Goal: Task Accomplishment & Management: Manage account settings

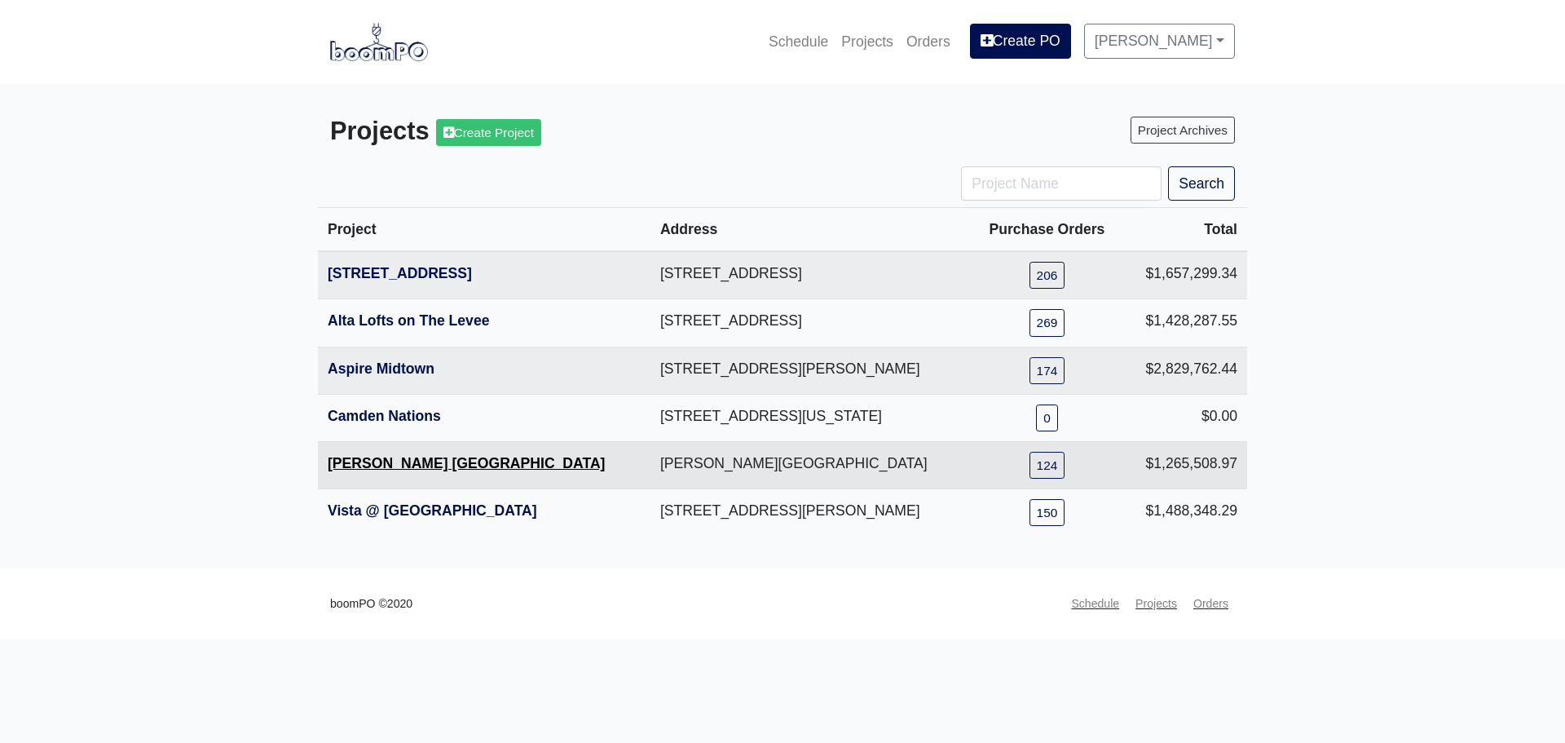
click at [375, 468] on link "[PERSON_NAME] [GEOGRAPHIC_DATA]" at bounding box center [466, 463] width 277 height 16
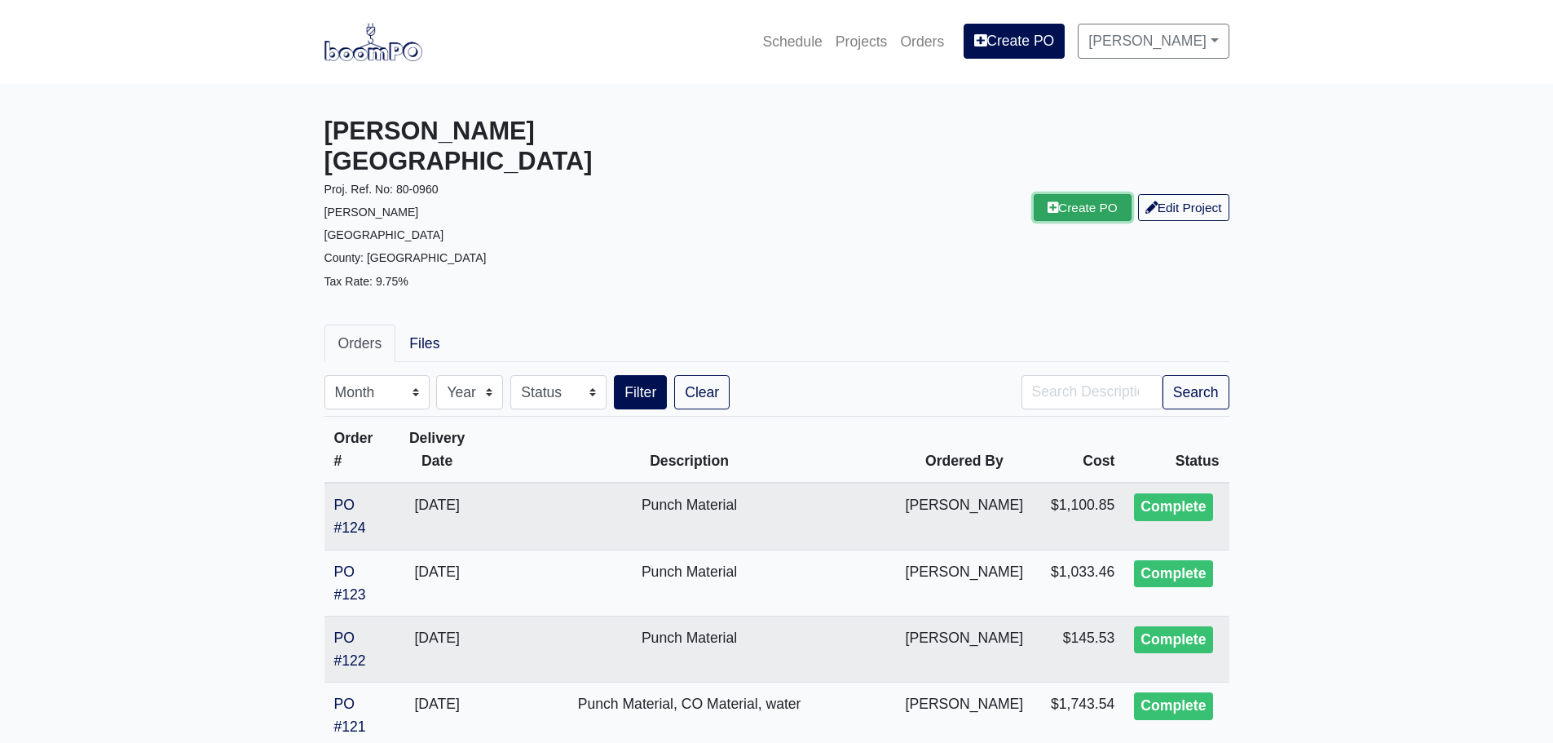
click at [1066, 194] on link "Create PO" at bounding box center [1083, 207] width 98 height 27
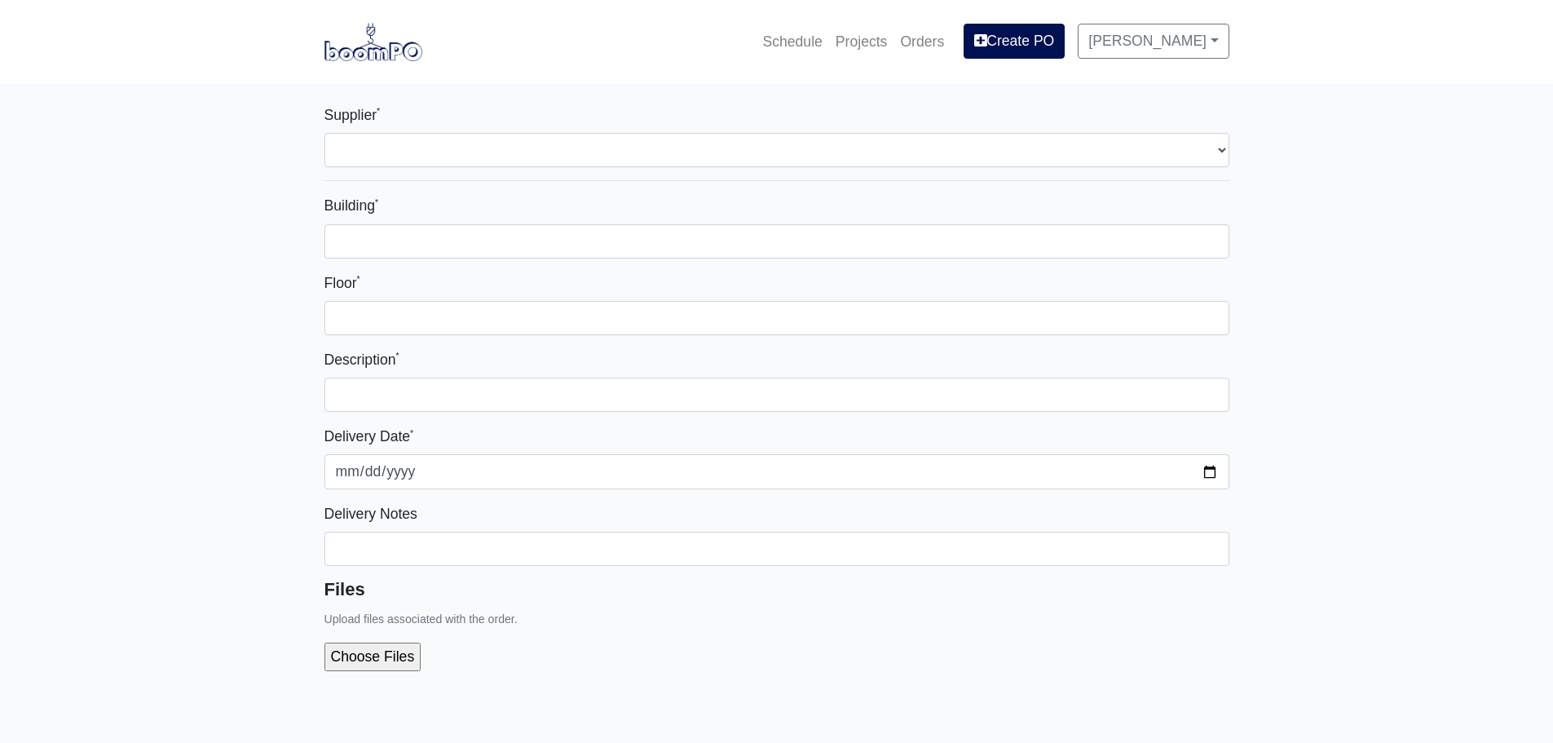
select select
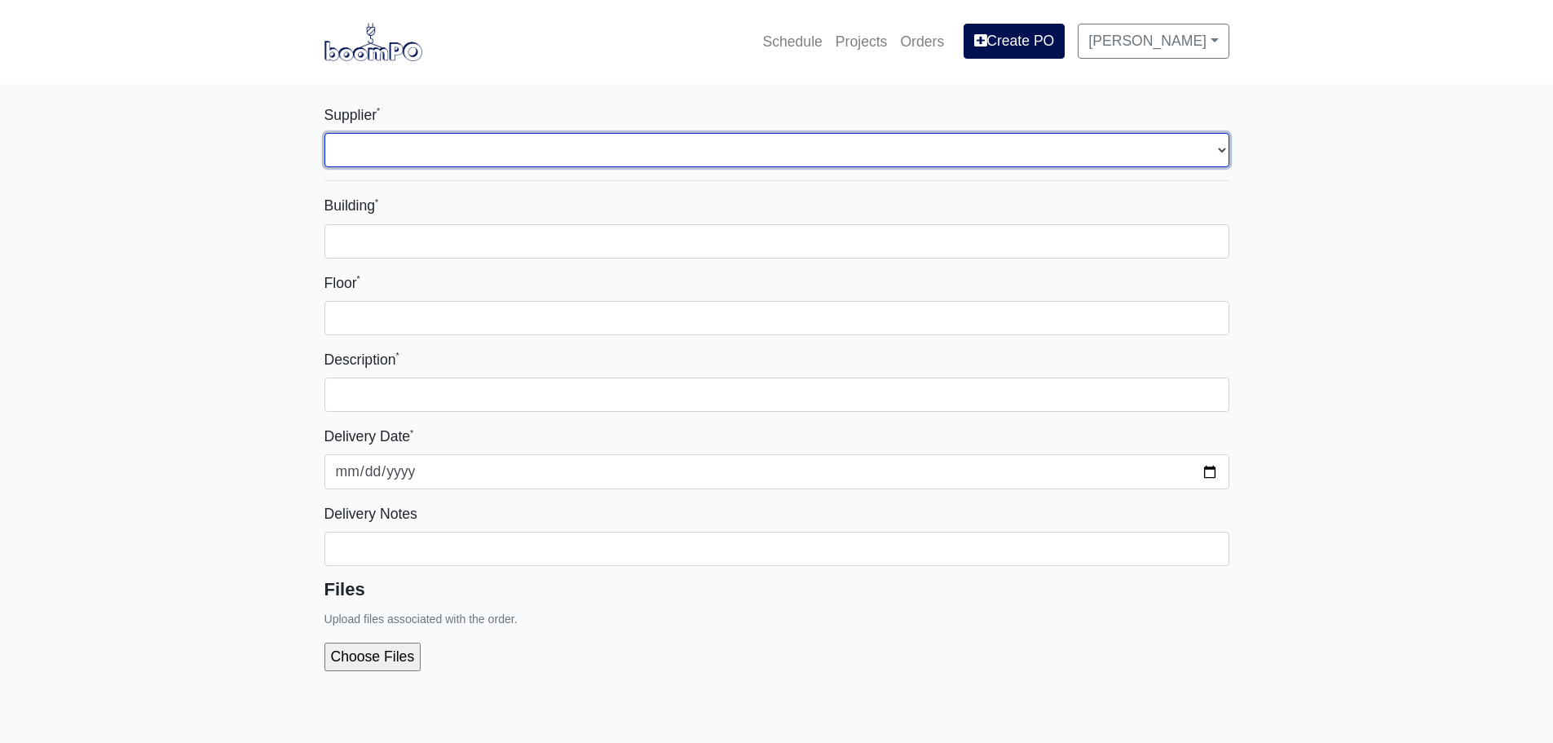
click at [578, 146] on select "Select one... Rew Materials - Nashville, TN Benefast - Nashville, TN" at bounding box center [777, 150] width 905 height 34
select select "9"
click at [325, 133] on select "Select one... Rew Materials - Nashville, TN Benefast - Nashville, TN" at bounding box center [777, 150] width 905 height 34
select select
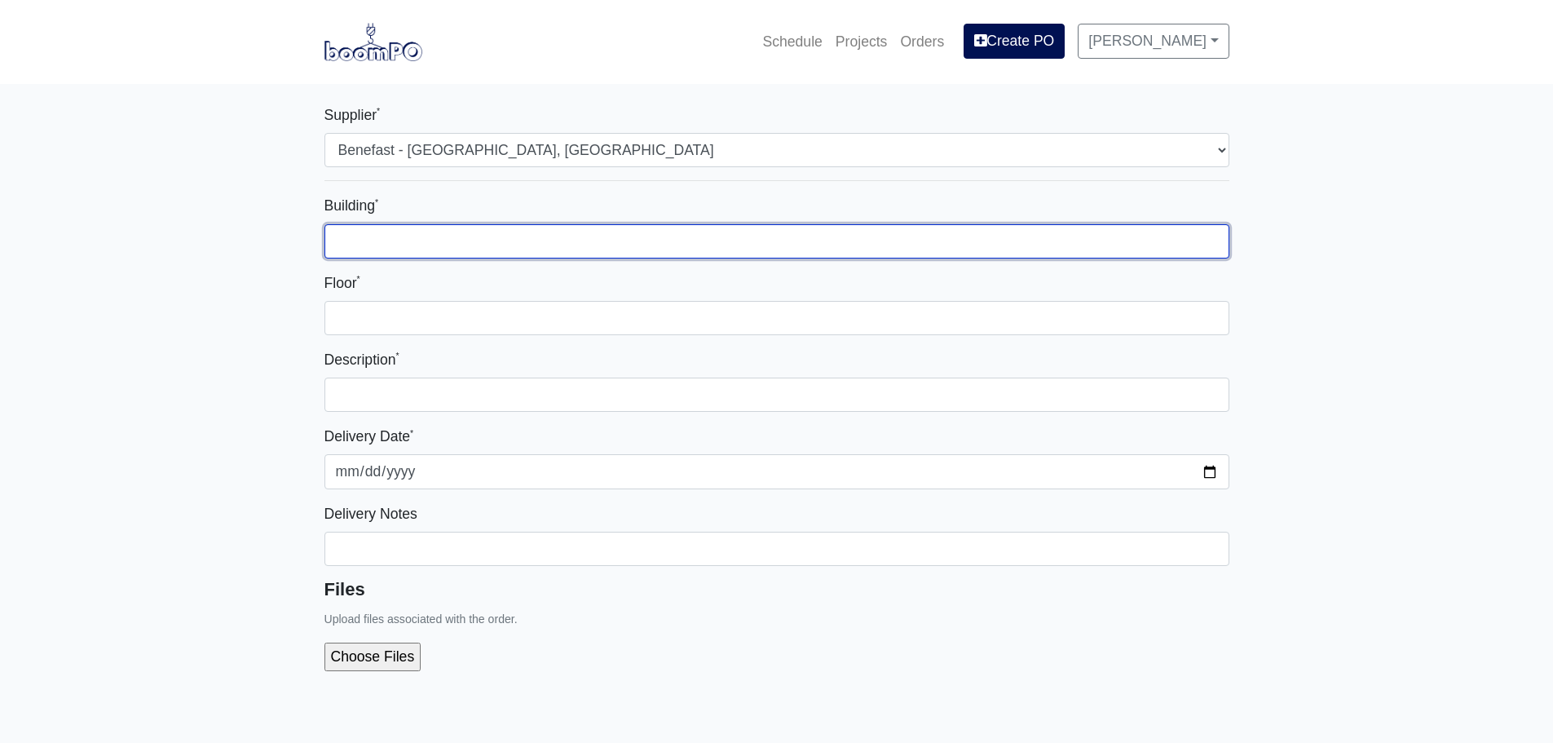
click at [441, 241] on input "Building *" at bounding box center [777, 241] width 905 height 34
type input "Multiple BLDGs"
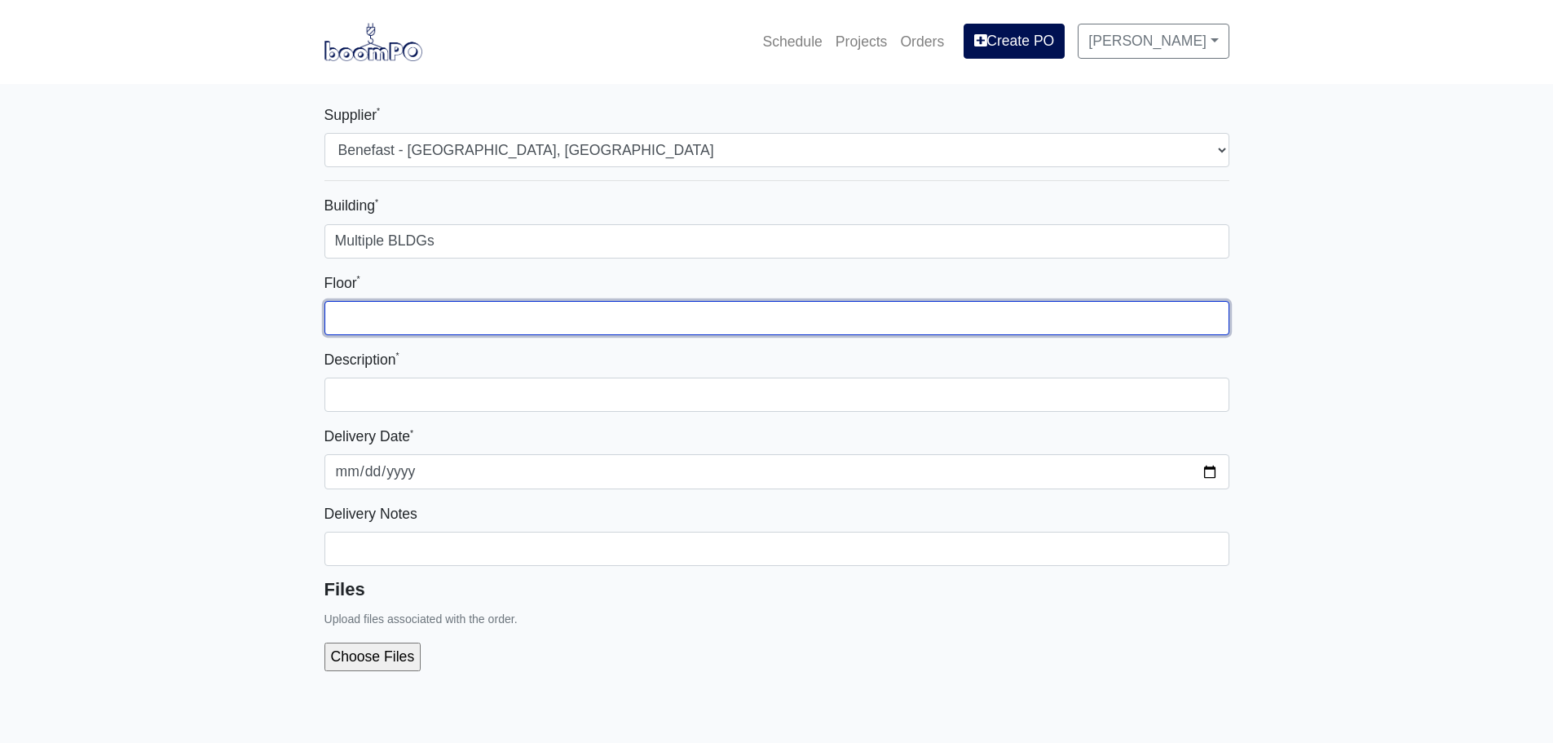
click at [435, 318] on input "Floor *" at bounding box center [777, 318] width 905 height 34
type input "Multiple"
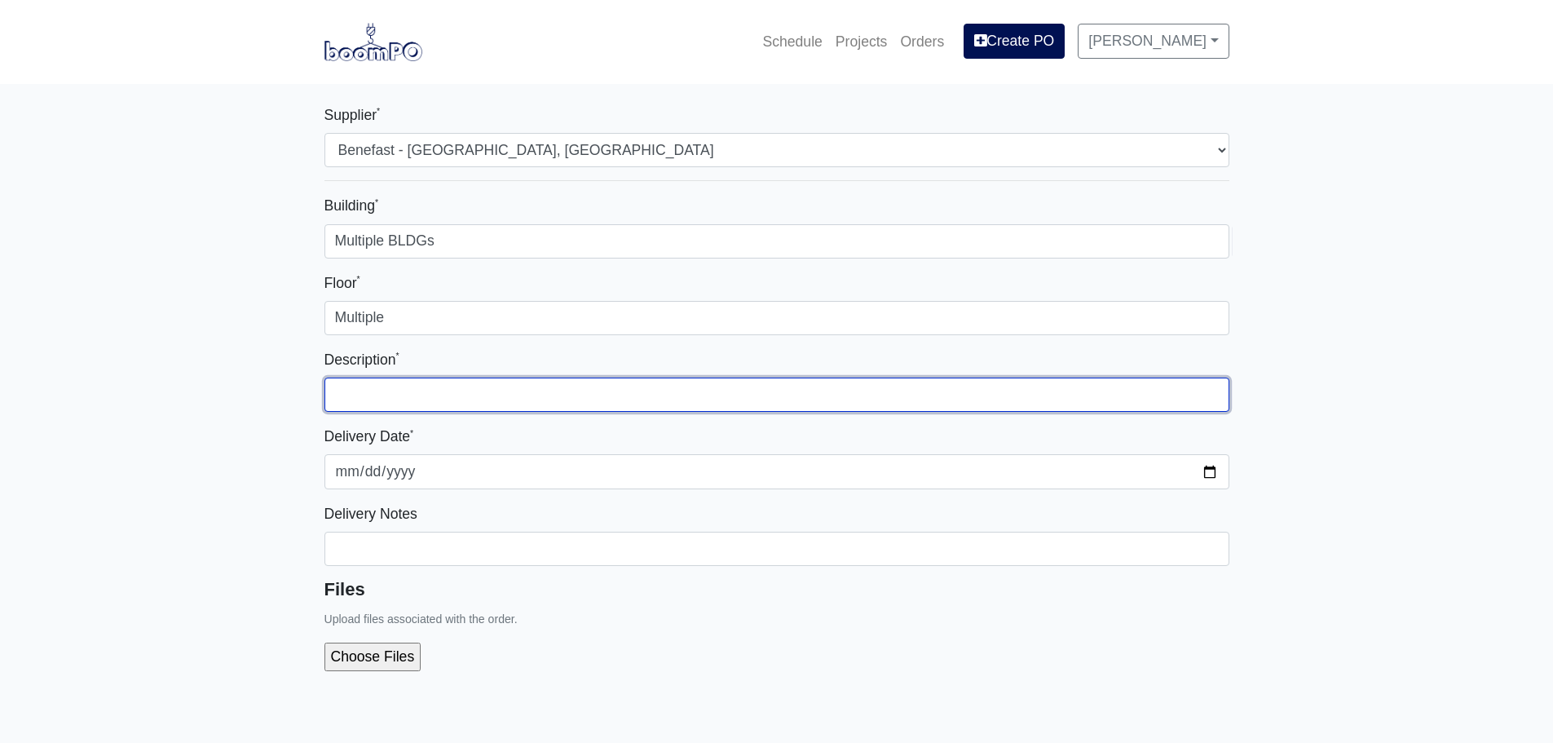
click at [414, 391] on input "text" at bounding box center [777, 395] width 905 height 34
type input "Punch Material"
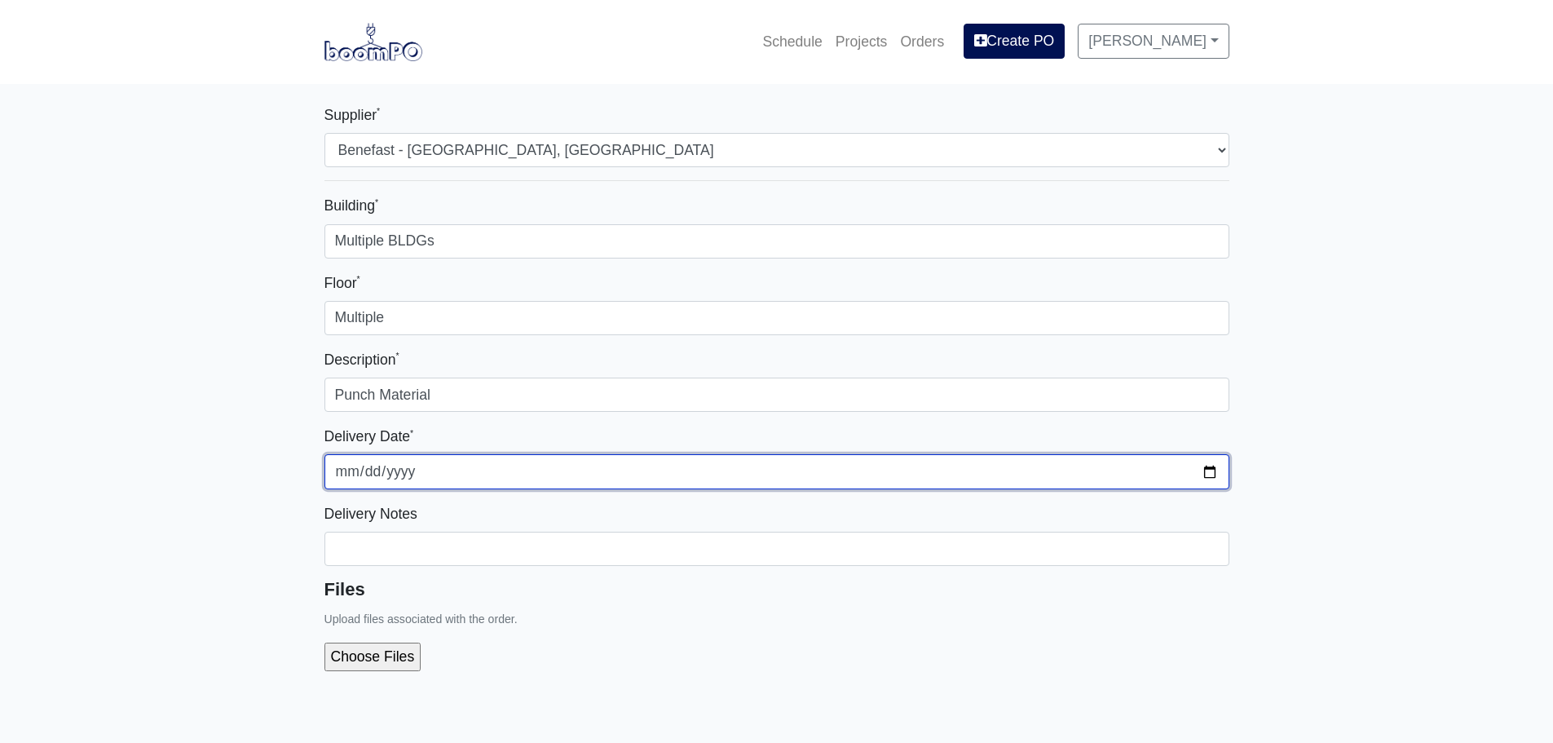
click at [1196, 469] on input "2025-10-01" at bounding box center [777, 471] width 905 height 34
click at [1208, 470] on input "2025-10-01" at bounding box center [777, 471] width 905 height 34
type input "2025-09-26"
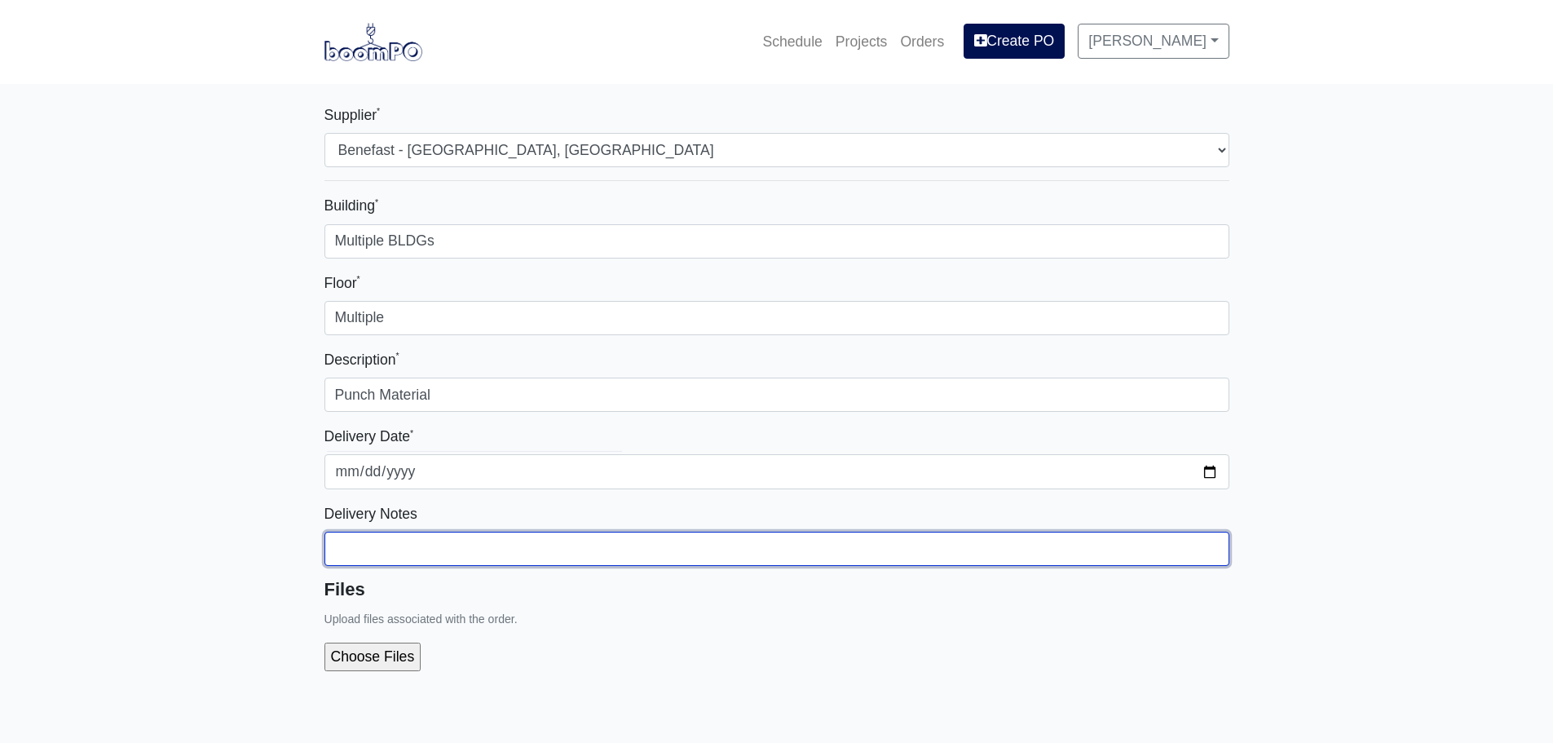
click at [485, 546] on input "Building *" at bounding box center [777, 549] width 905 height 34
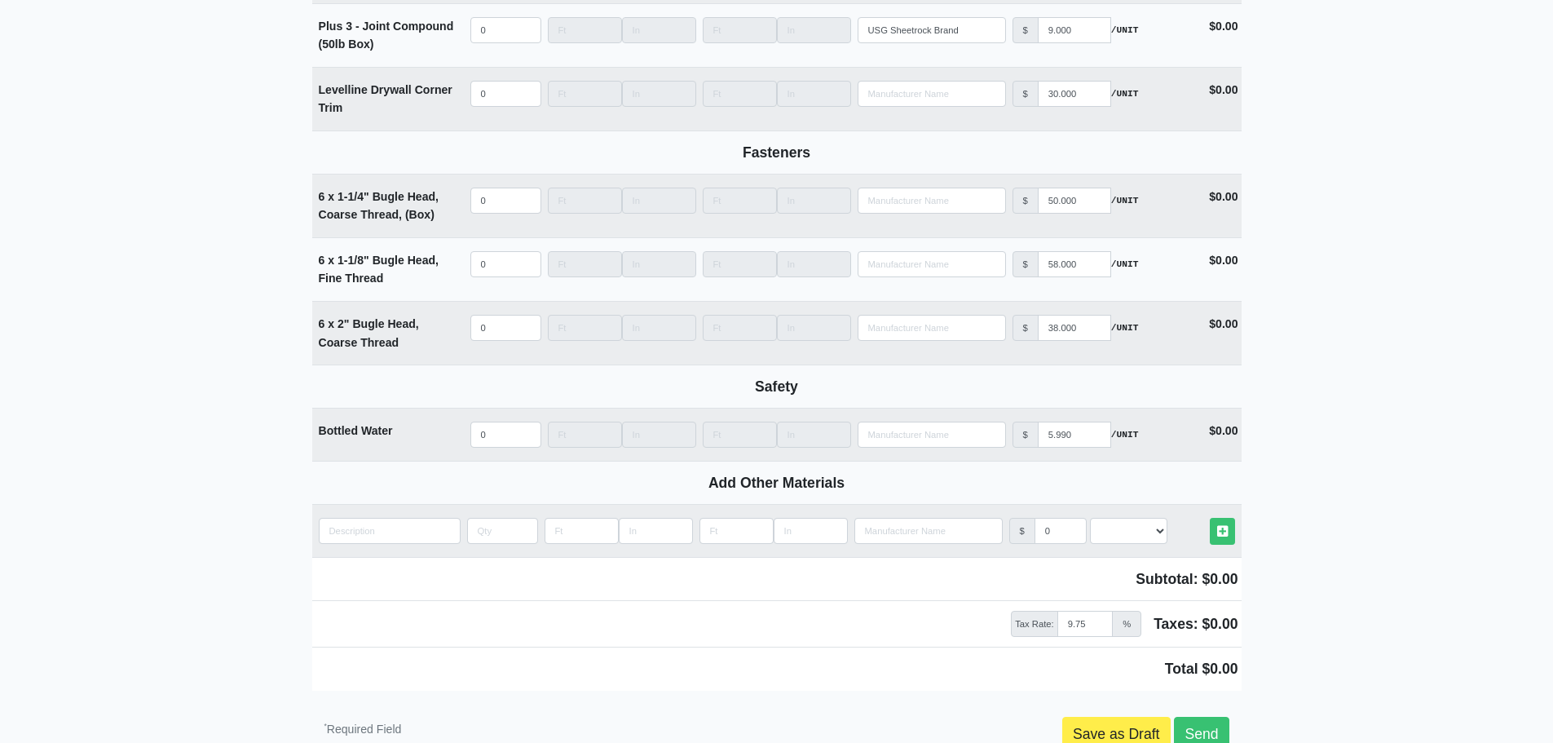
scroll to position [2105, 0]
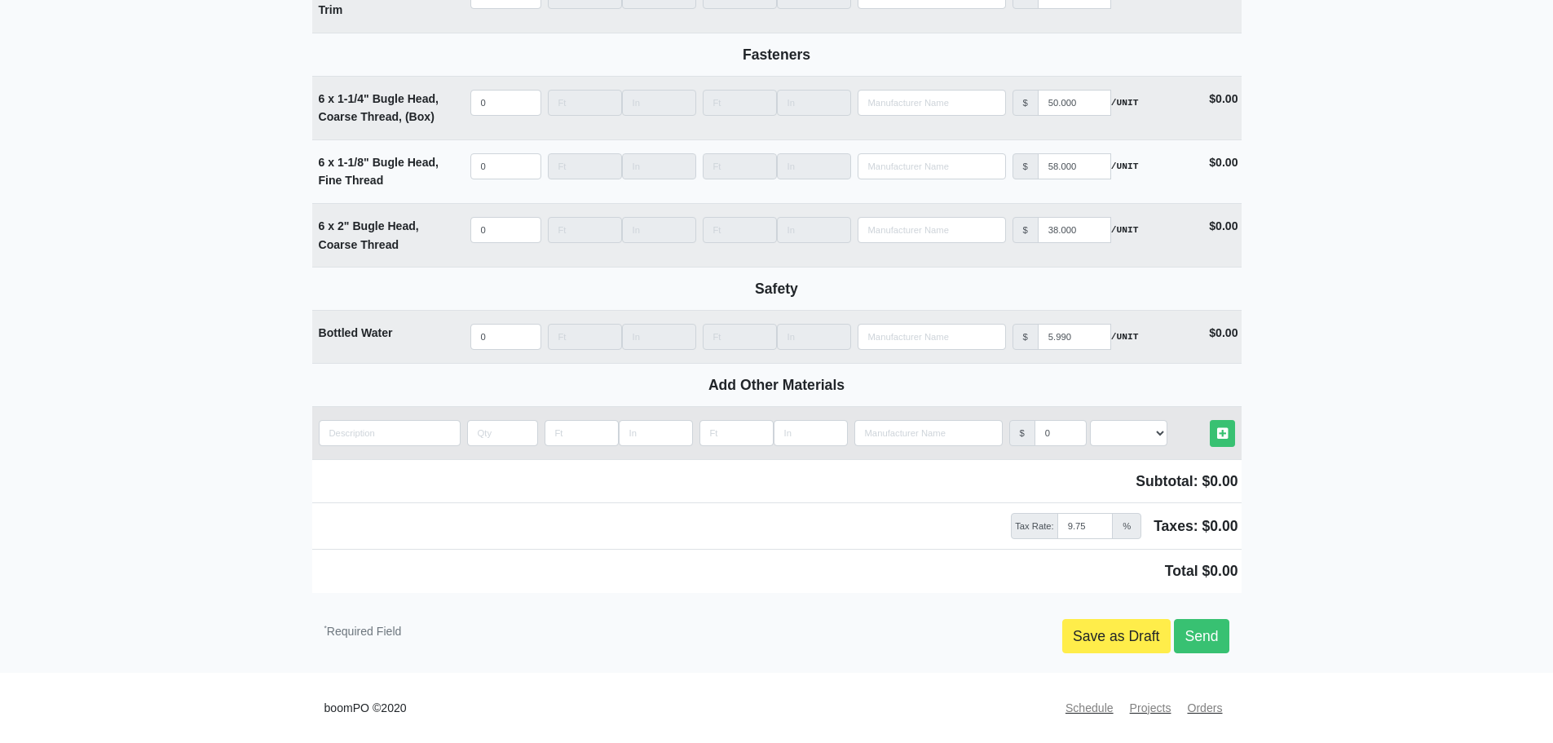
type input "Already Delivered"
click at [351, 431] on input "quantity" at bounding box center [390, 433] width 142 height 26
type input "4"
select select
type input "45"
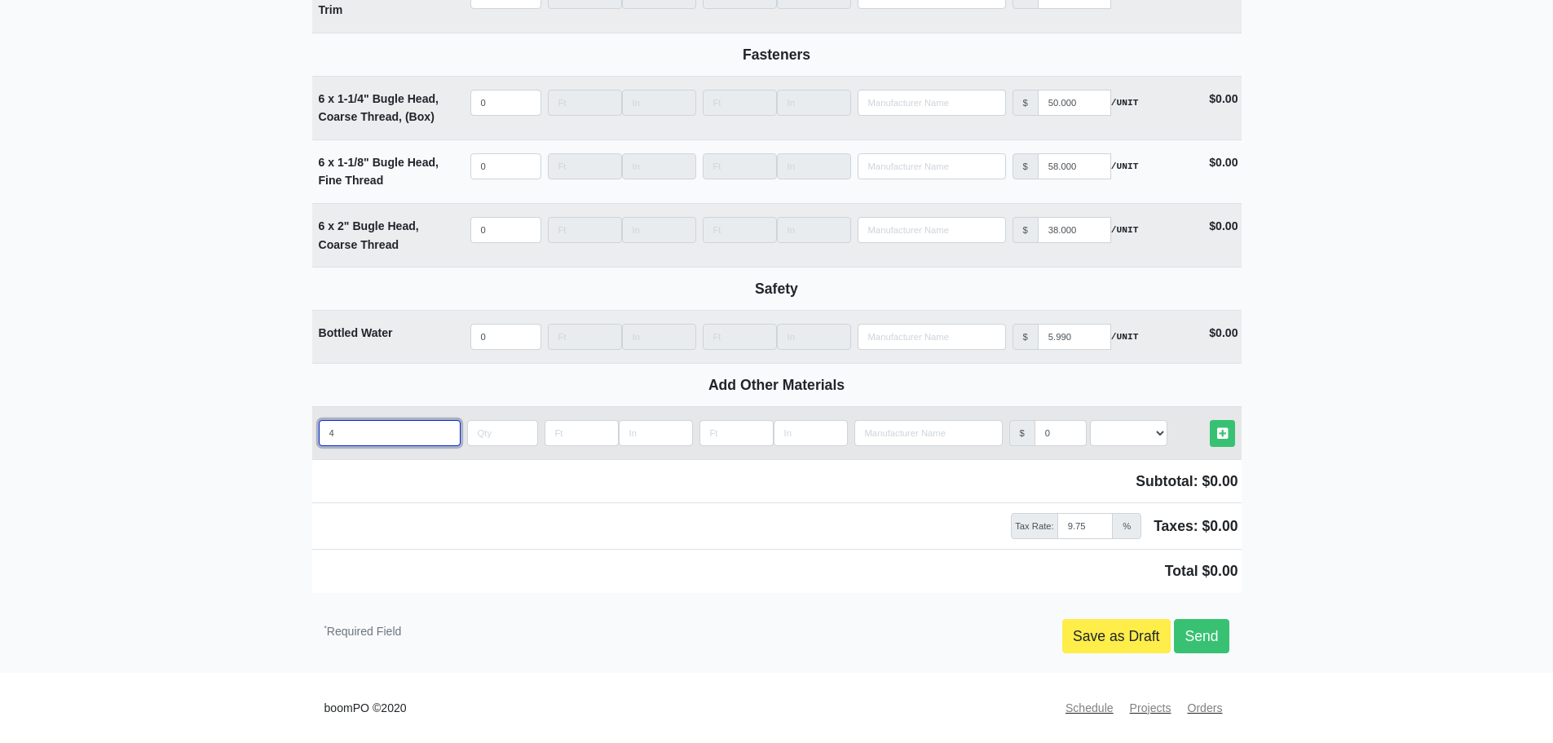
select select
type input "45"
select select
type input "45 M"
select select
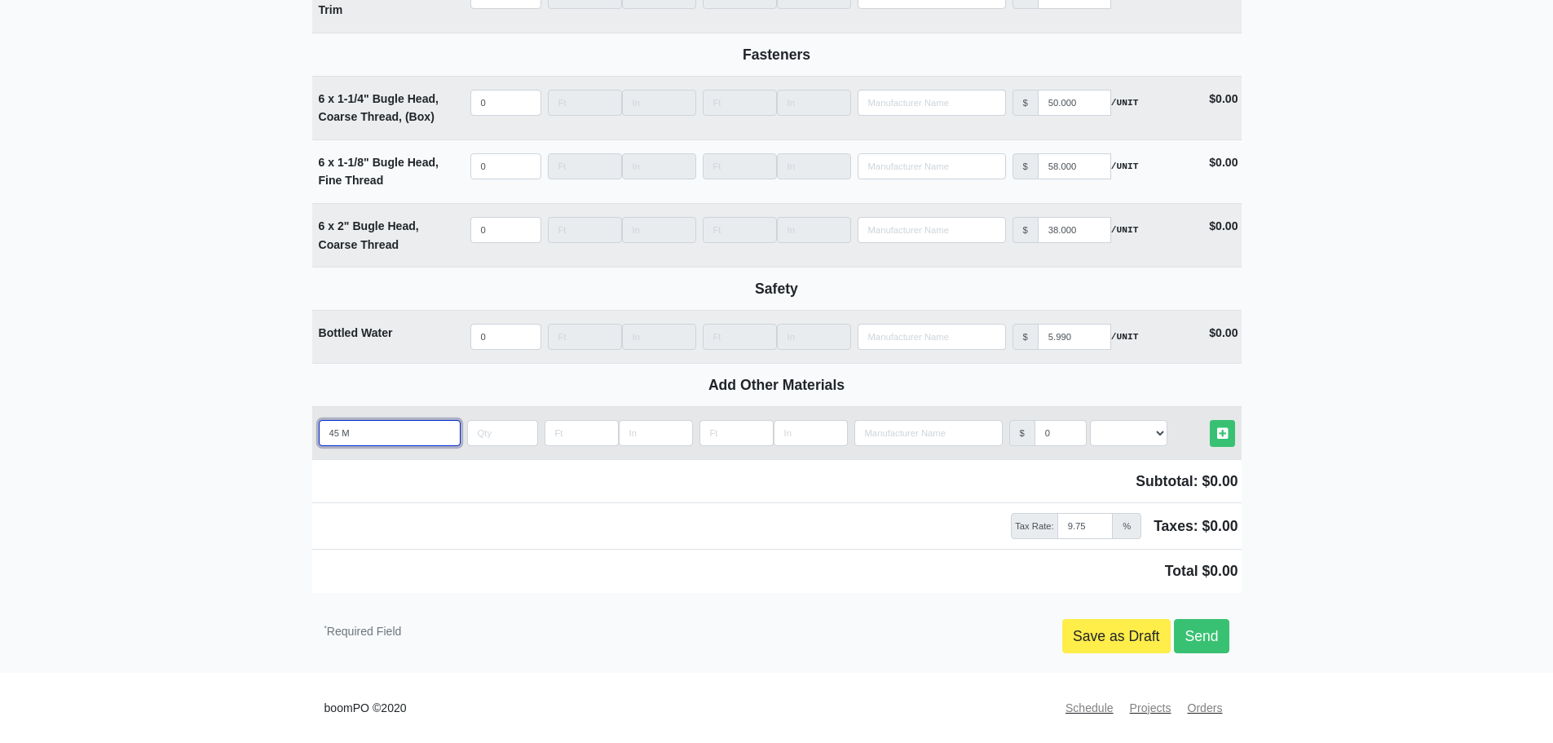
type input "45 Mi"
select select
type input "45 Min"
select select
type input "45 Minu"
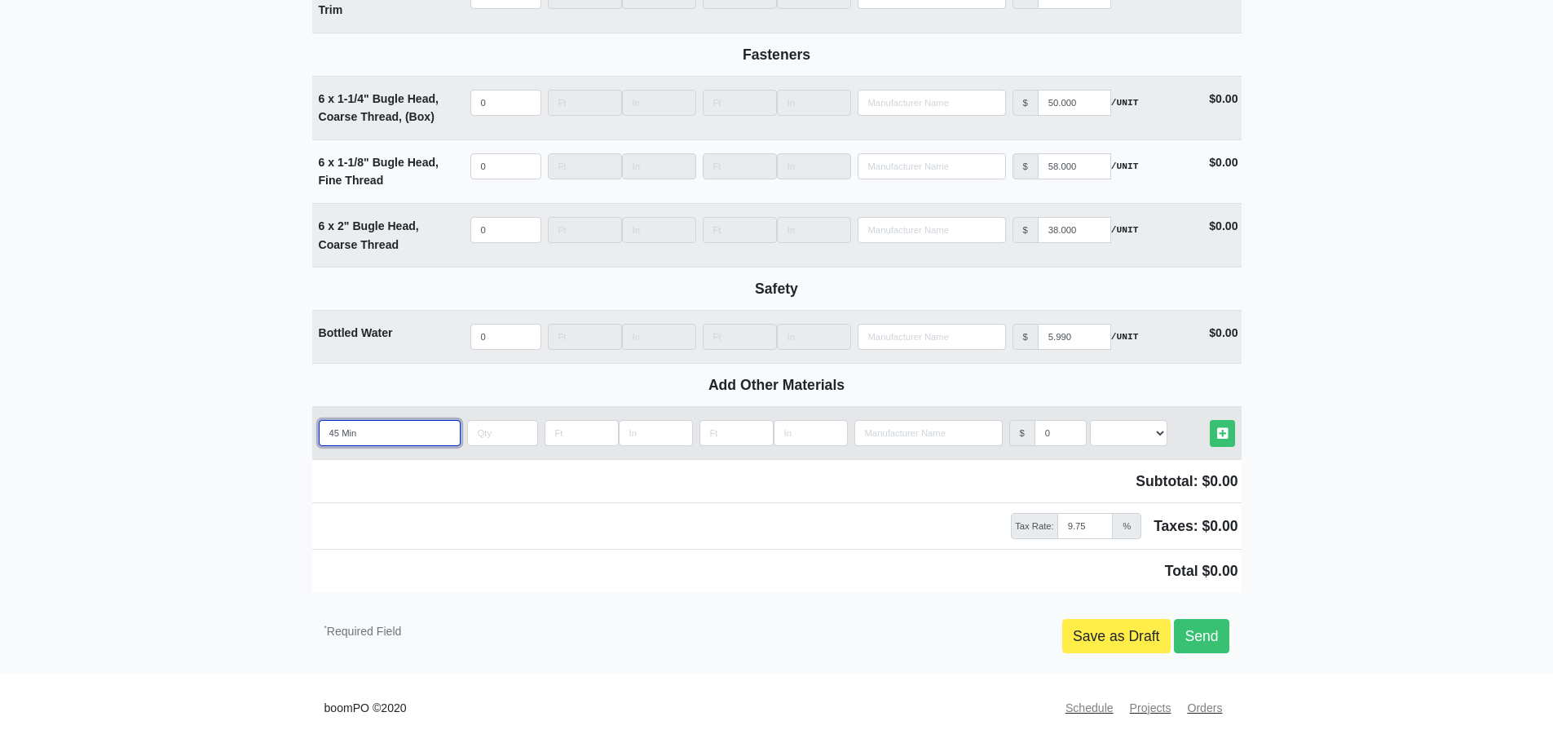
select select
type input "45 Minut"
select select
type input "45 Minute"
select select
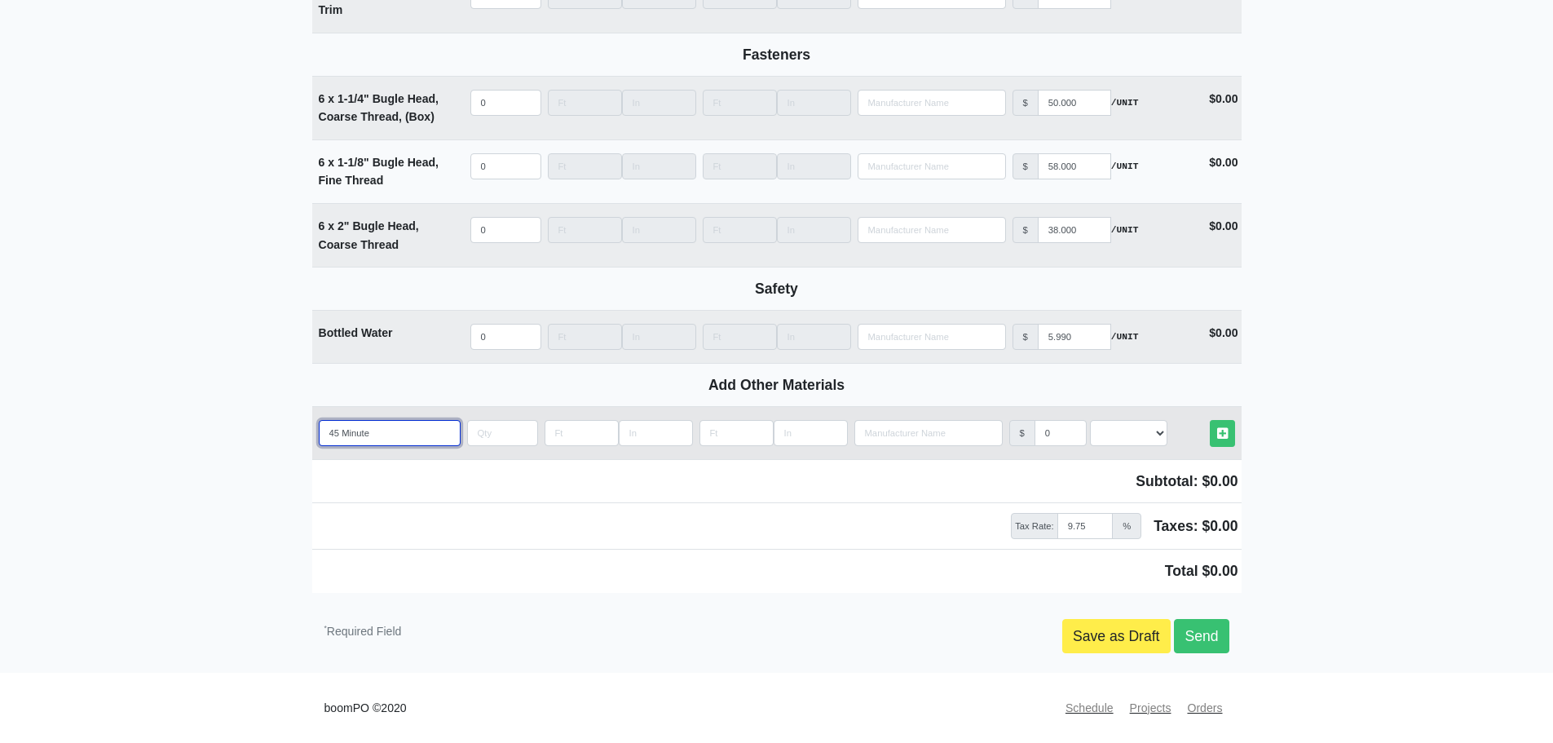
type input "45 Minute"
select select
type input "45 Minute M"
select select
type input "45 Minute Mu"
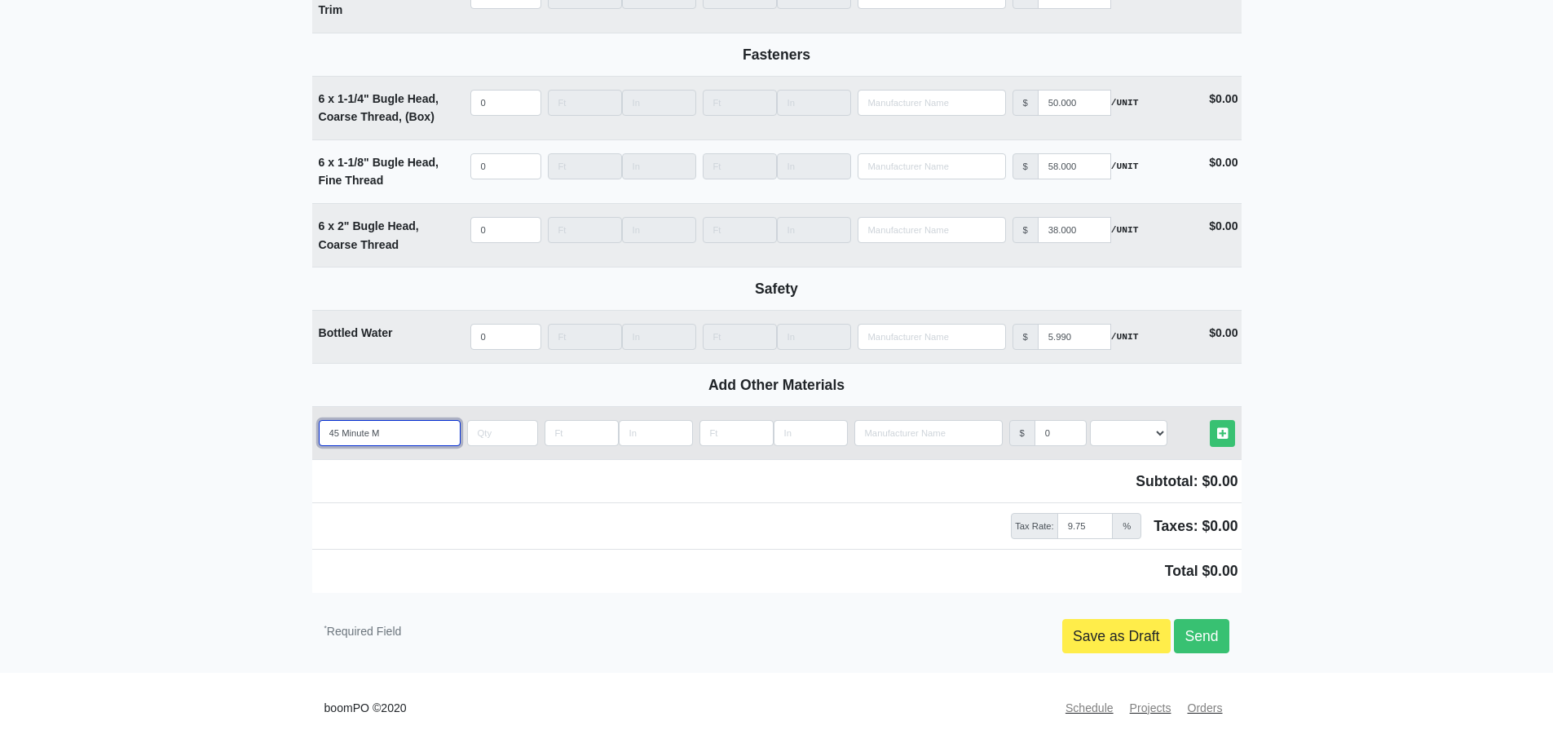
select select
type input "45 Minute Mud"
select select
type input "45 Minute Mud"
click at [487, 432] on input "quantity" at bounding box center [502, 433] width 71 height 26
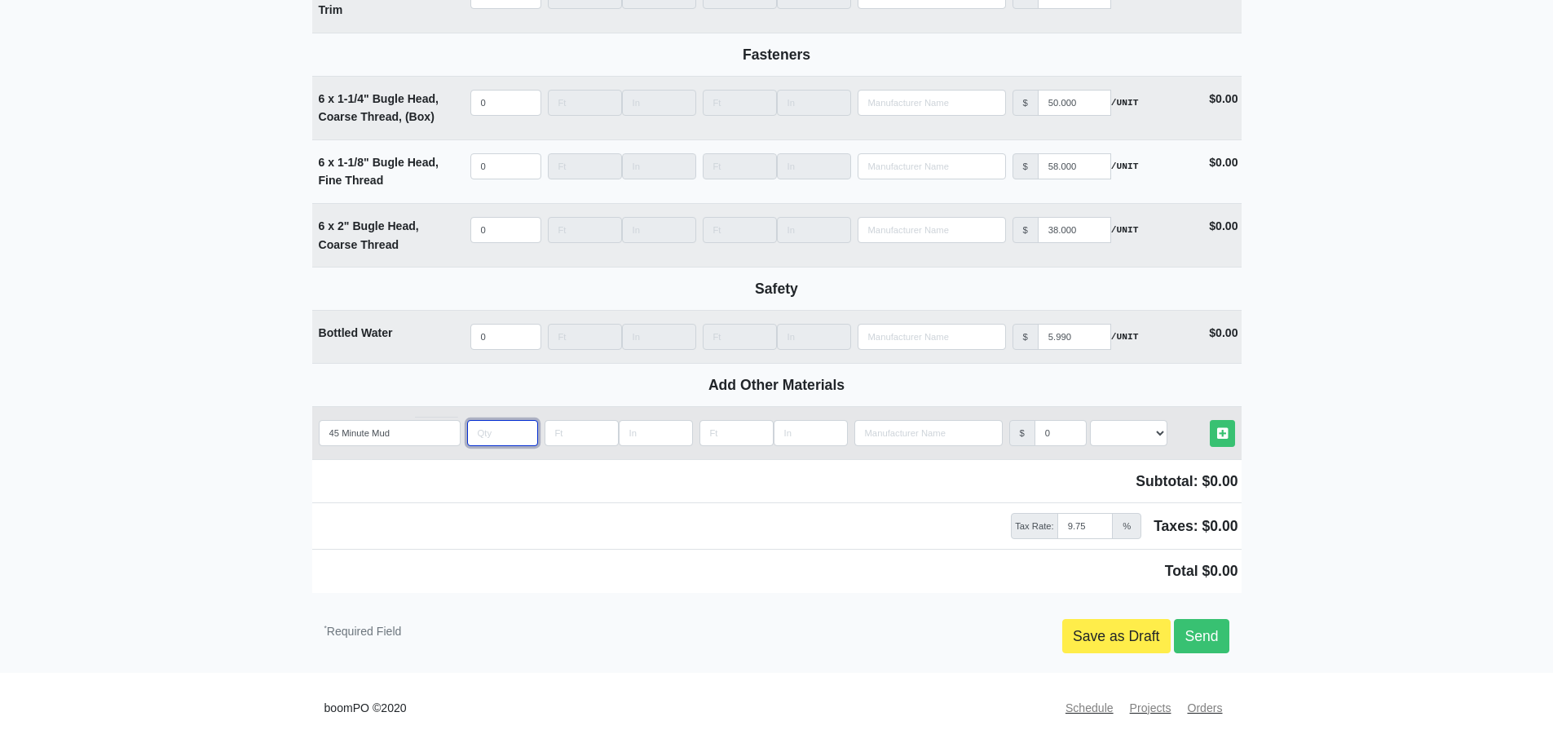
type input "1"
select select
type input "1"
drag, startPoint x: 1048, startPoint y: 433, endPoint x: 1034, endPoint y: 435, distance: 14.0
click at [1035, 435] on input "0" at bounding box center [1061, 433] width 52 height 26
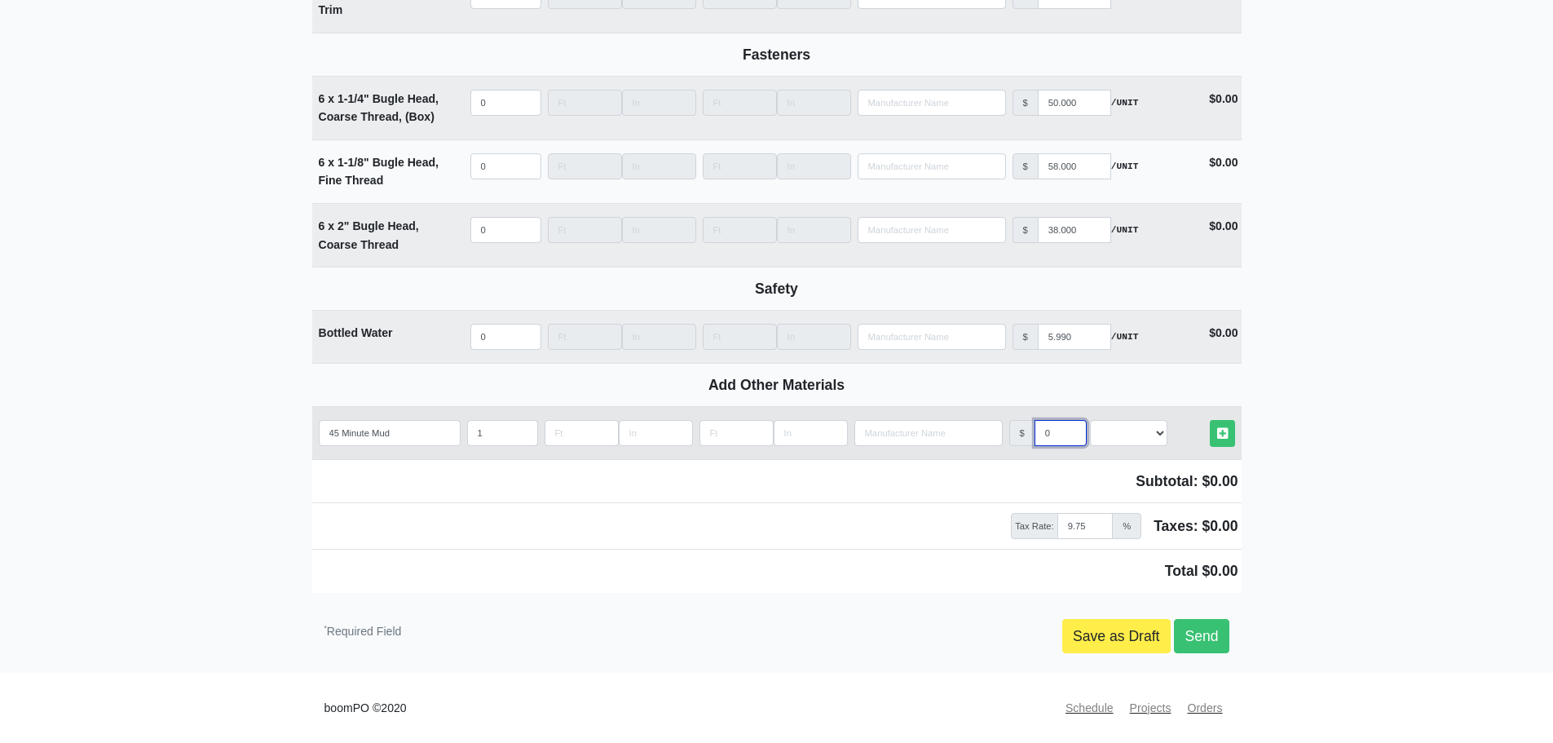
type input "1"
select select
type input "12"
select select
type input "12.9"
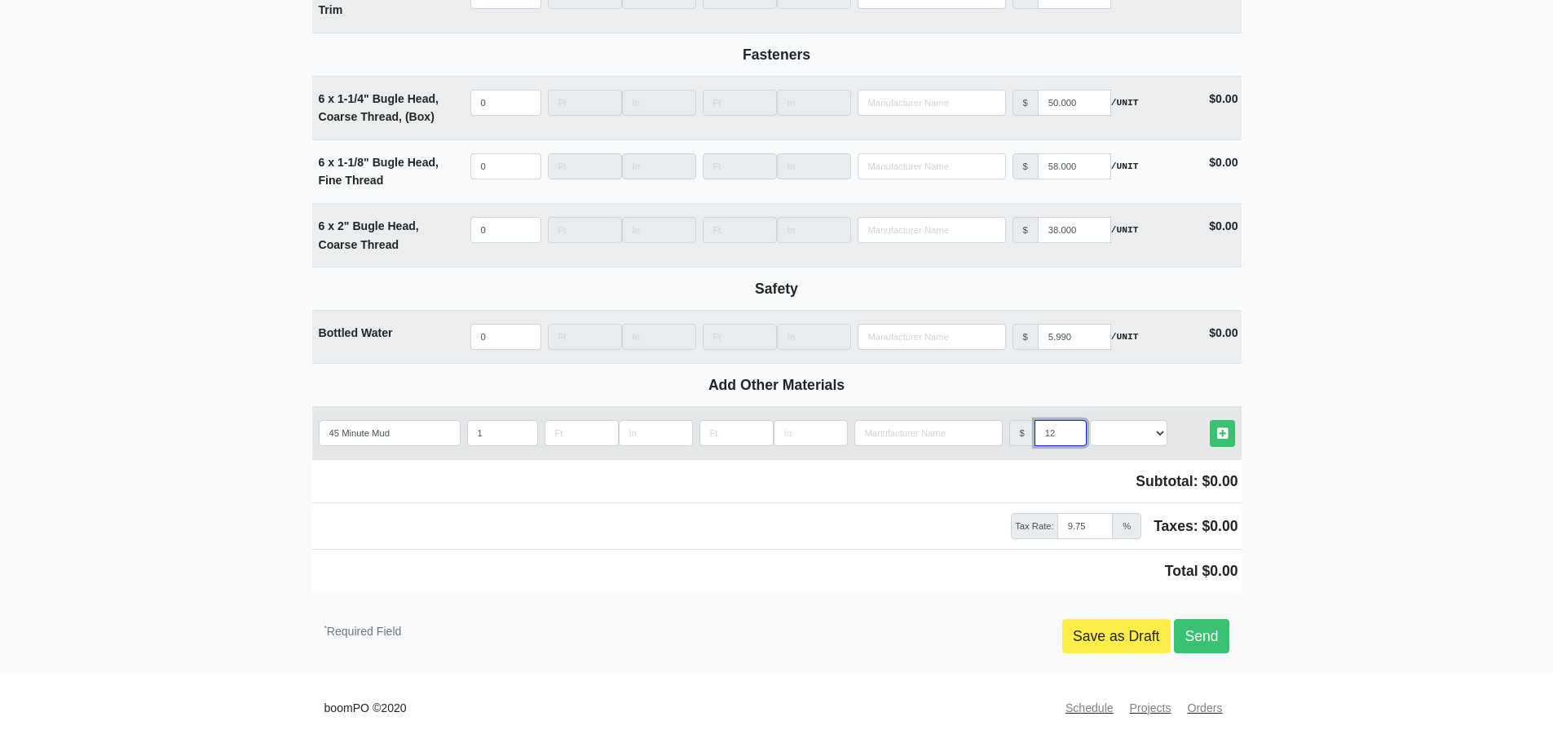
select select
type input "12.95"
select select
type input "12.95"
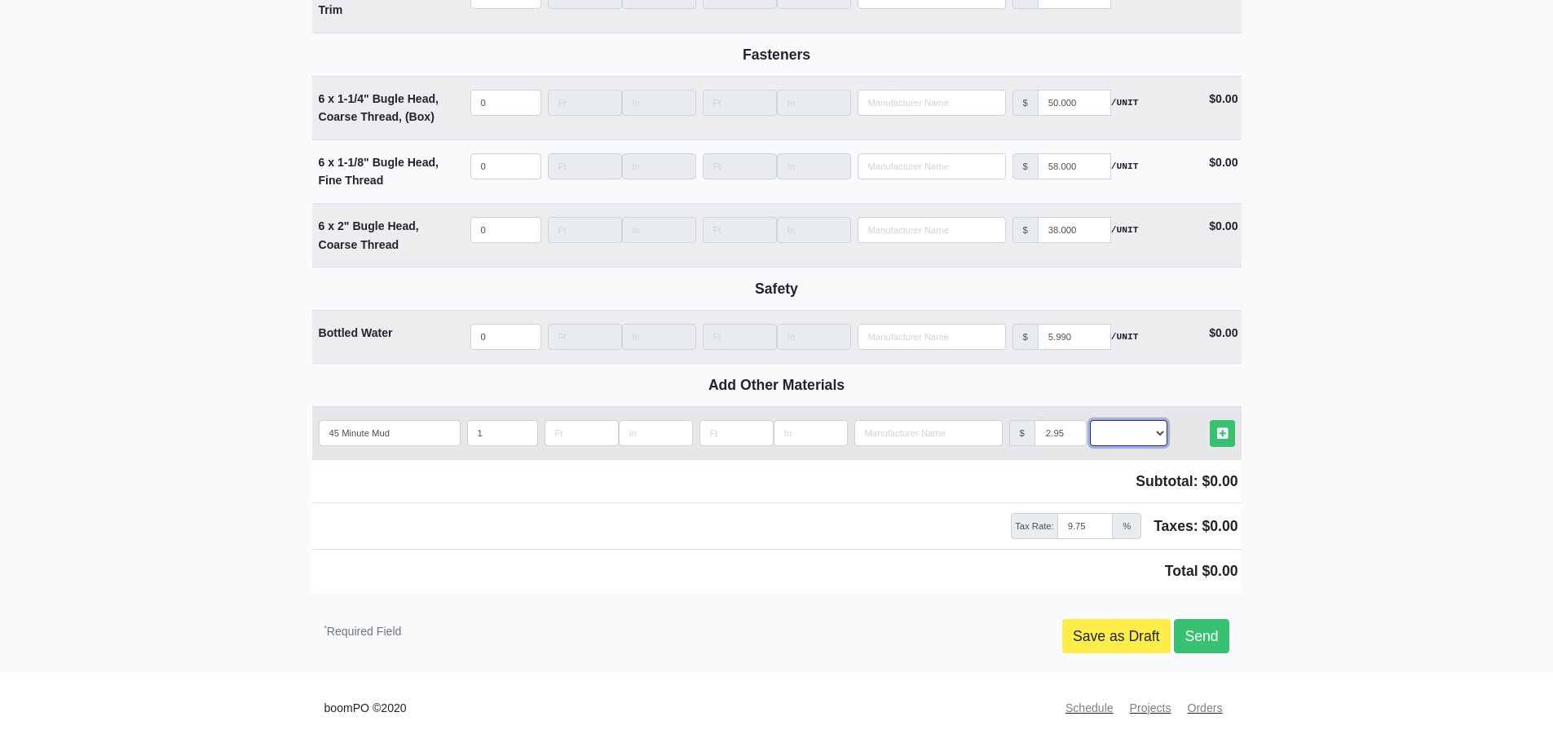
click at [1159, 433] on select "Select an Option! UNIT MLF LF MSQFT SQFT" at bounding box center [1128, 433] width 77 height 26
select select "2"
click at [1090, 420] on select "Select an Option! UNIT MLF LF MSQFT SQFT" at bounding box center [1128, 433] width 77 height 26
click at [1226, 431] on icon at bounding box center [1222, 433] width 11 height 12
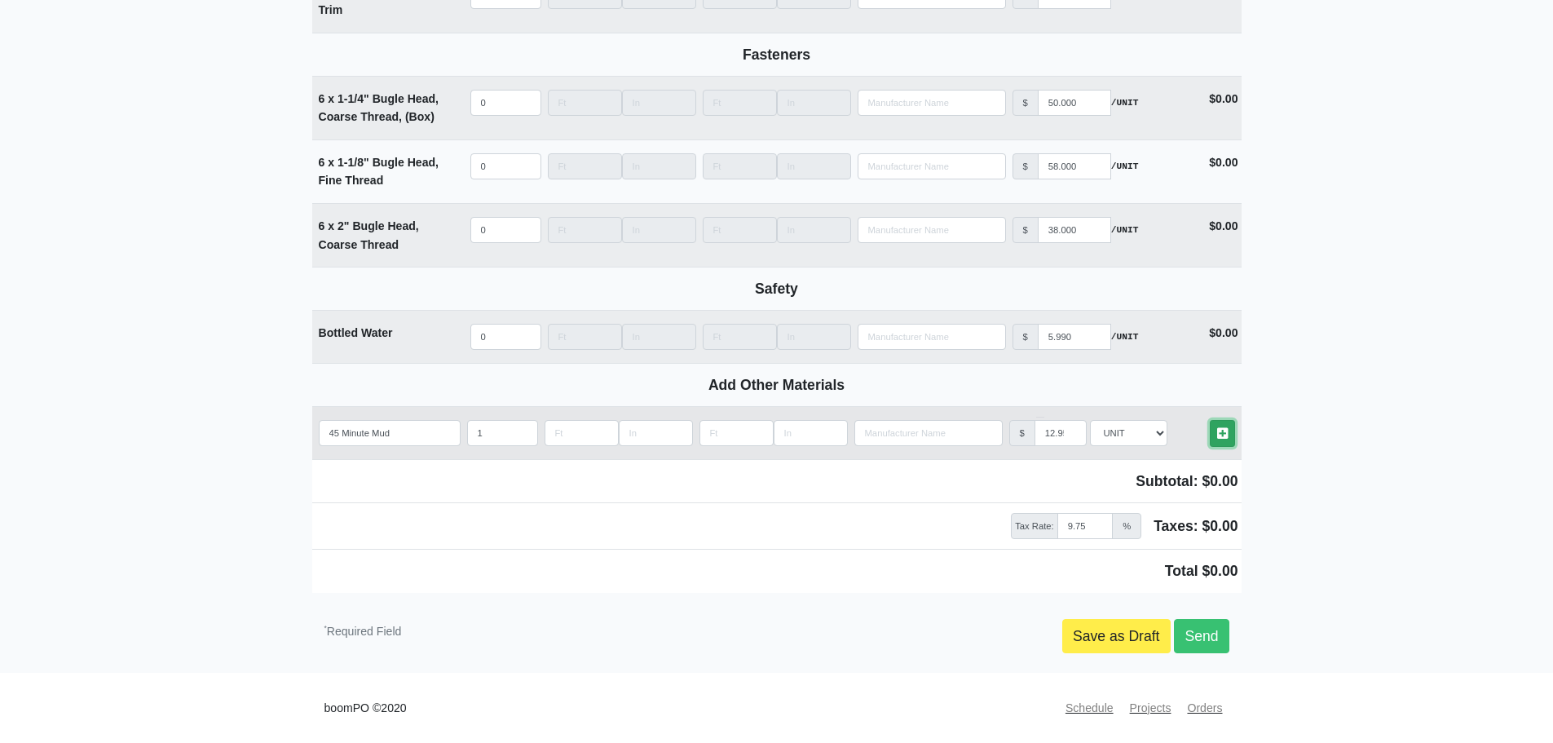
select select
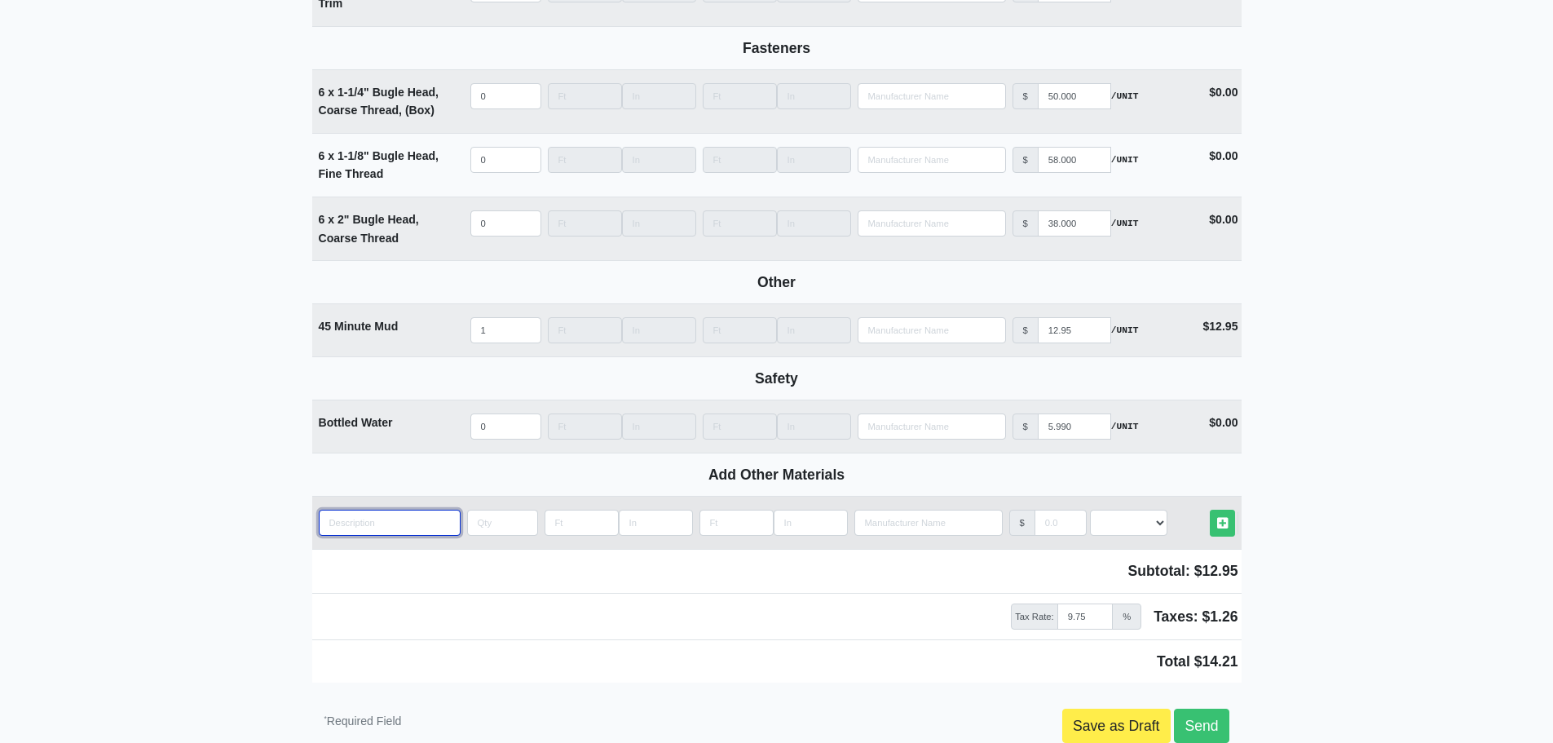
click at [338, 531] on input "quantity" at bounding box center [390, 523] width 142 height 26
type input "1"
select select
type input "1/"
select select
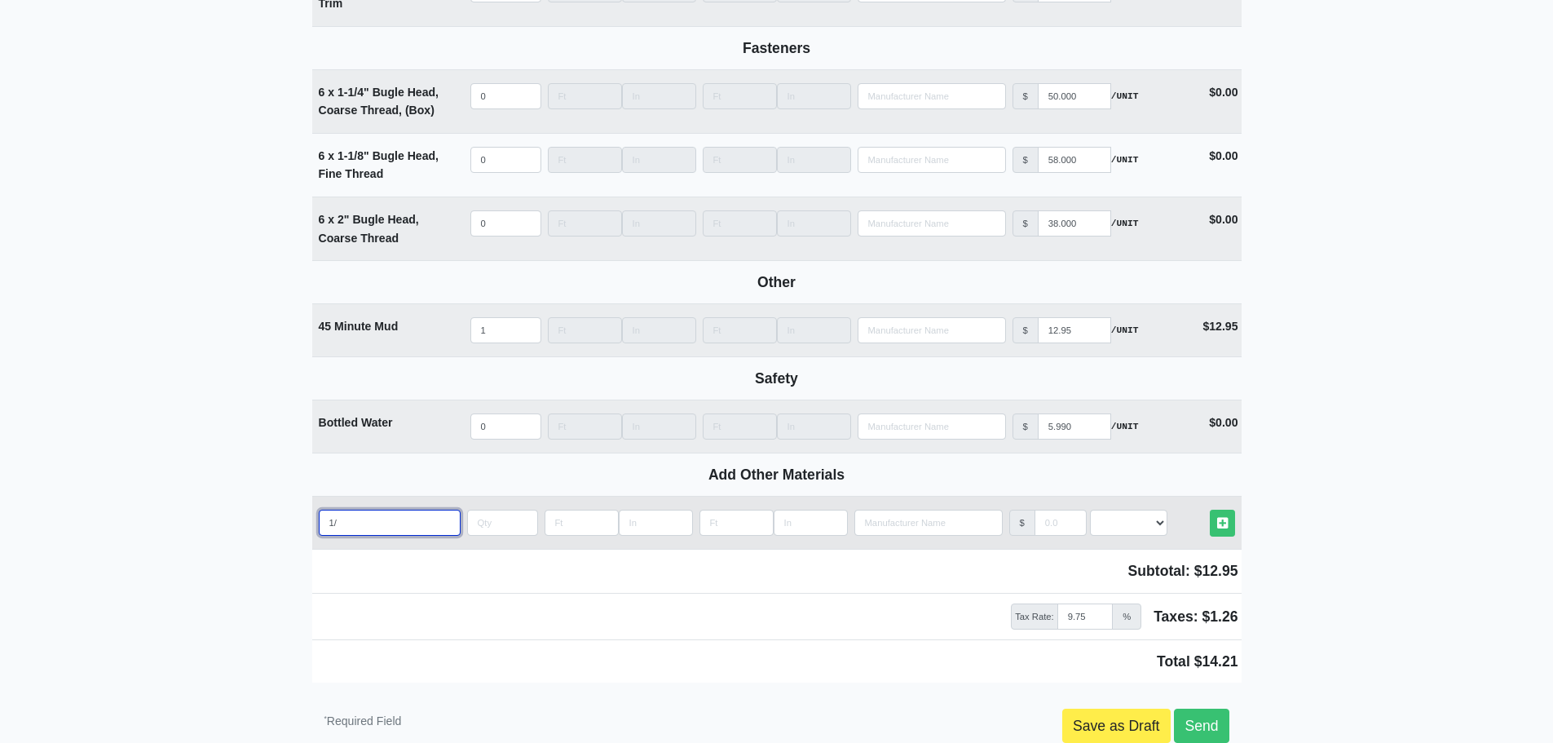
type input "1/4"
select select
type input "1/4""
select select
type input "1/4""
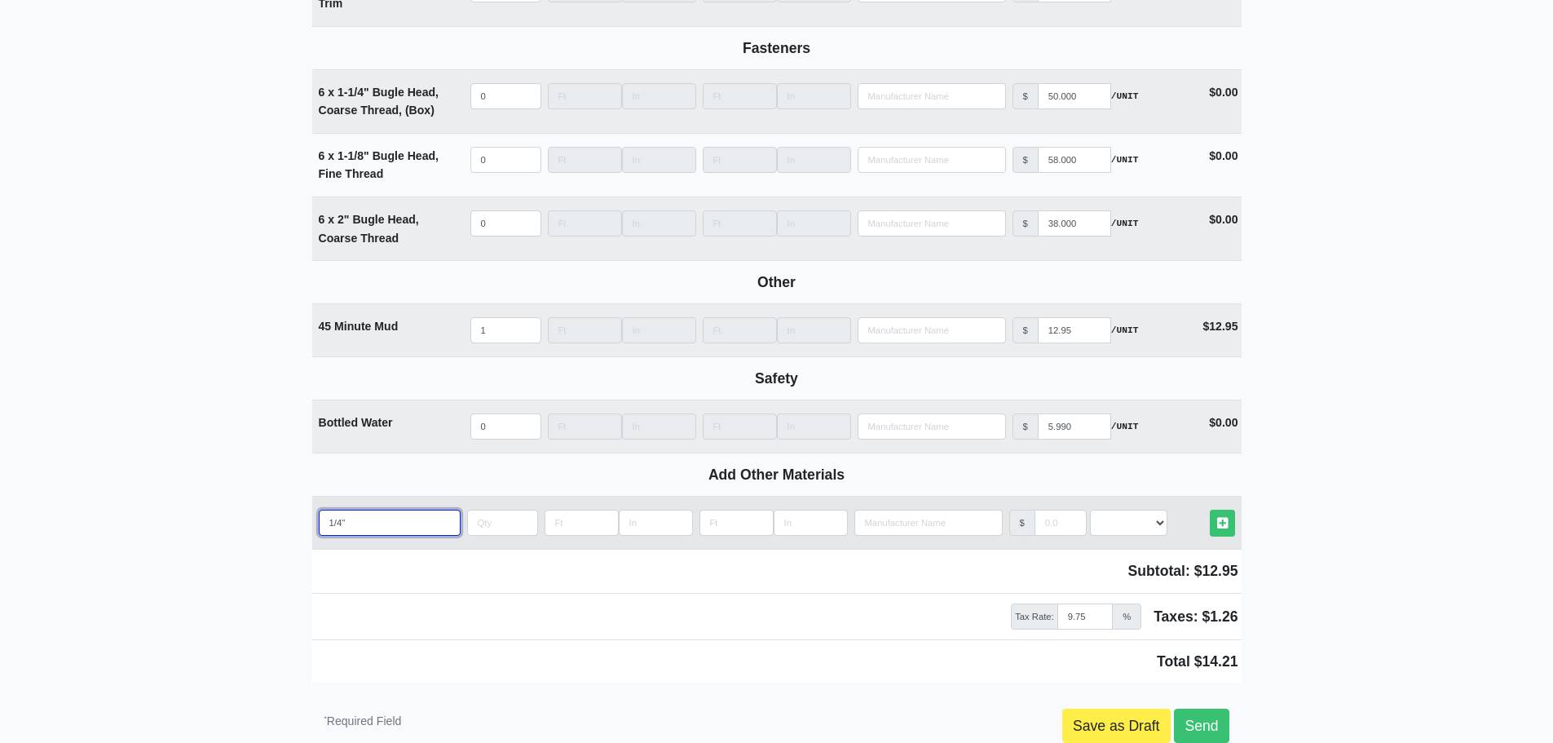
select select
type input "1/4" D"
select select
type input "1/4" Dr"
select select
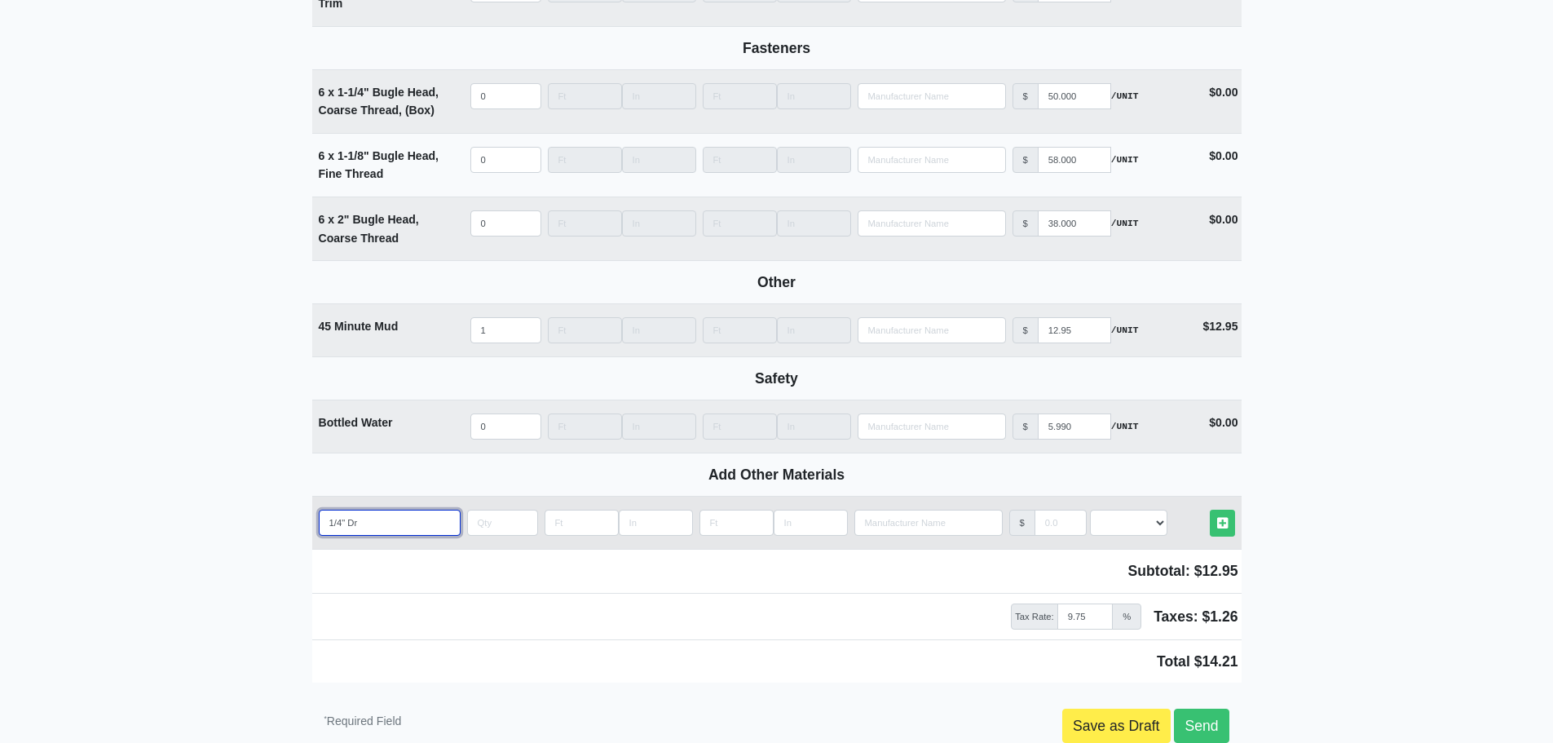
type input "1/4" Dry"
select select
type input "1/4" Dryw"
select select
type input "1/4" Drywa"
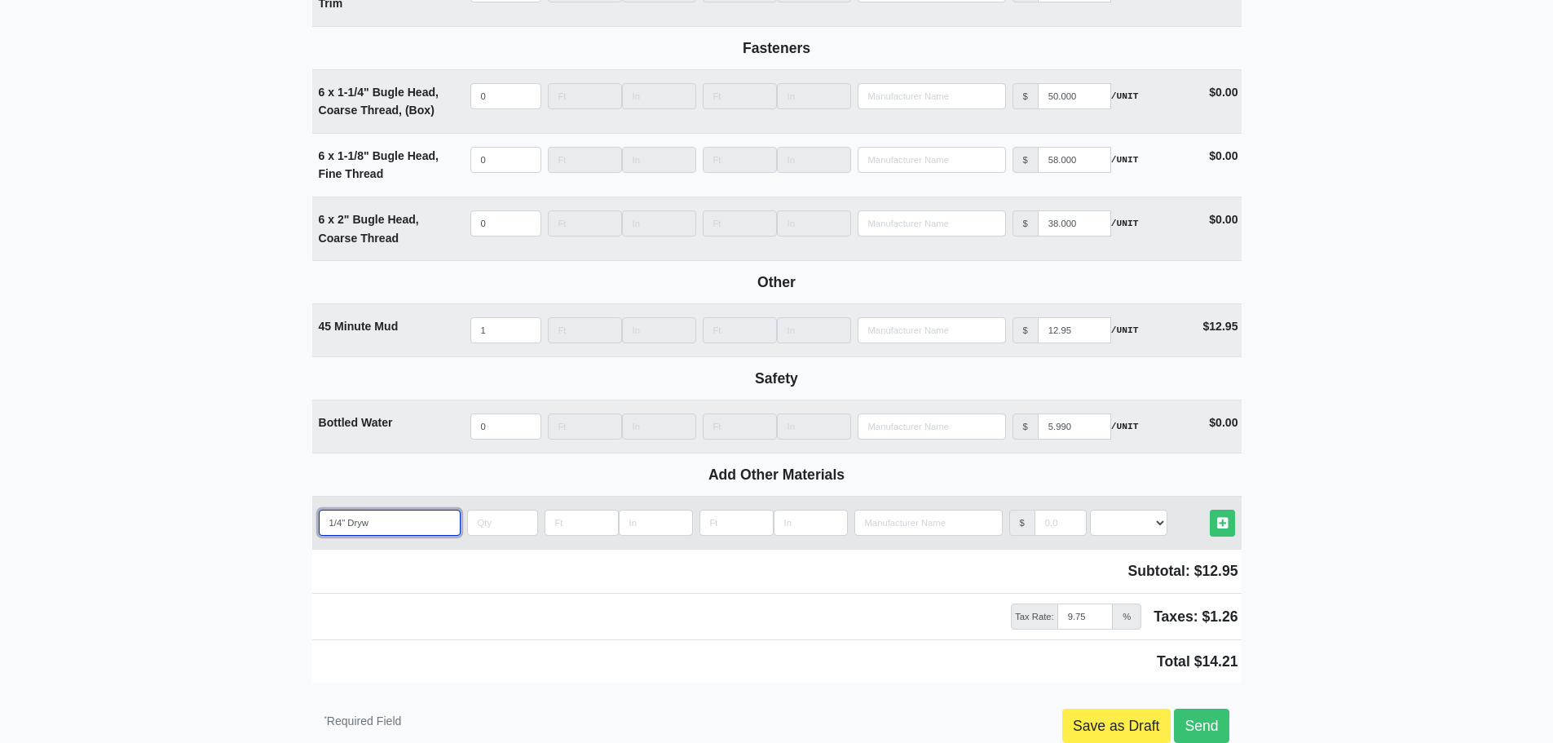
select select
type input "1/4" Drywal"
select select
type input "1/4" Drywall"
select select
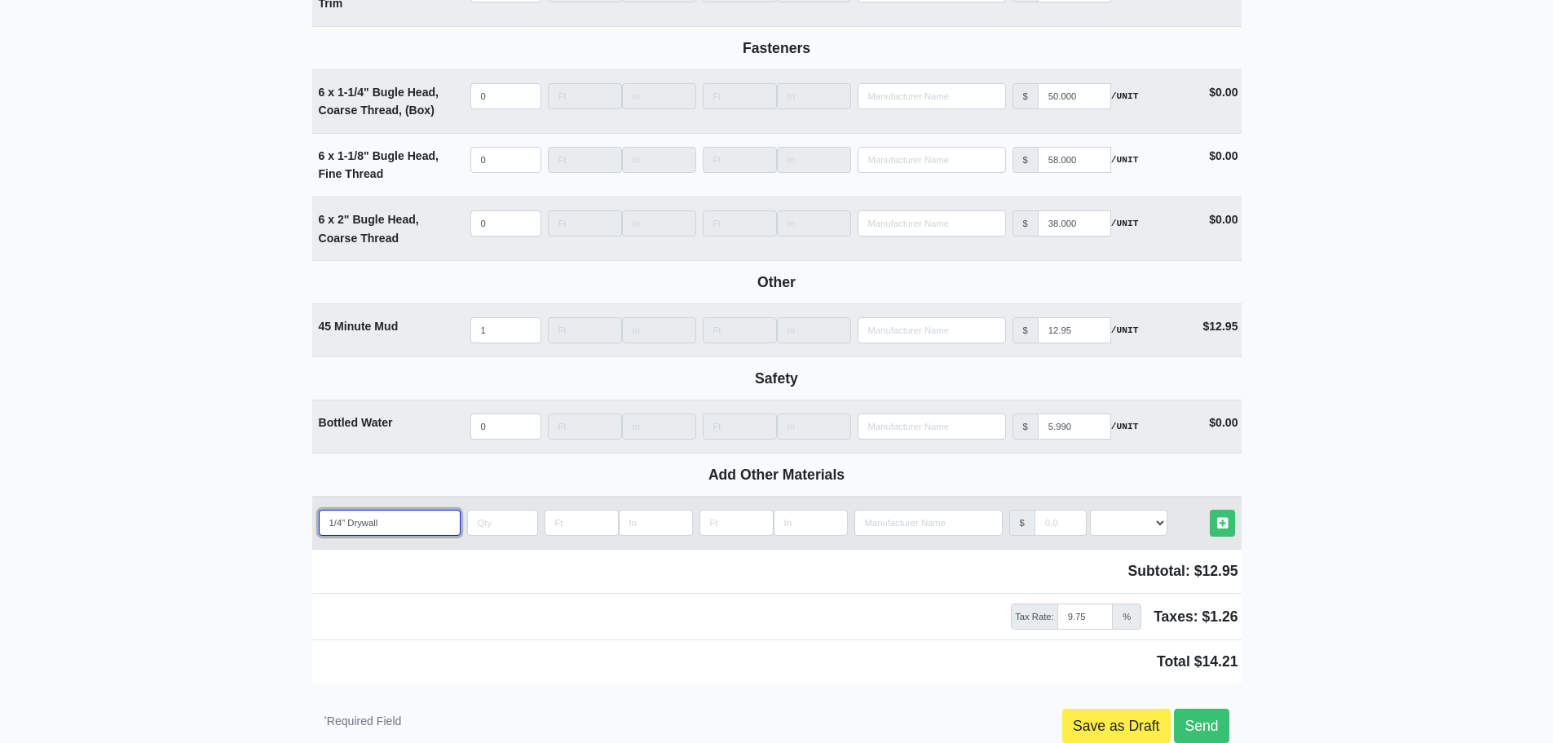
type input "1/4" Drywall"
click at [494, 531] on input "quantity" at bounding box center [502, 523] width 71 height 26
type input "1"
select select
type input "1"
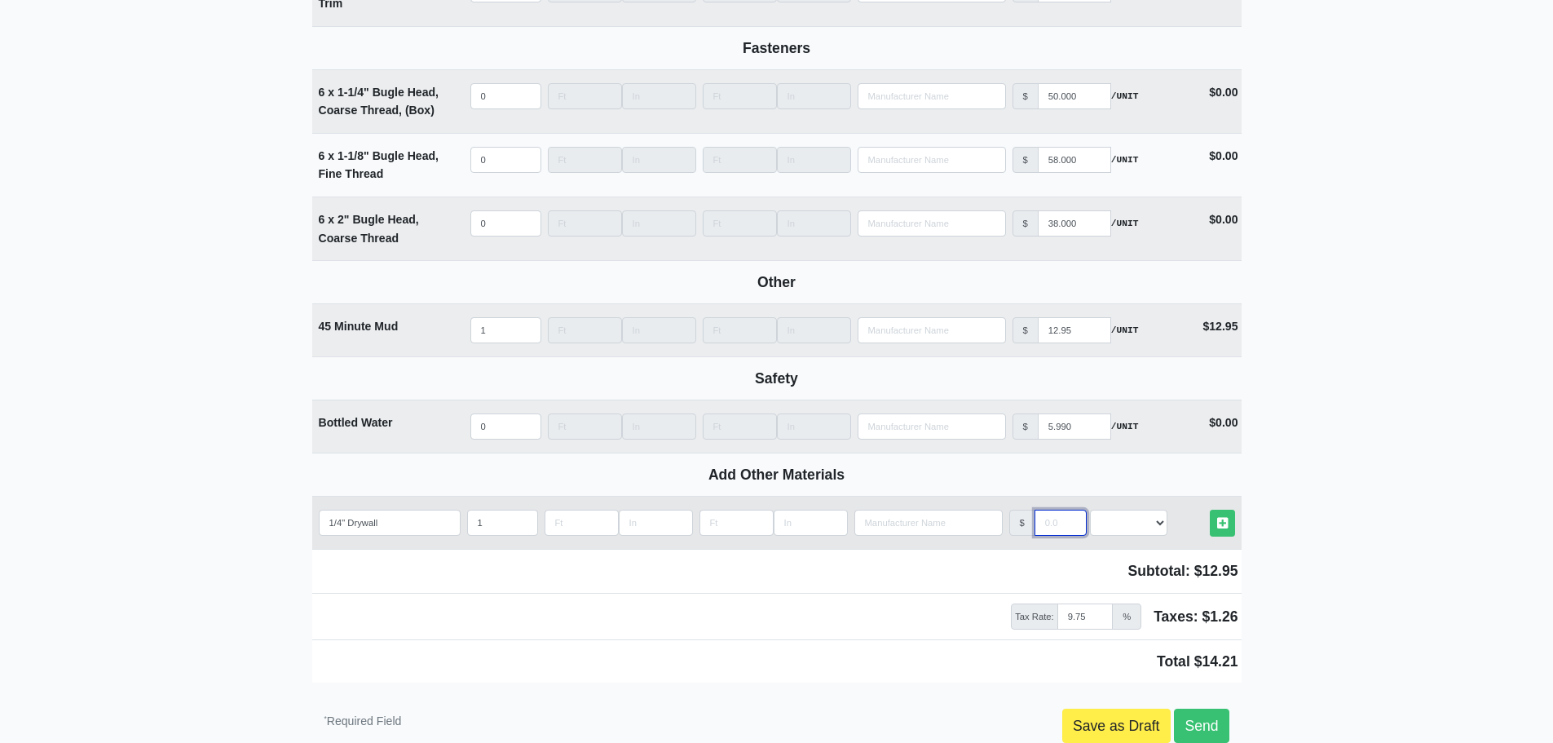
click at [1049, 528] on input "manufacturer" at bounding box center [1061, 523] width 52 height 26
type input "2"
select select
type input "23"
select select
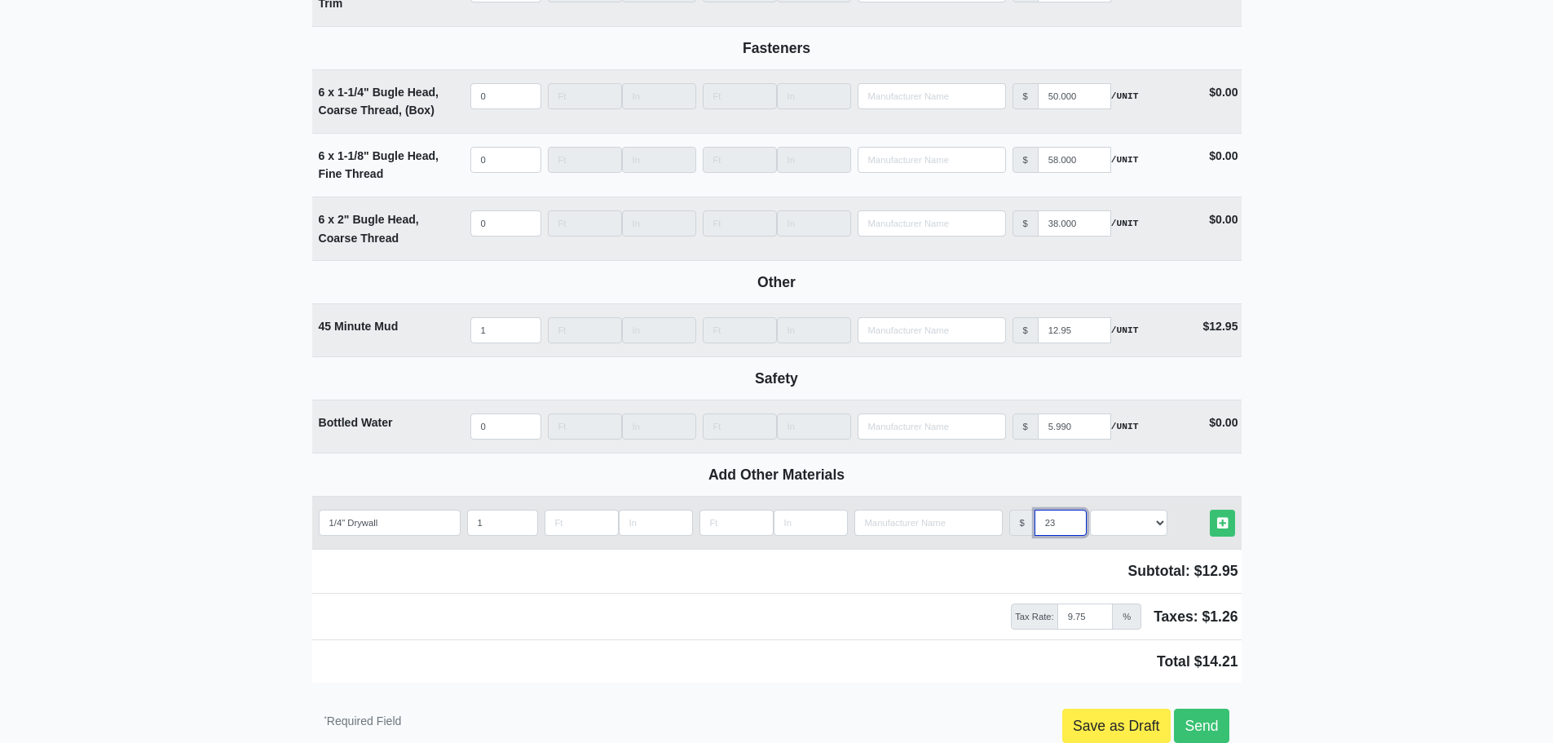
type input "23.5"
select select
type input "23.5"
click at [1161, 532] on select "Select an Option! UNIT MLF LF MSQFT SQFT" at bounding box center [1128, 523] width 77 height 26
select select "2"
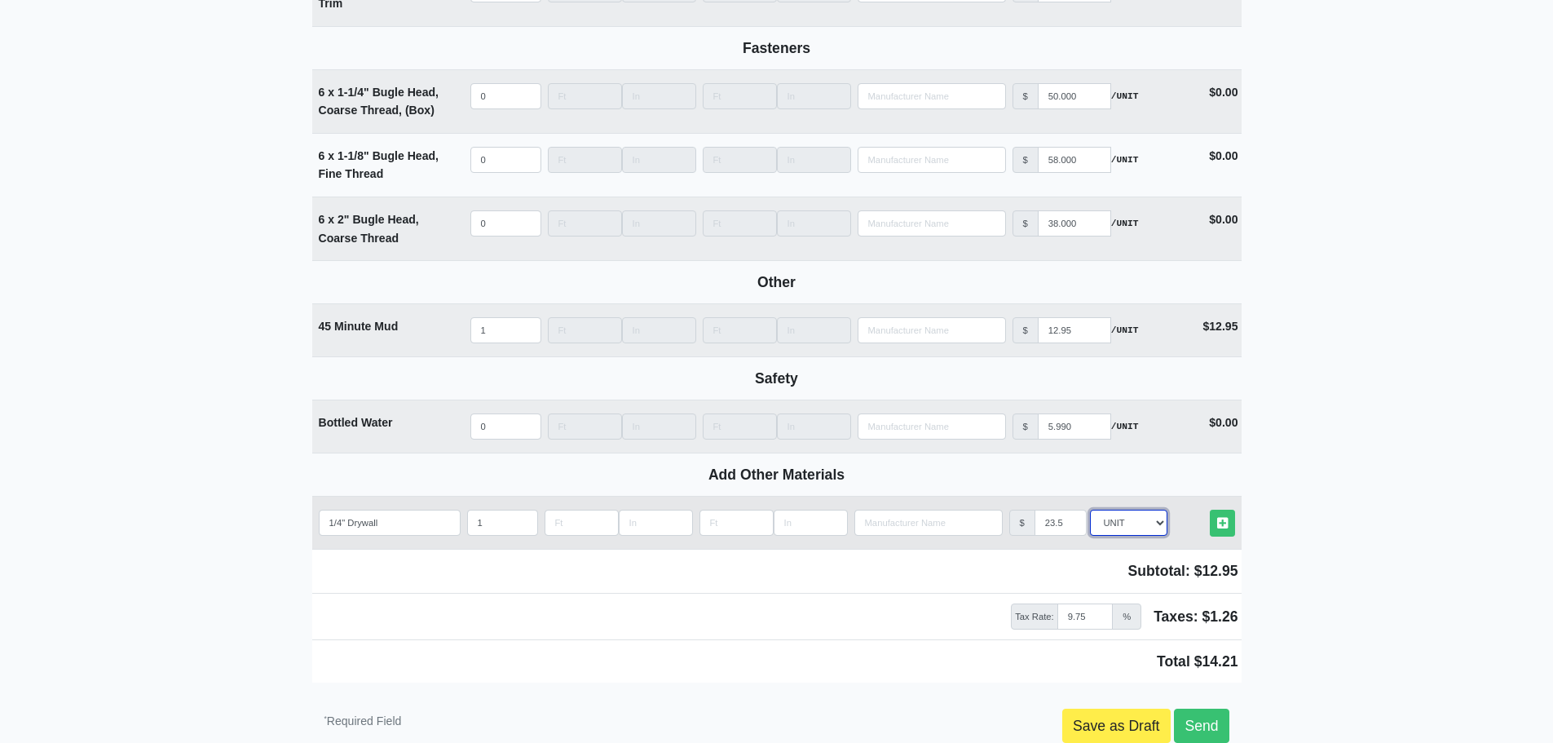
click at [1090, 517] on select "Select an Option! UNIT MLF LF MSQFT SQFT" at bounding box center [1128, 523] width 77 height 26
click at [1223, 529] on icon at bounding box center [1222, 523] width 11 height 12
select select
type input "23.5"
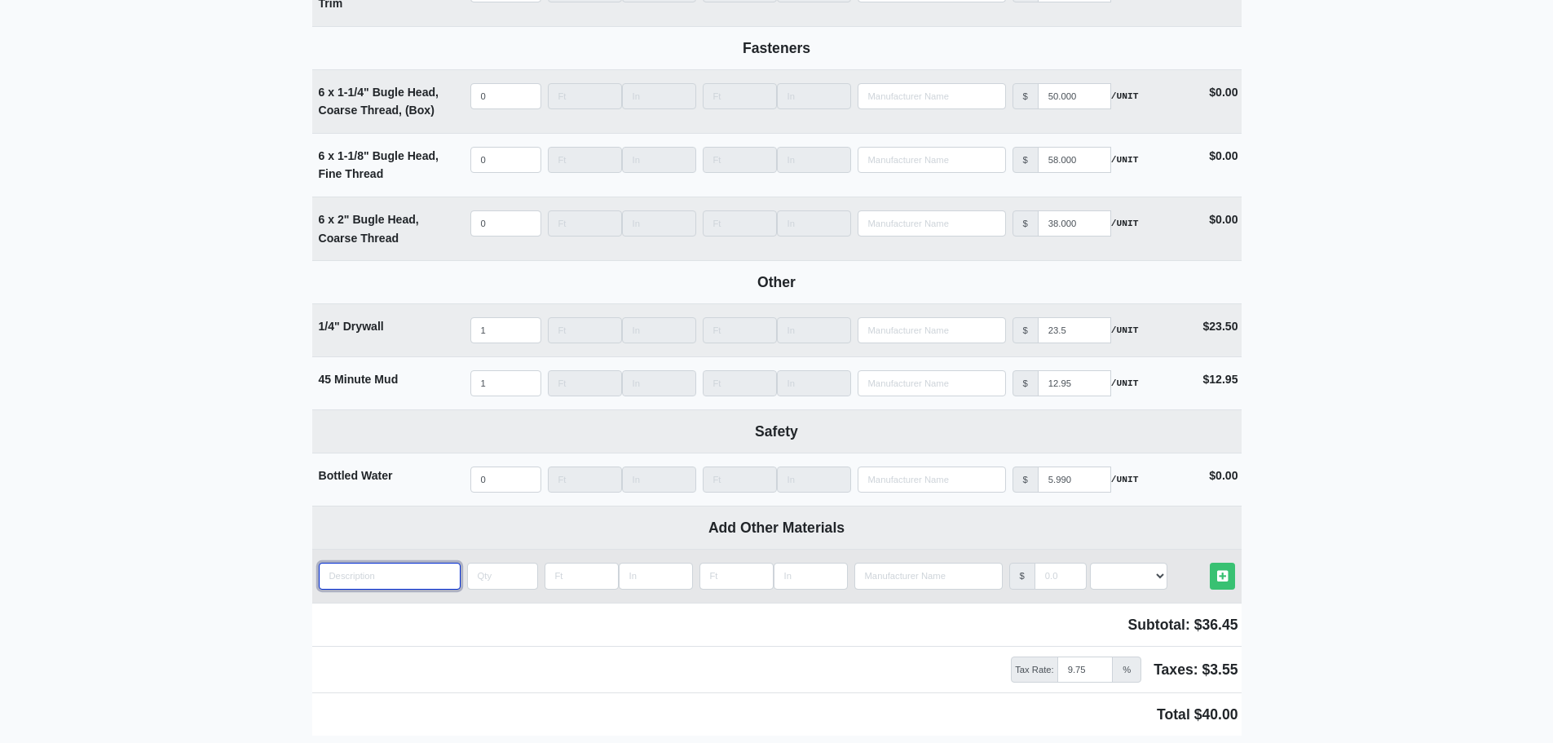
click at [343, 581] on input "quantity" at bounding box center [390, 576] width 142 height 26
type input "D"
select select
type input "Du"
select select
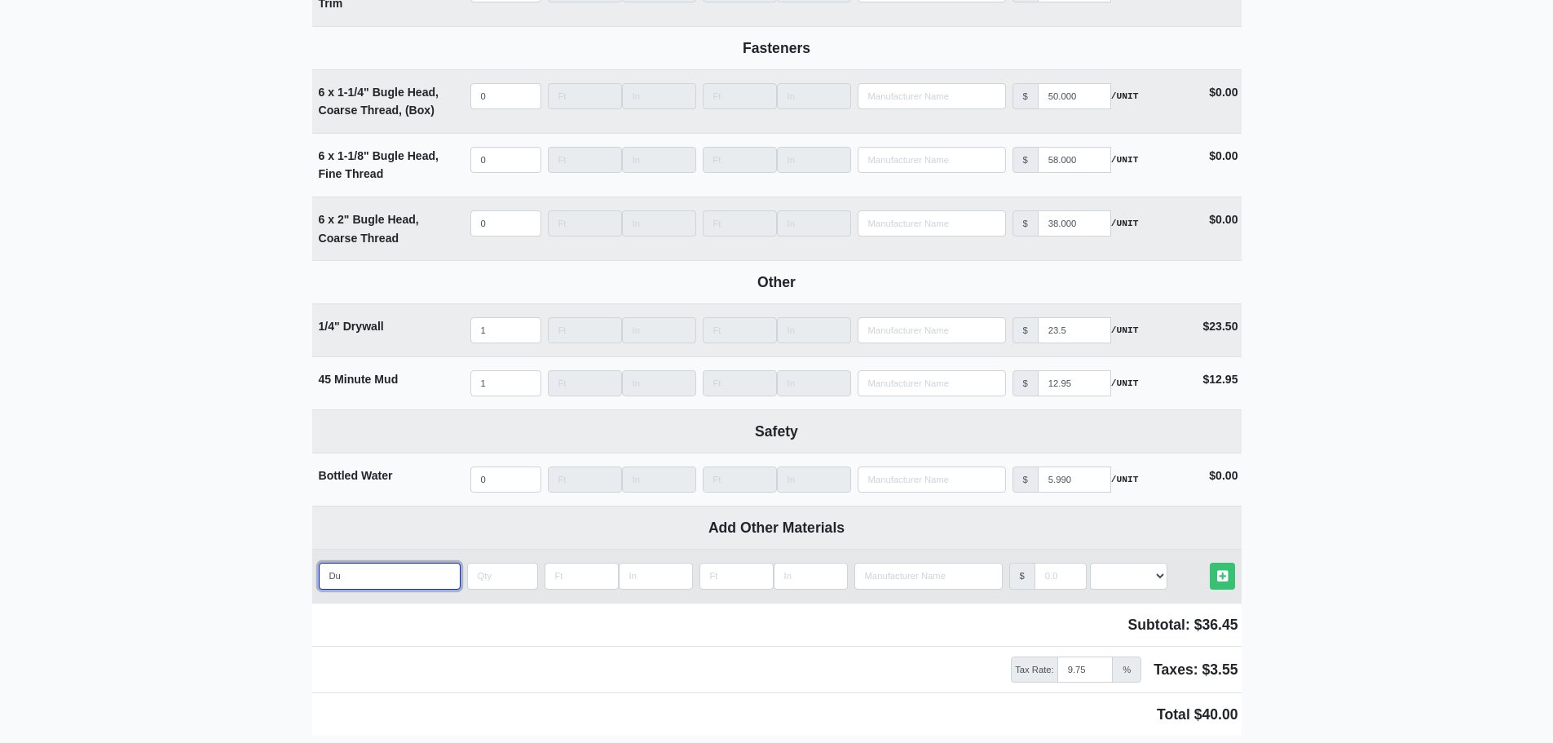
type input "Dua"
select select
type input "Dual"
select select
type input "Dual"
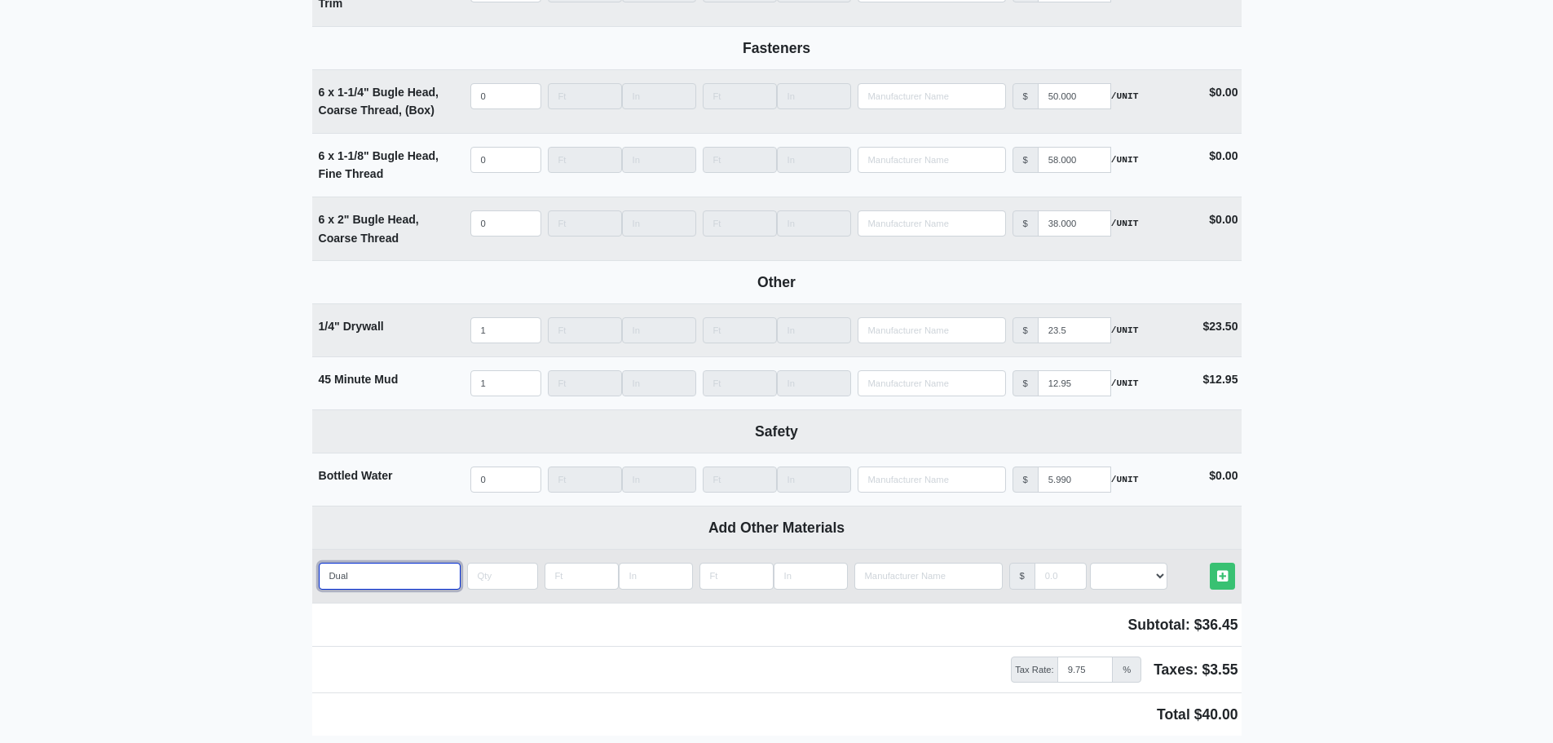
select select
type input "Dual A"
select select
type input "Dual An"
select select
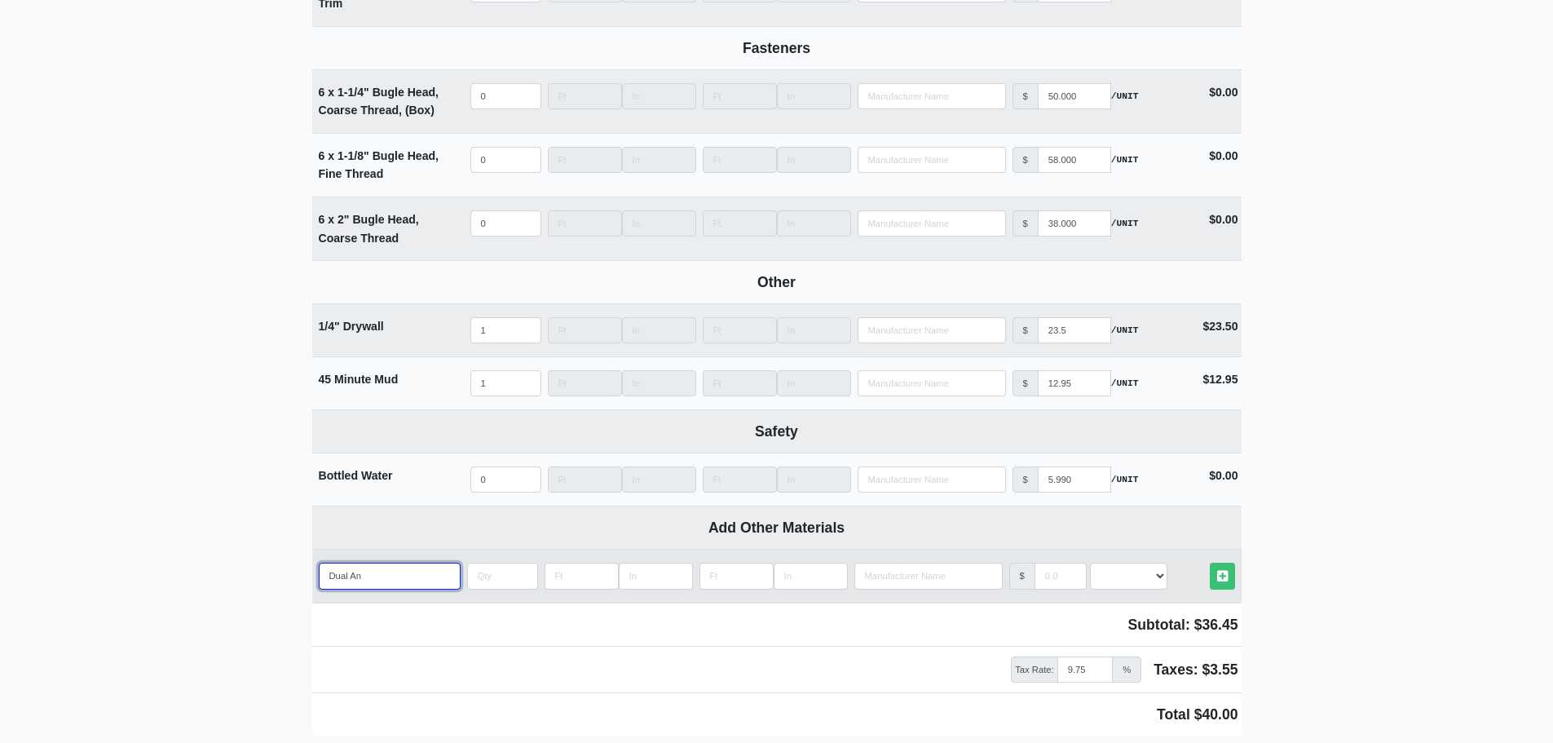
type input "Dual Ang"
select select
type input "Dual Angl"
select select
type input "Dual Angle"
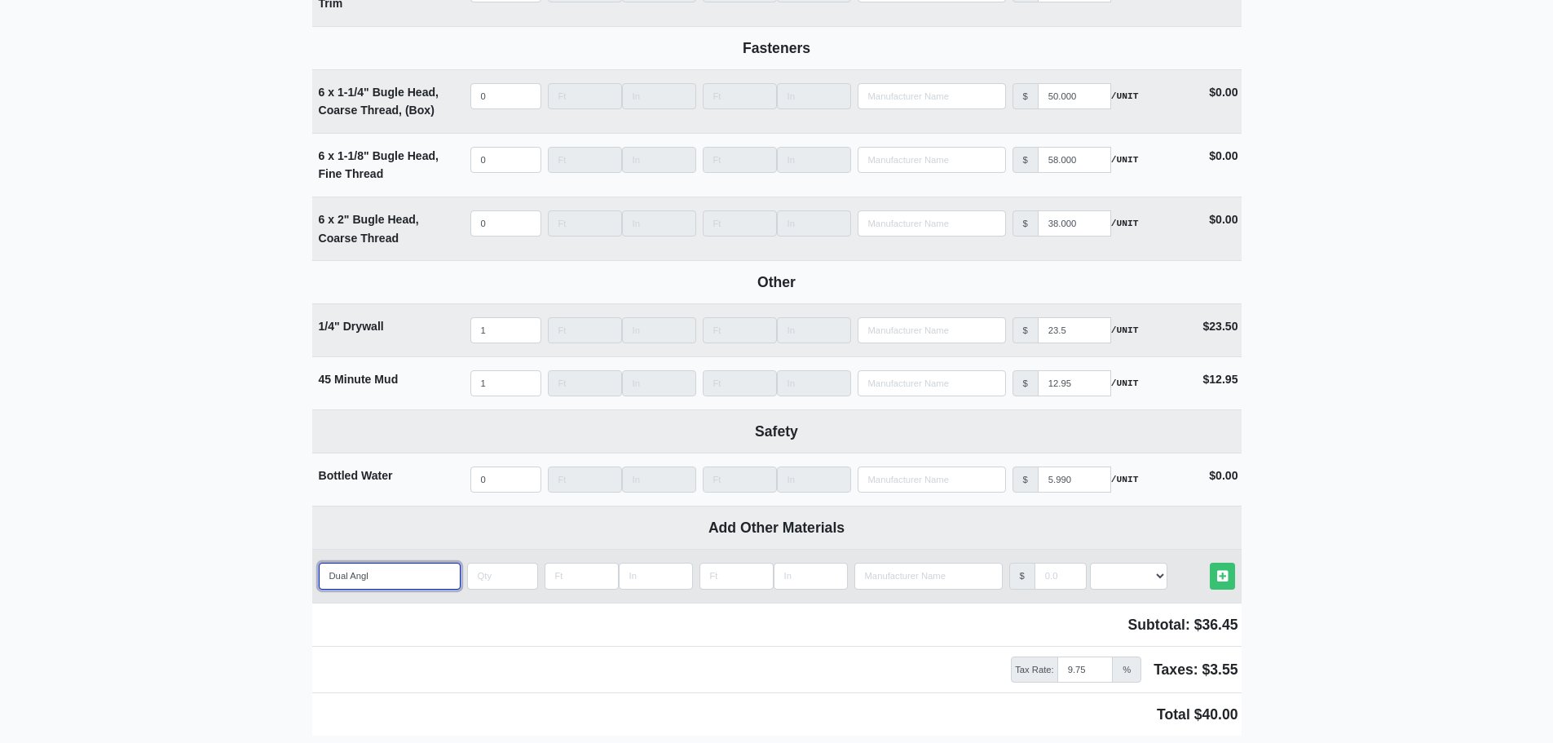
select select
type input "Dual Angled"
select select
type input "Dual Angled"
select select
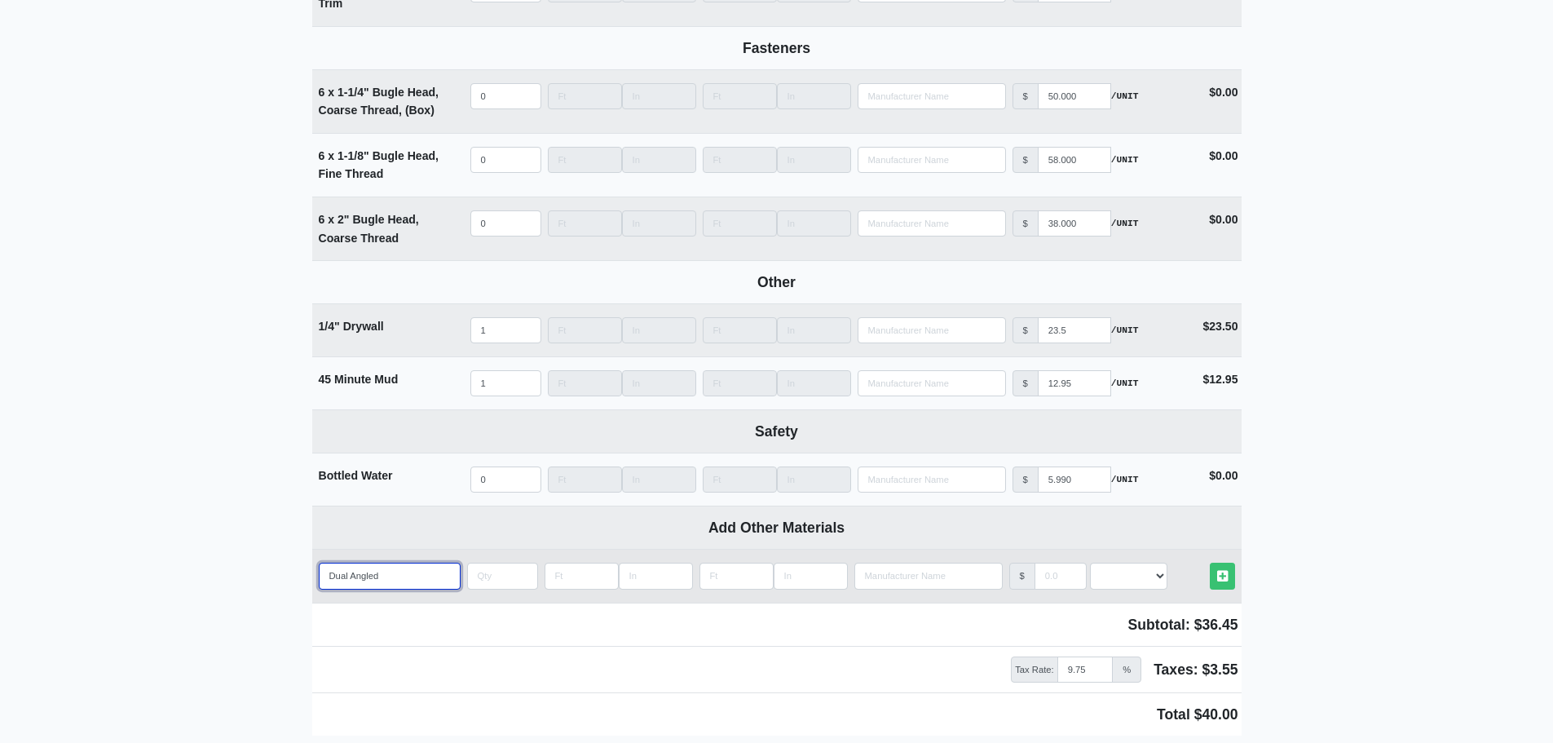
type input "Dual Angled S"
select select
type input "Dual Angled Sa"
select select
type input "Dual Angled San"
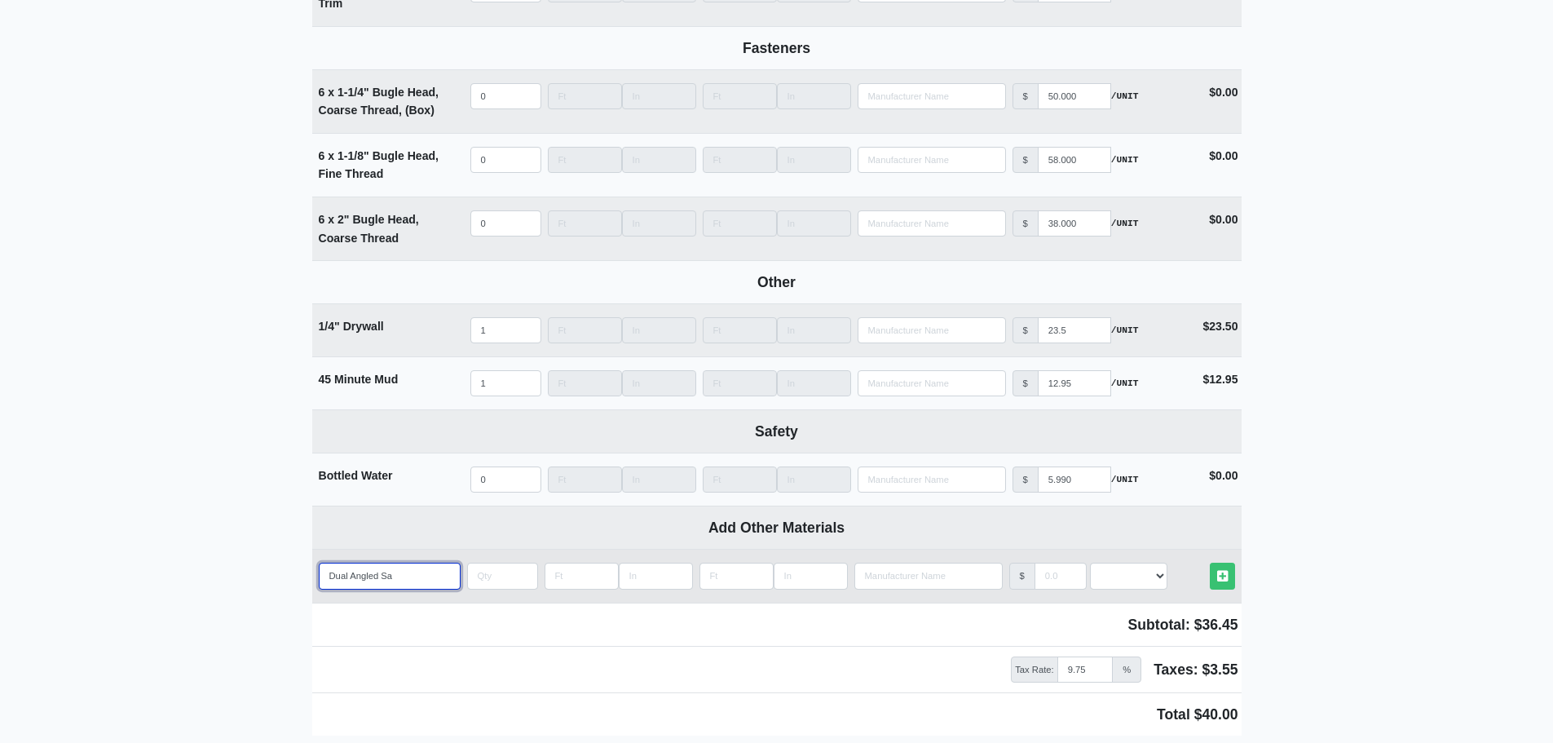
select select
type input "Dual Angled Sand"
select select
type input "Dual Angled Sandi"
select select
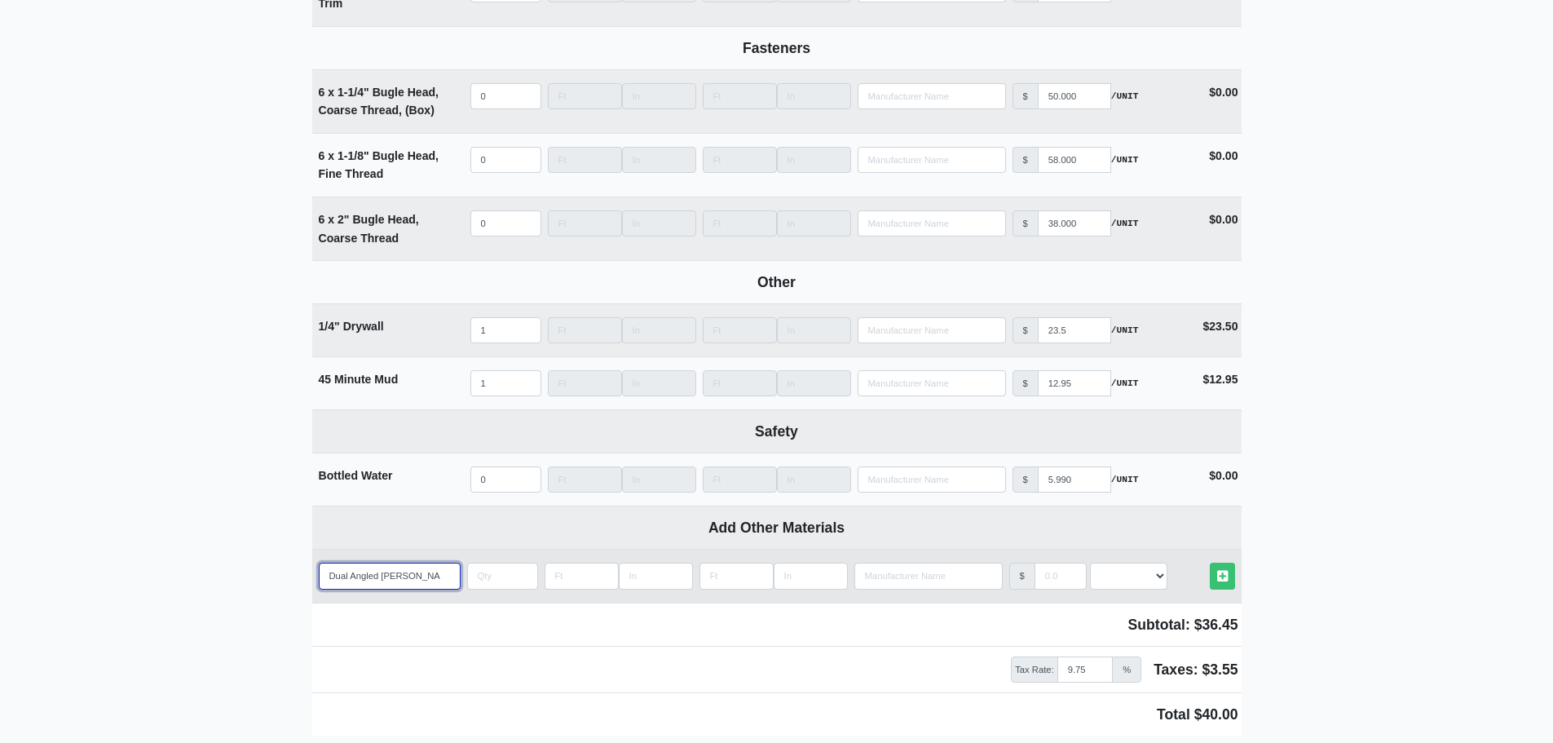
type input "Dual Angled Sandin"
select select
type input "Dual Angled Sanding"
select select
type input "Dual Angled Sanding"
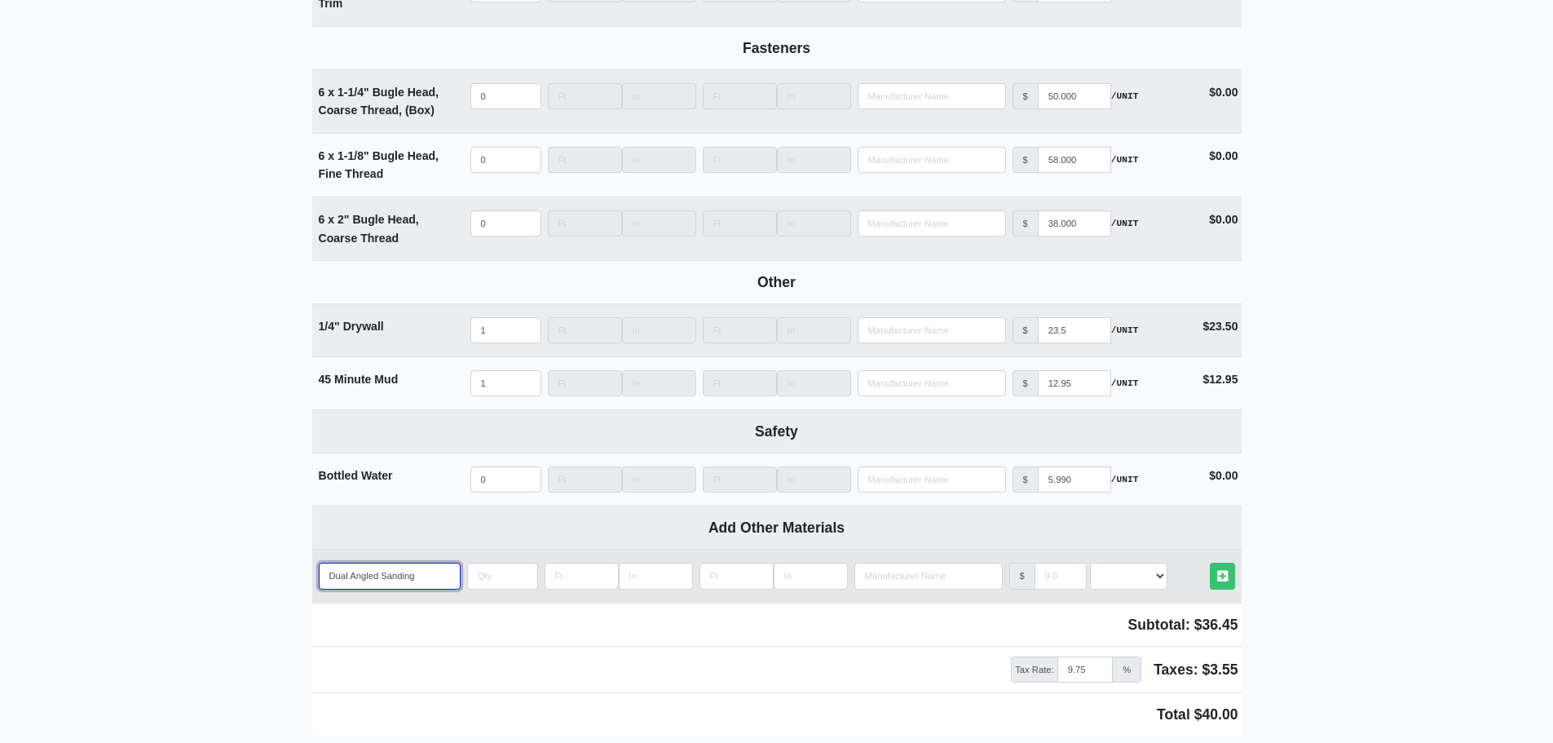
select select
type input "Dual Angled Sanding S"
select select
type input "Dual Angled Sanding Sp"
select select
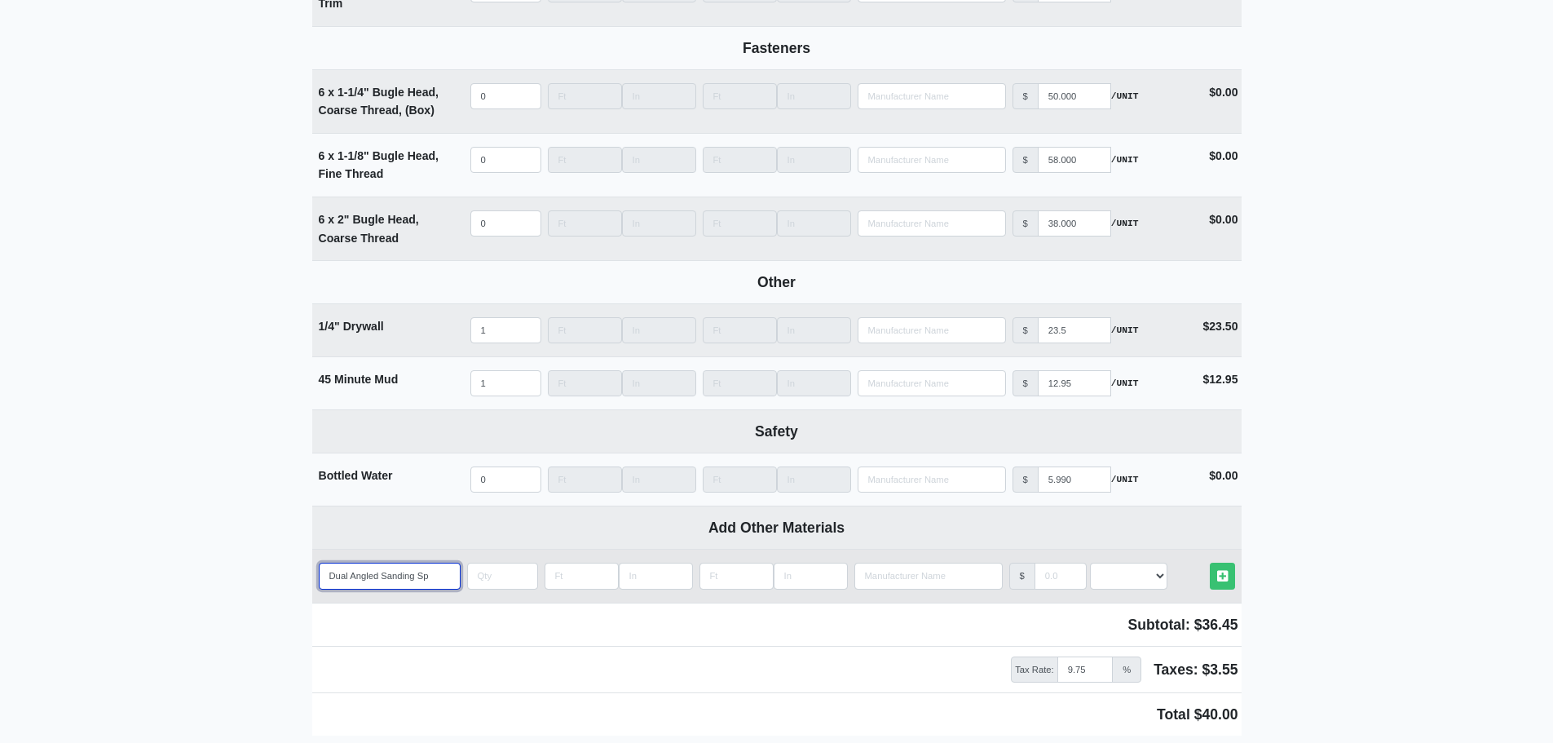
type input "Dual Angled Sanding Spo"
select select
type input "Dual Angled Sanding Spon"
select select
type input "Dual Angled Sanding Spong"
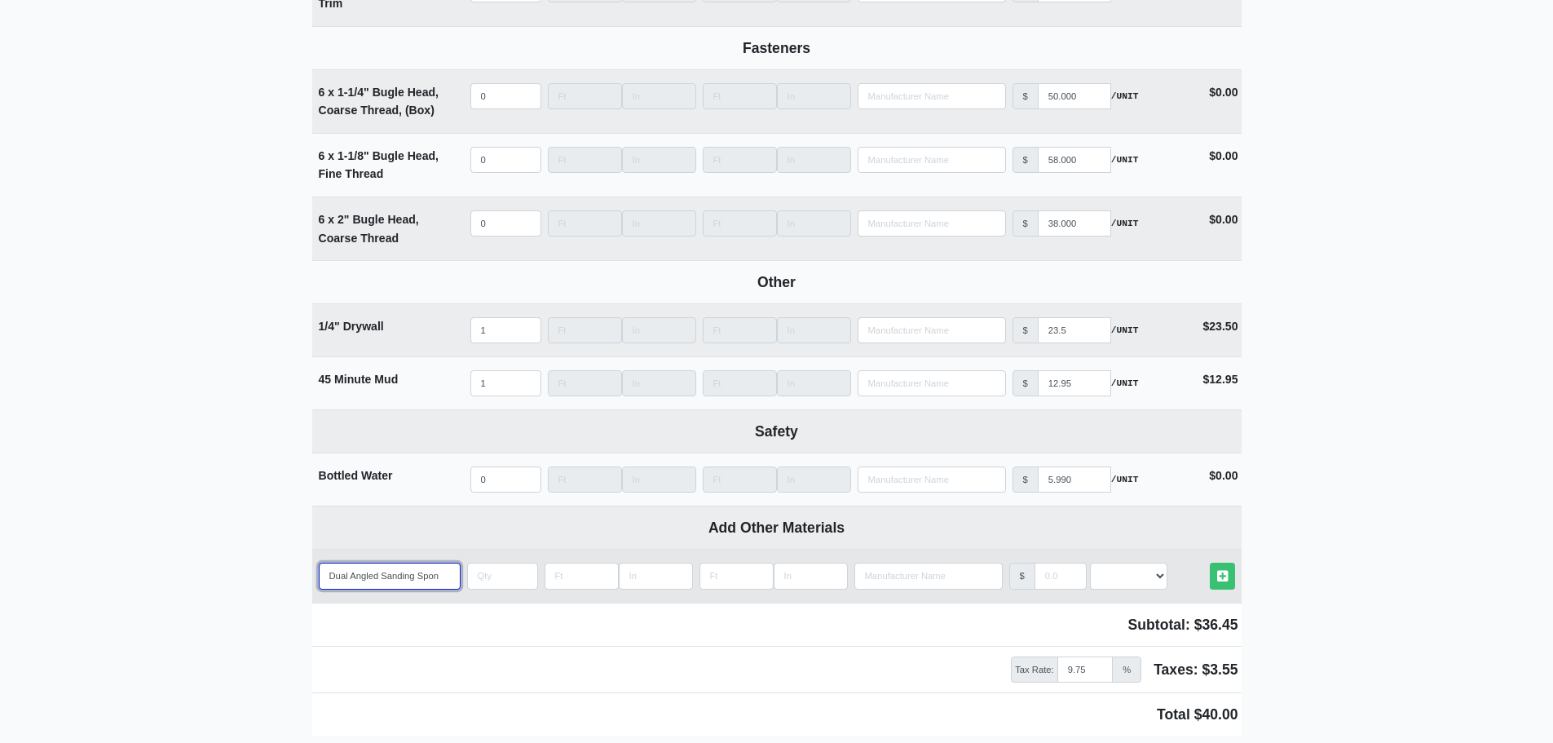
select select
type input "Dual Angled Sanding Sponge"
select select
type input "Dual Angled Sanding Sponge"
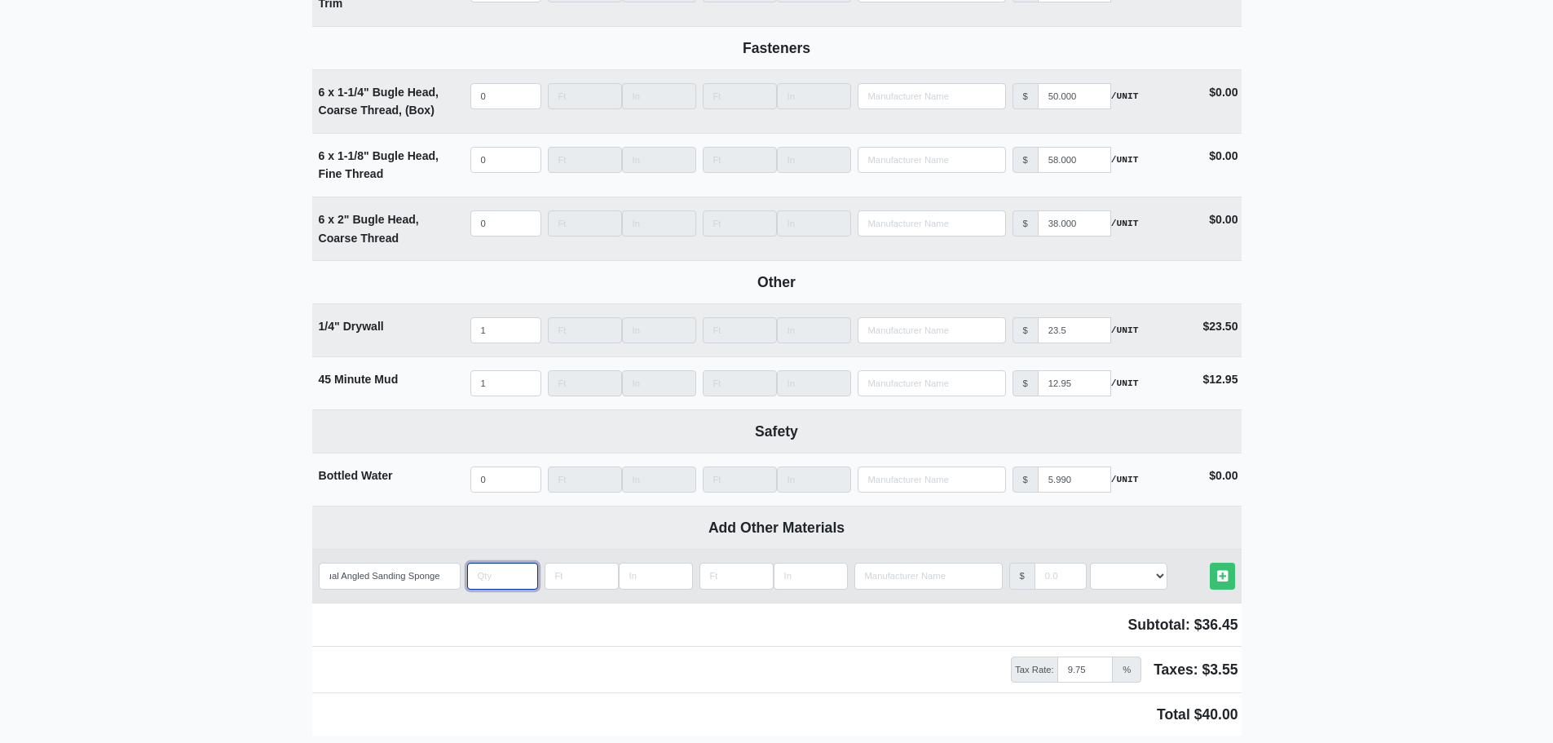
click at [486, 583] on input "quantity" at bounding box center [502, 576] width 71 height 26
type input "7"
select select
type input "72"
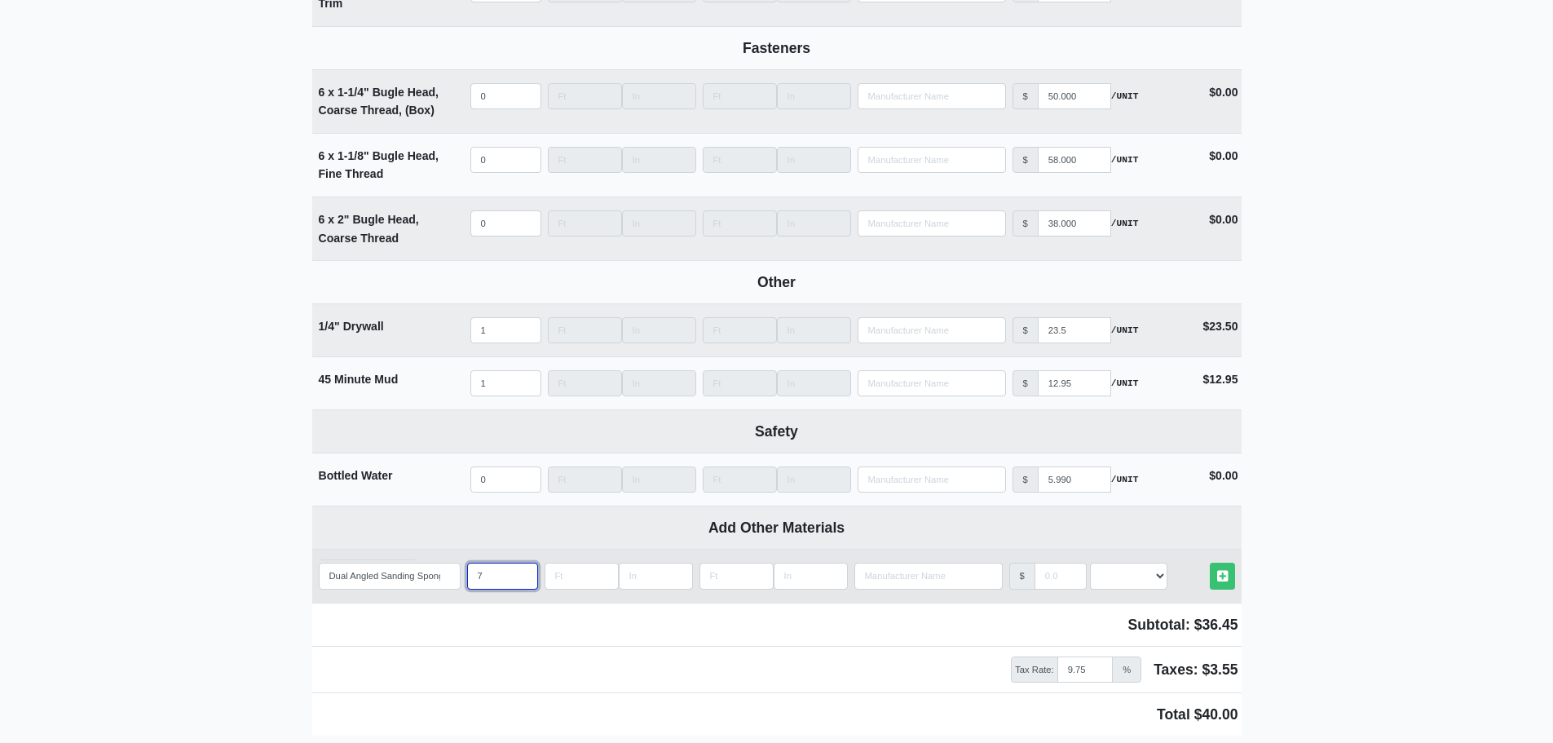
select select
type input "72"
click at [1054, 587] on input "manufacturer" at bounding box center [1061, 576] width 52 height 26
type input "2"
select select
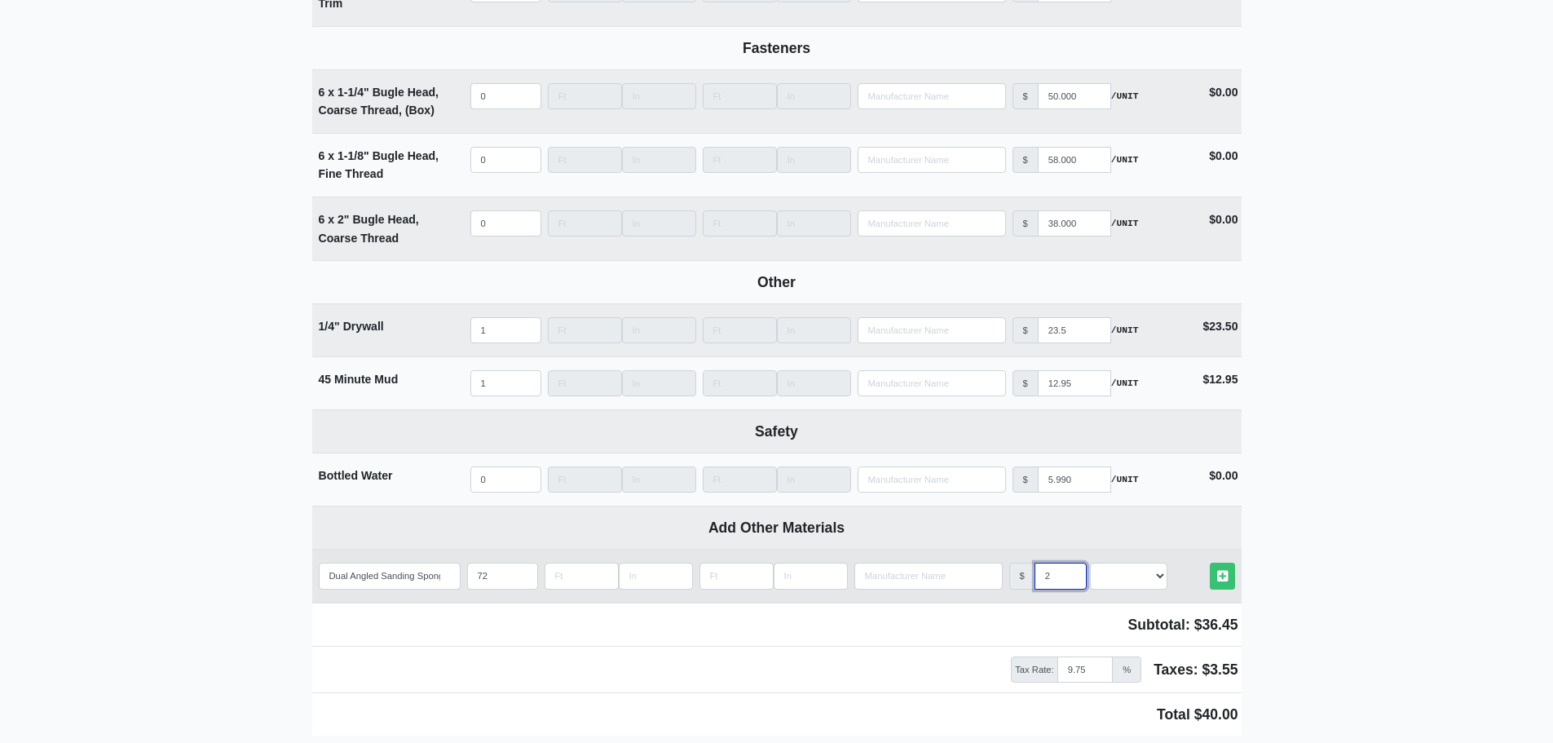
type input "2.9"
select select
type input "2.95"
select select
type input "2.95"
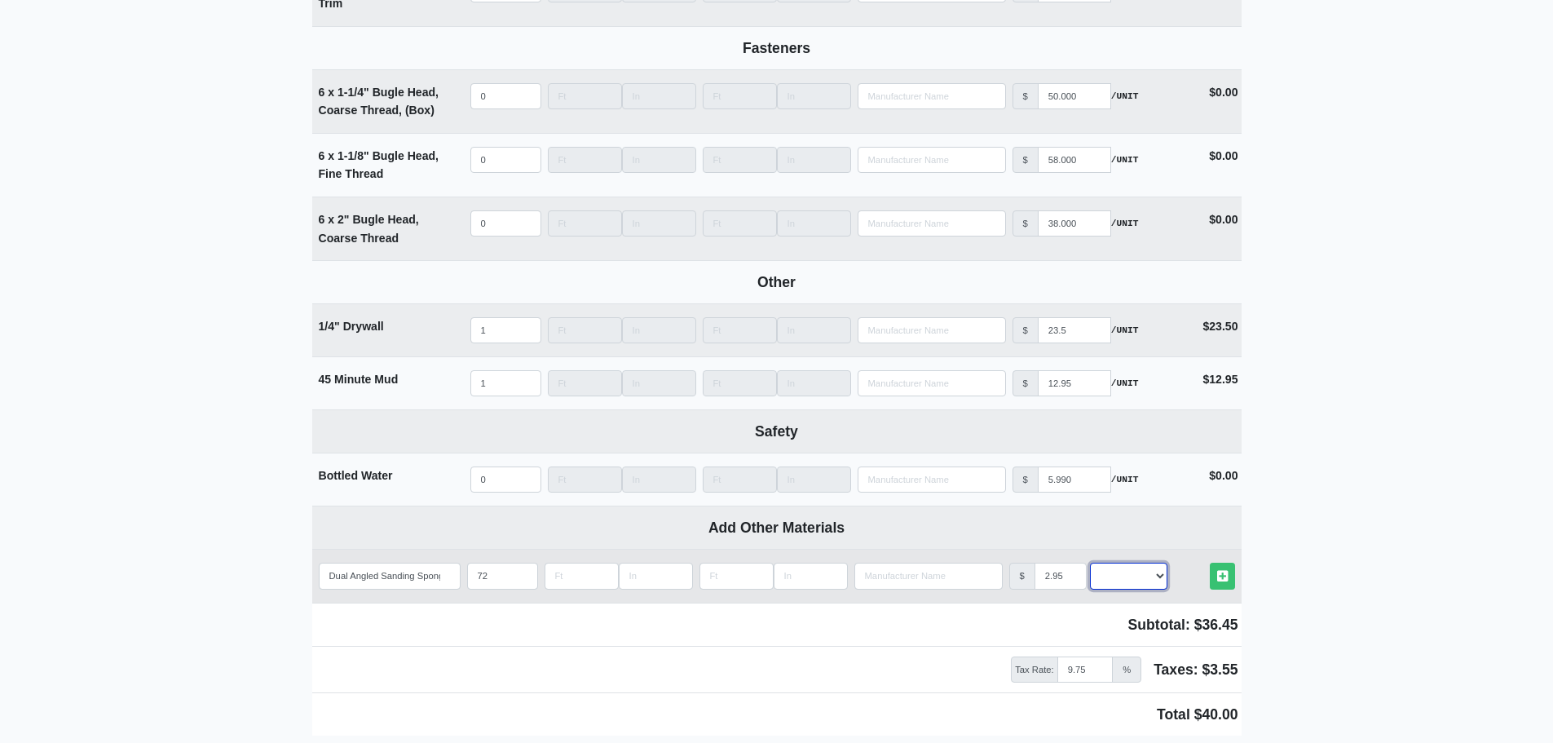
click at [1146, 582] on select "Select an Option! UNIT MLF LF MSQFT SQFT" at bounding box center [1128, 576] width 77 height 26
select select "2"
click at [1090, 570] on select "Select an Option! UNIT MLF LF MSQFT SQFT" at bounding box center [1128, 576] width 77 height 26
click at [1225, 577] on icon at bounding box center [1222, 576] width 11 height 12
select select
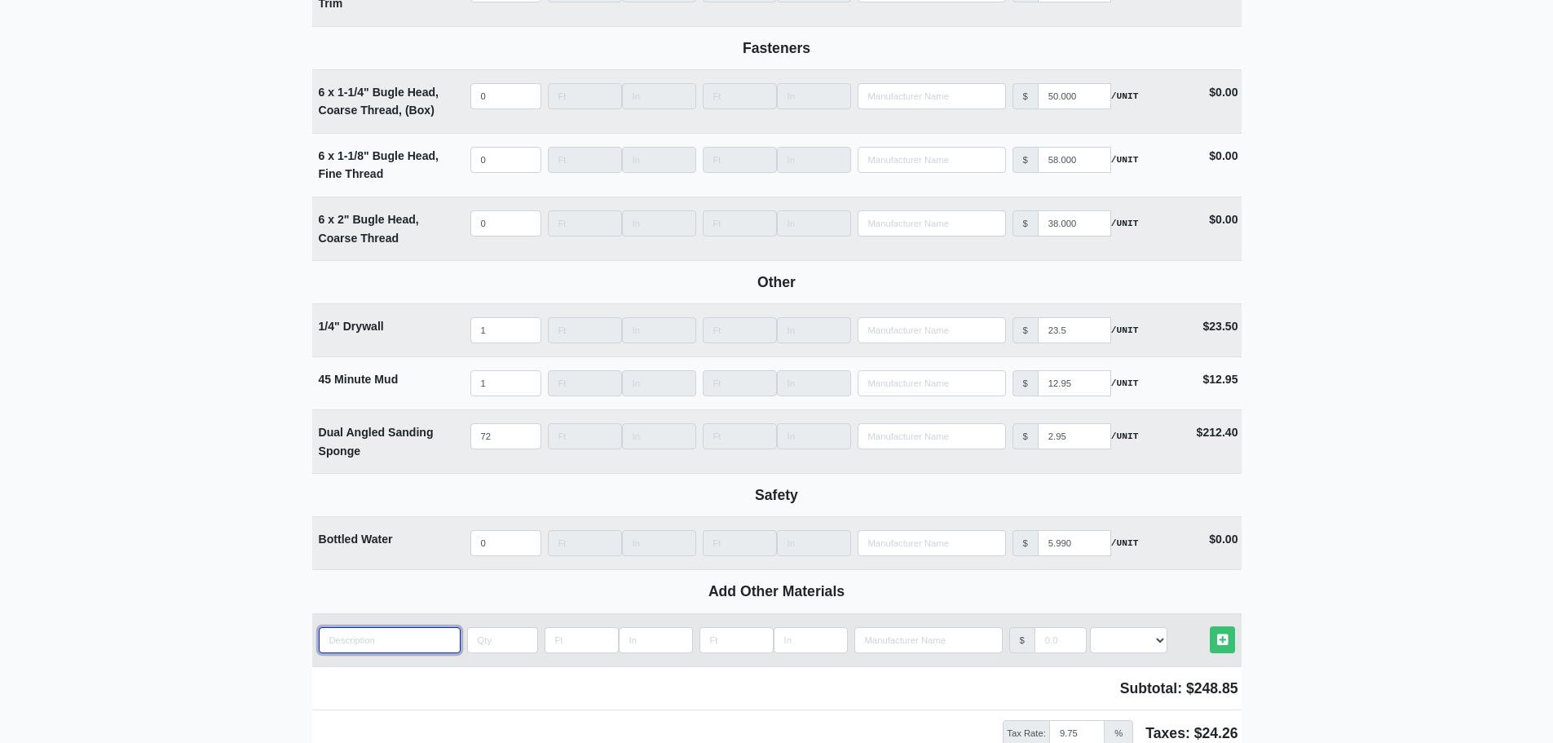
click at [338, 638] on input "quantity" at bounding box center [390, 640] width 142 height 26
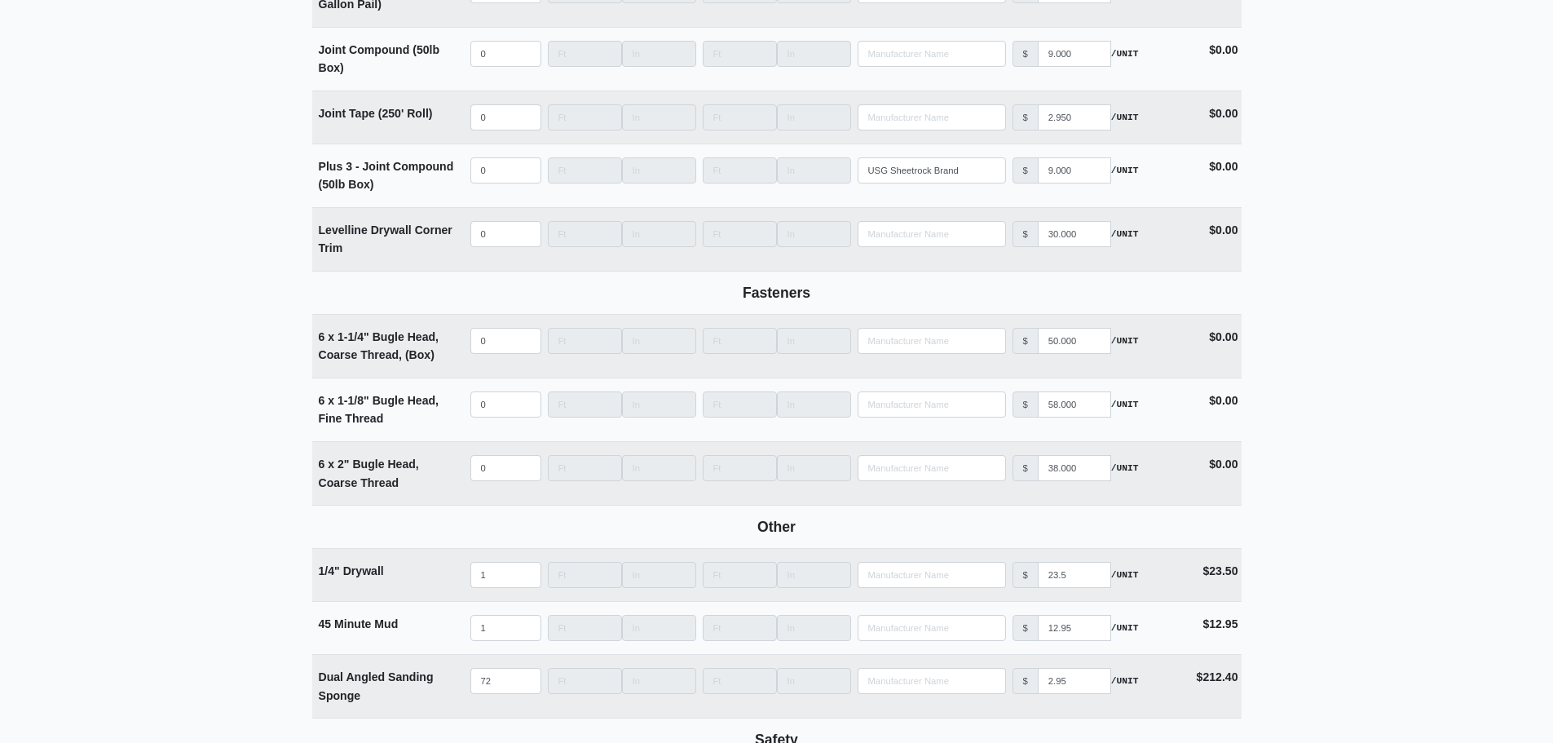
scroll to position [2187, 0]
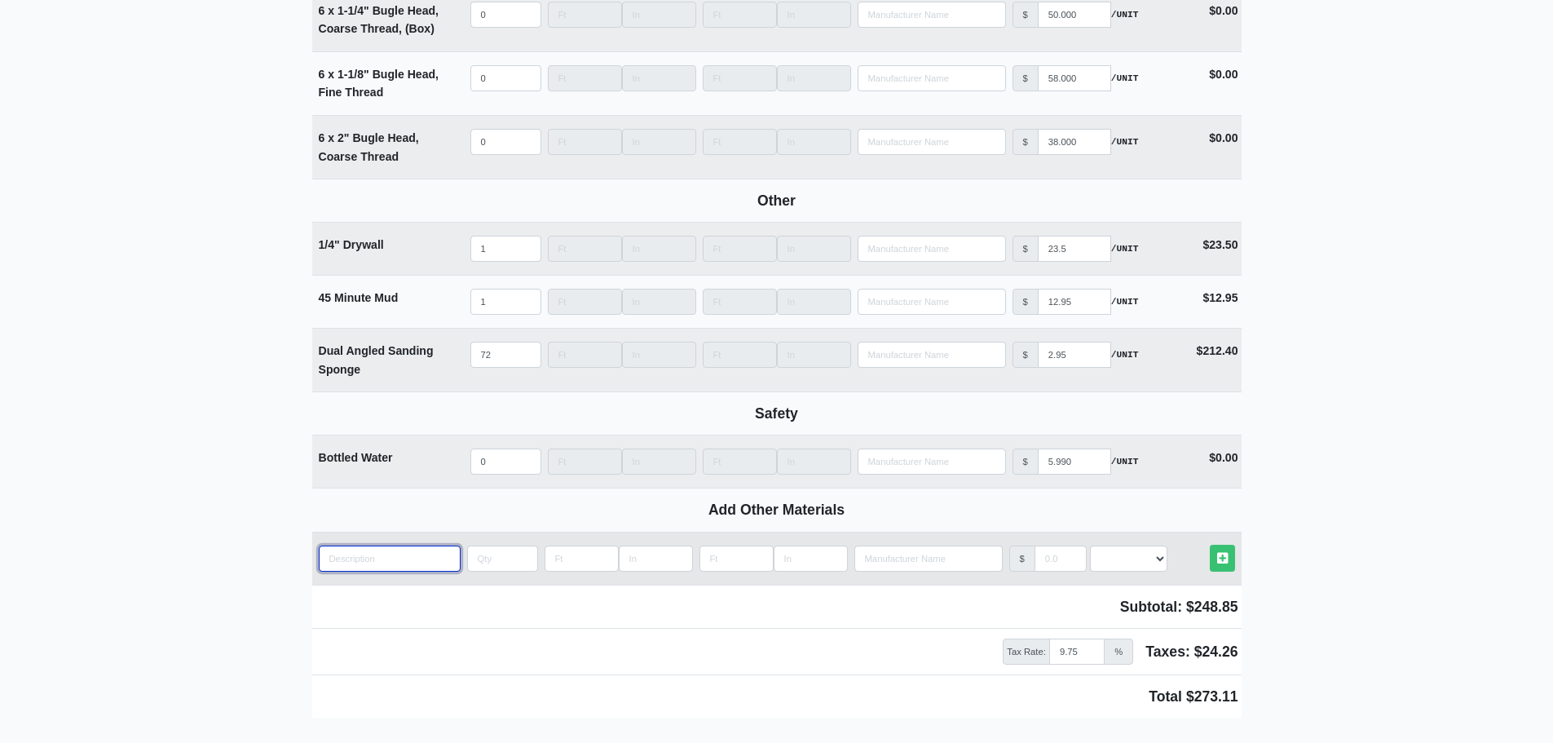
click at [360, 555] on input "quantity" at bounding box center [390, 558] width 142 height 26
type input "N"
select select
type input "N9"
select select
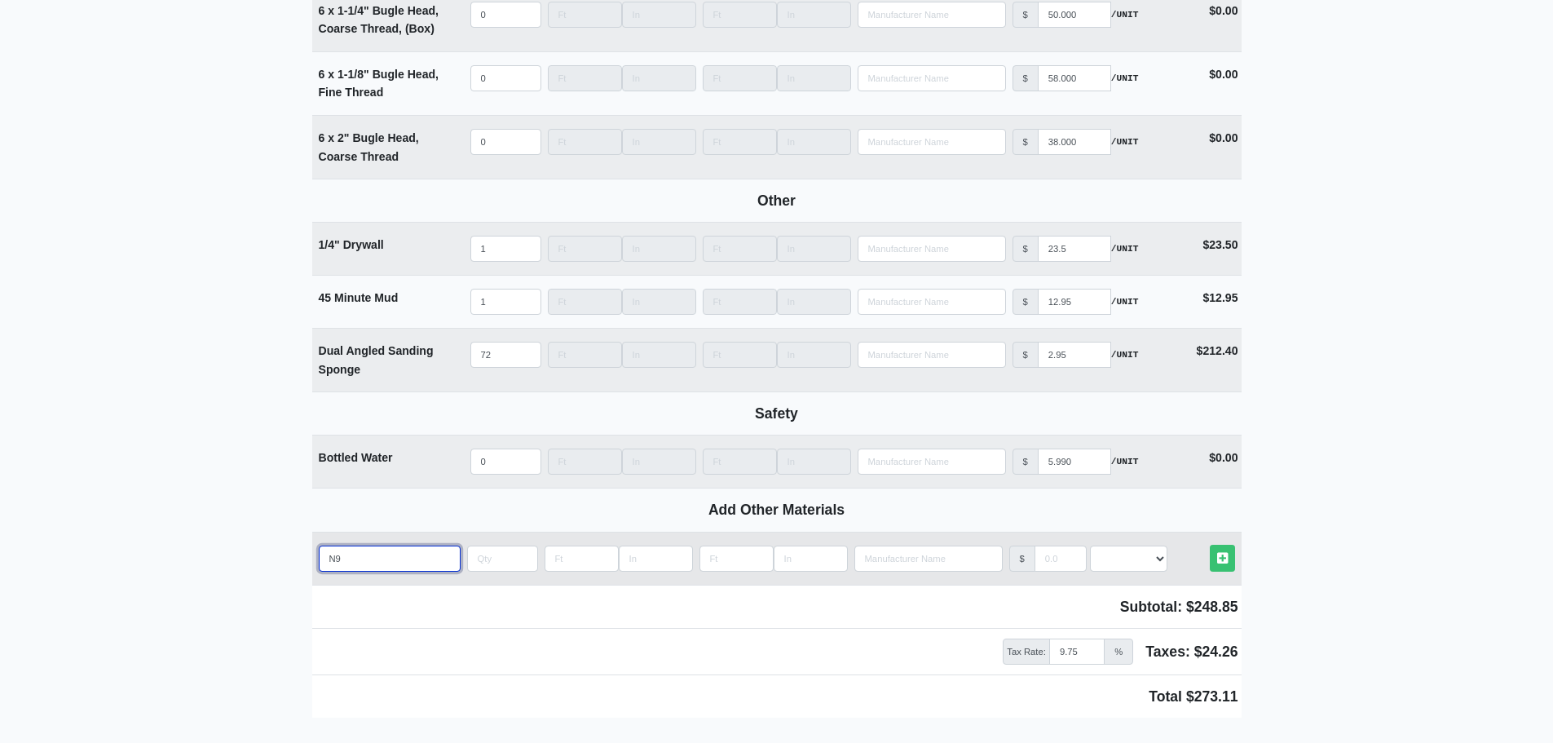
type input "N95"
select select
type input "N95"
select select
type input "N95 D"
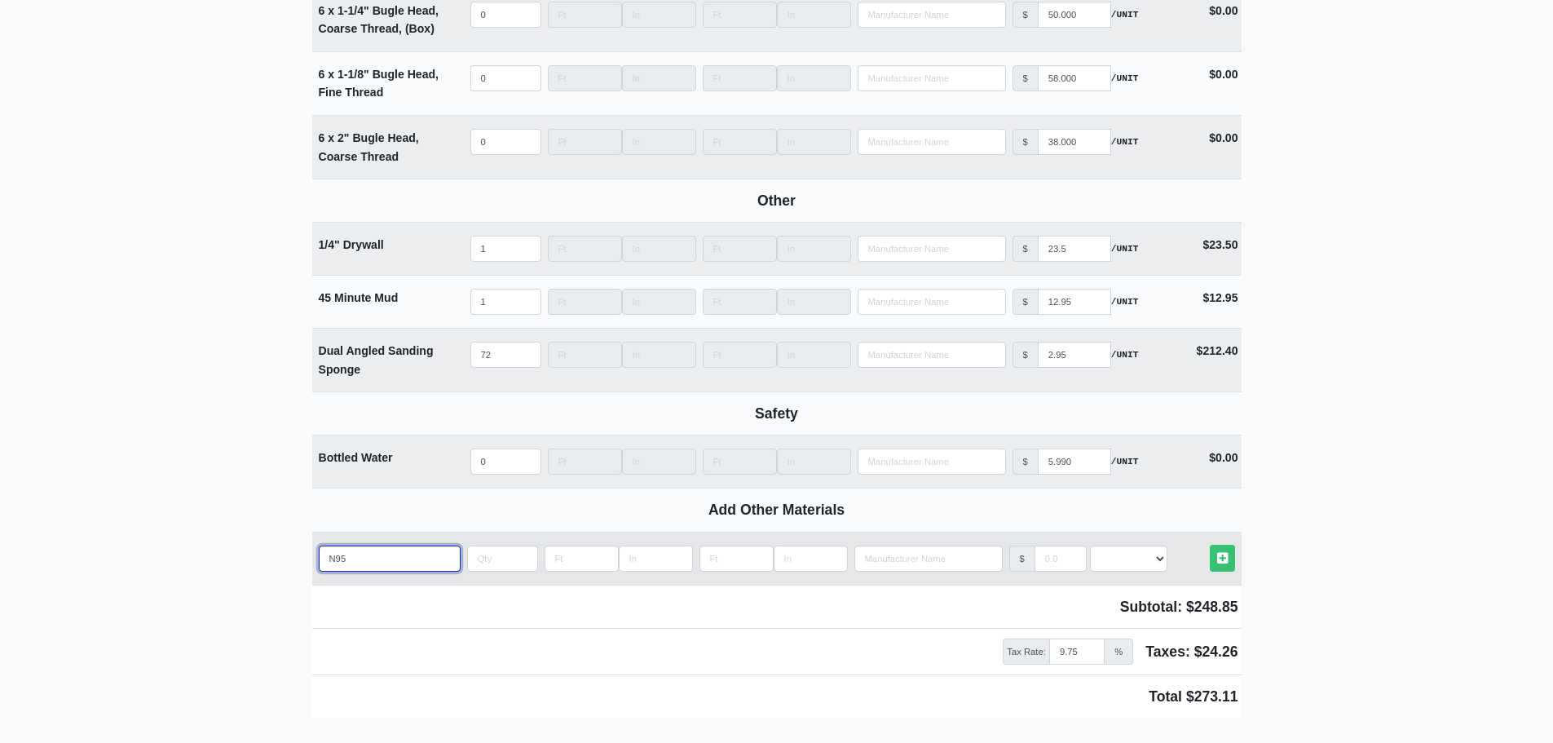
select select
type input "N95 Du"
select select
type input "N95 Dus"
select select
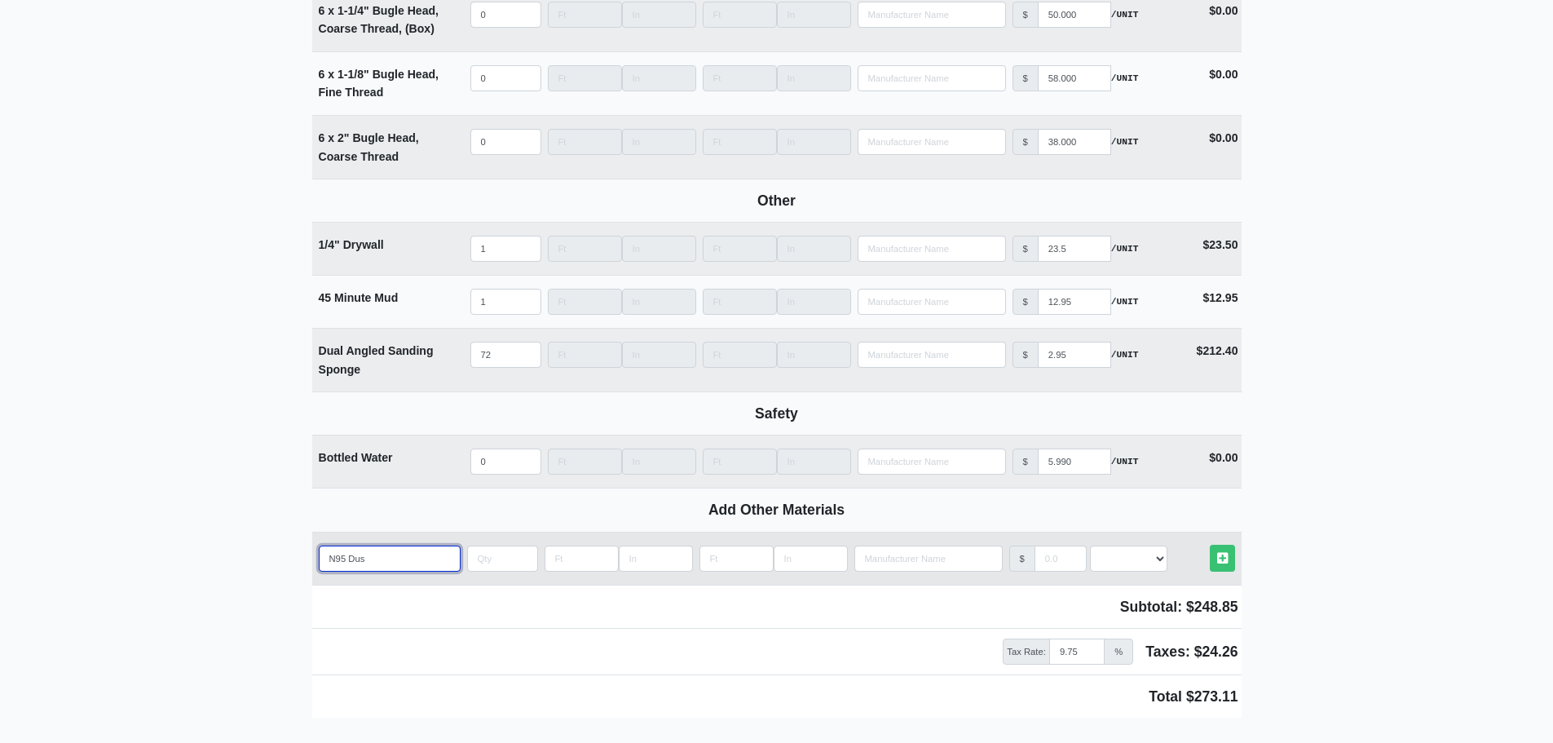
type input "N95 Dust"
select select
type input "N95 Dust"
select select
type input "N95 Dust M"
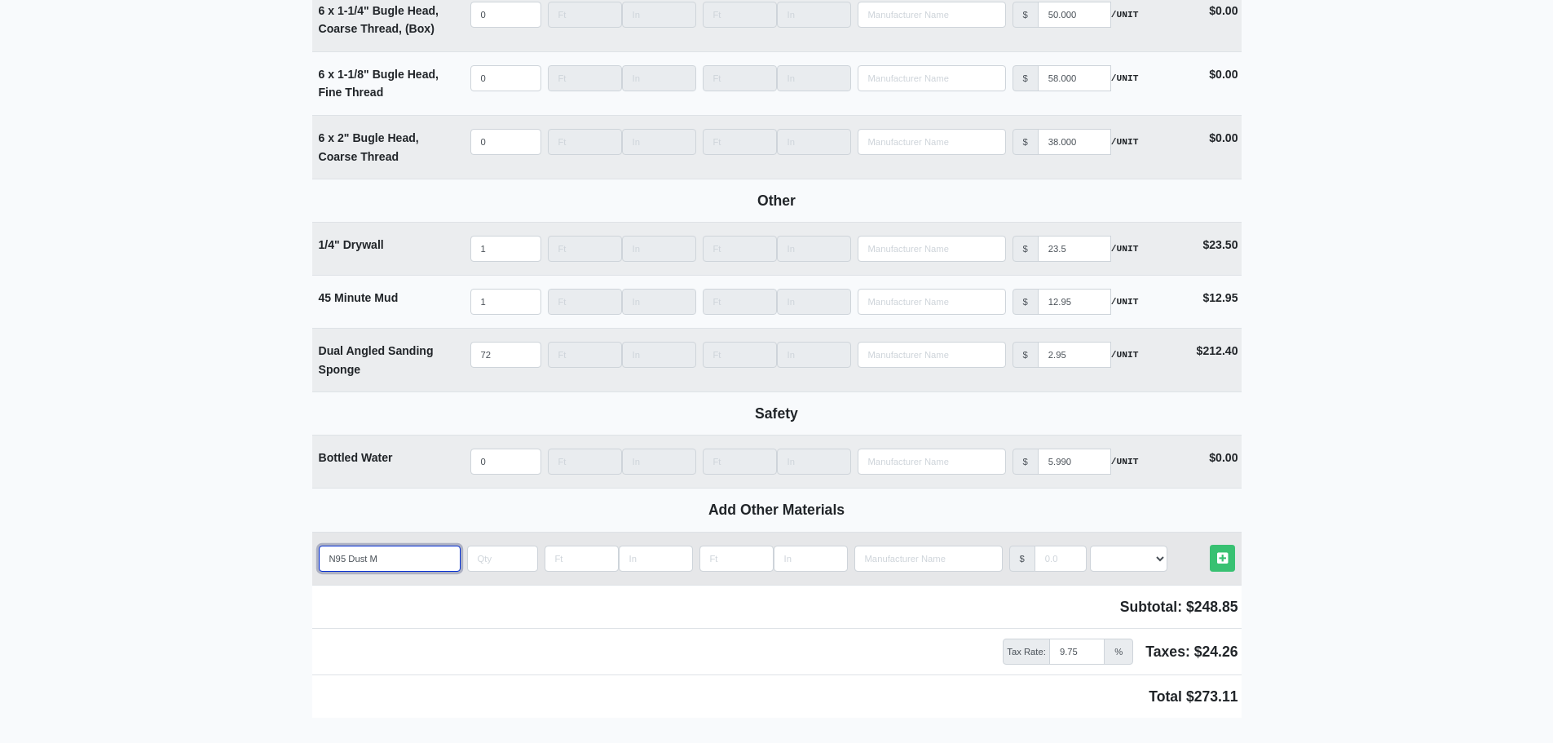
select select
type input "N95 Dust Ma"
select select
type input "N95 Dust Mas"
select select
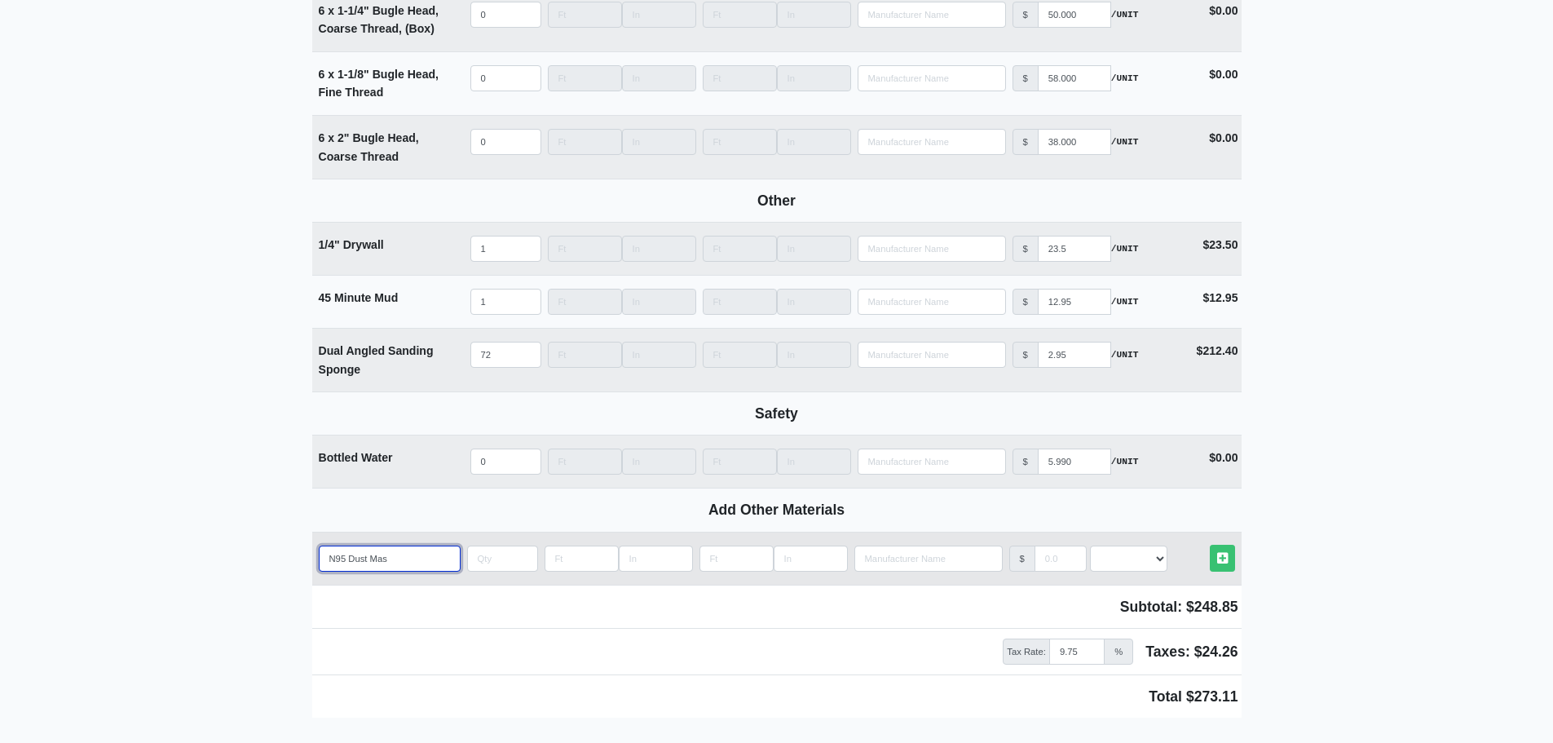
type input "N95 Dust Mask"
select select
type input "N95 Dust Mask"
click at [470, 563] on input "quantity" at bounding box center [502, 558] width 71 height 26
type input "1"
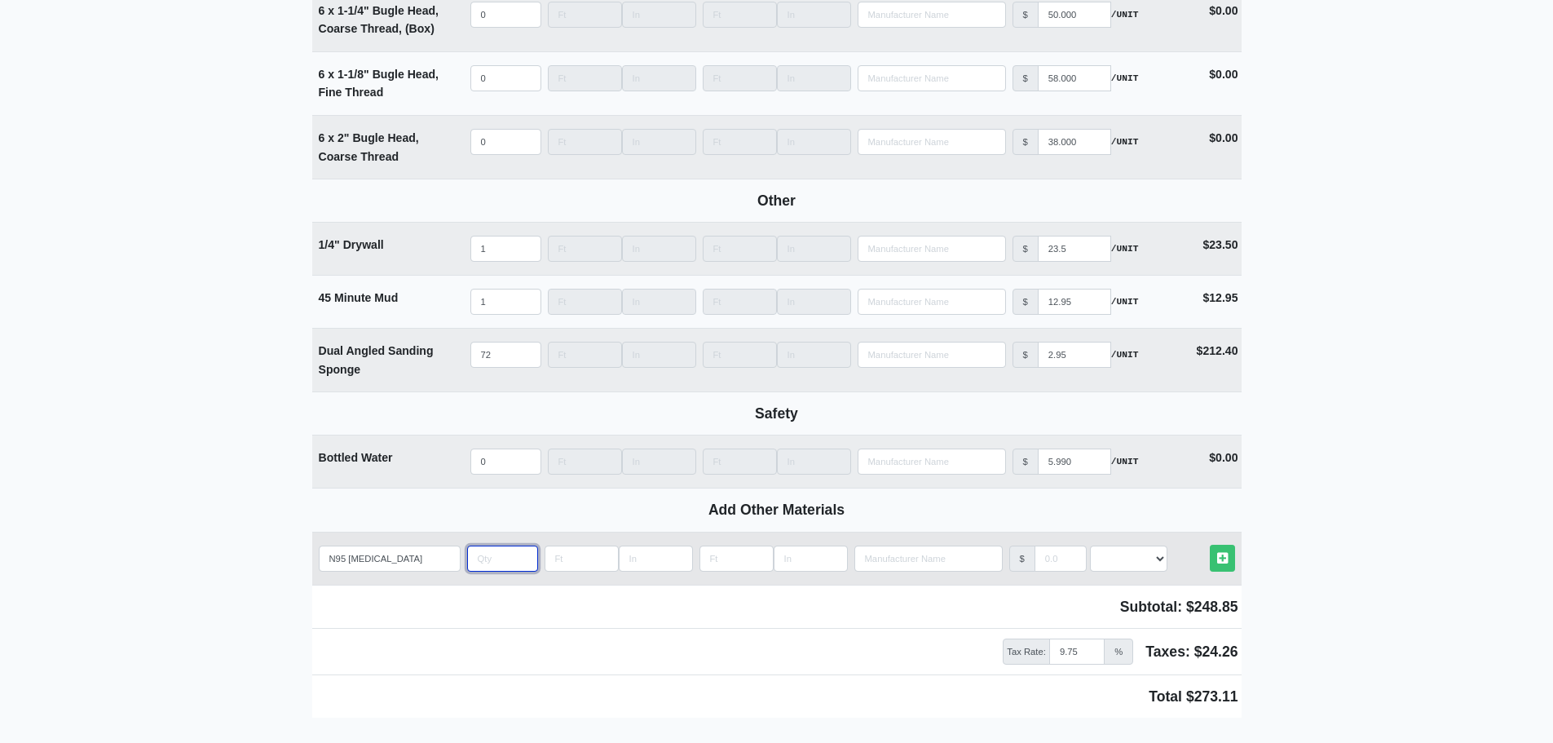
select select
type input "1"
click at [1049, 567] on input "manufacturer" at bounding box center [1061, 558] width 52 height 26
type input "2"
select select
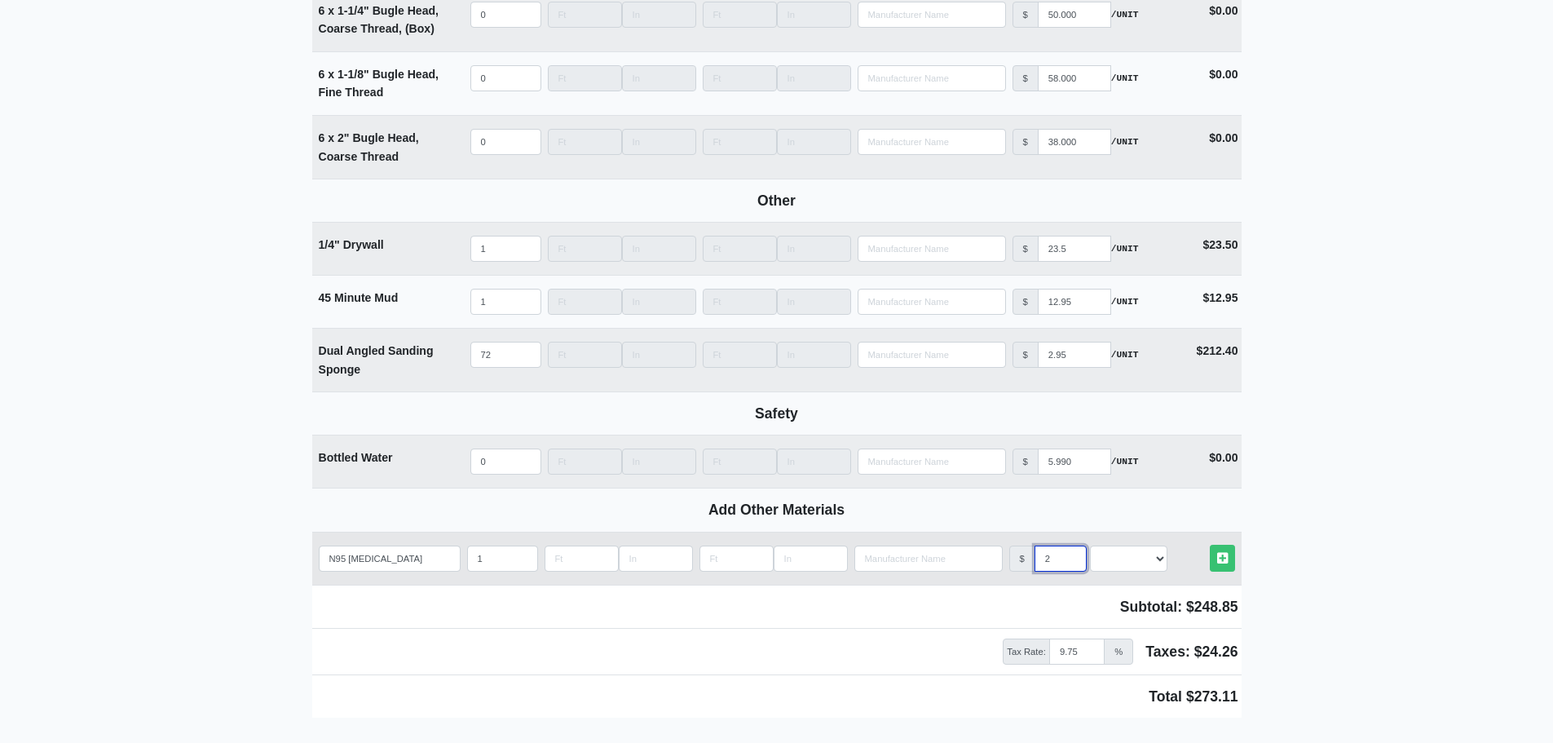
type input "24"
select select
type input "24.5"
select select
click at [1149, 571] on select "Select an Option! UNIT MLF LF MSQFT SQFT" at bounding box center [1128, 558] width 77 height 26
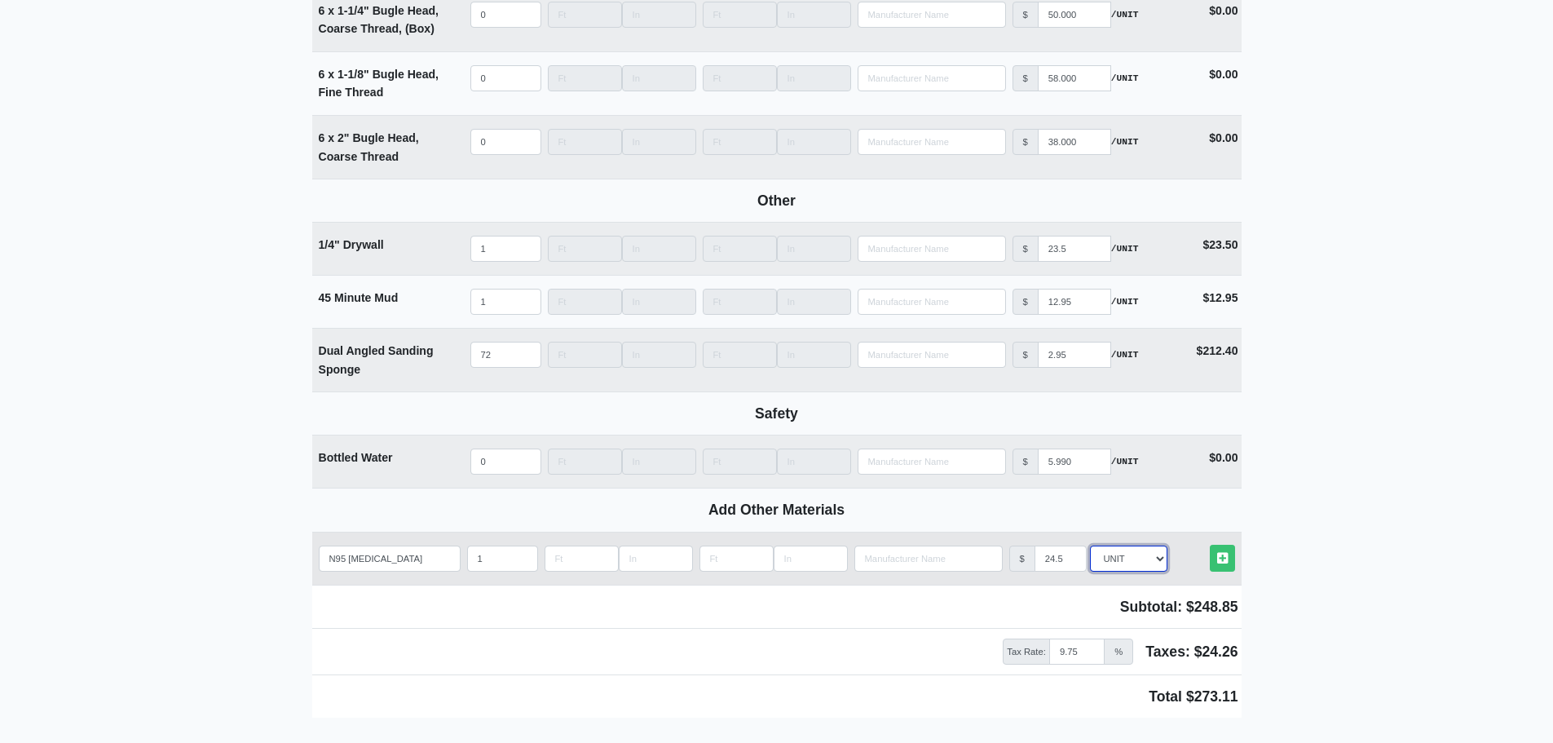
click at [1090, 552] on select "Select an Option! UNIT MLF LF MSQFT SQFT" at bounding box center [1128, 558] width 77 height 26
click at [1220, 564] on icon at bounding box center [1222, 558] width 11 height 12
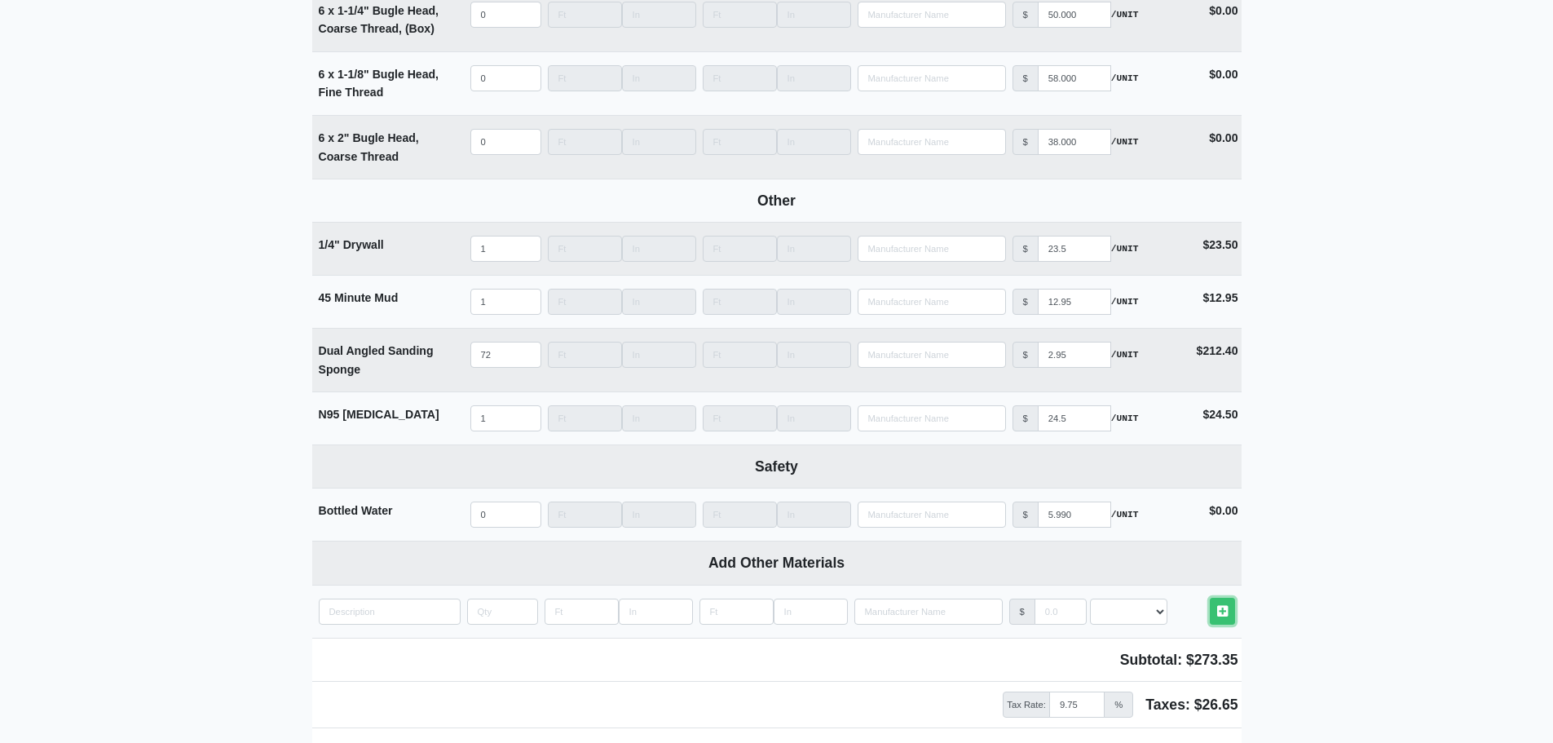
scroll to position [2373, 0]
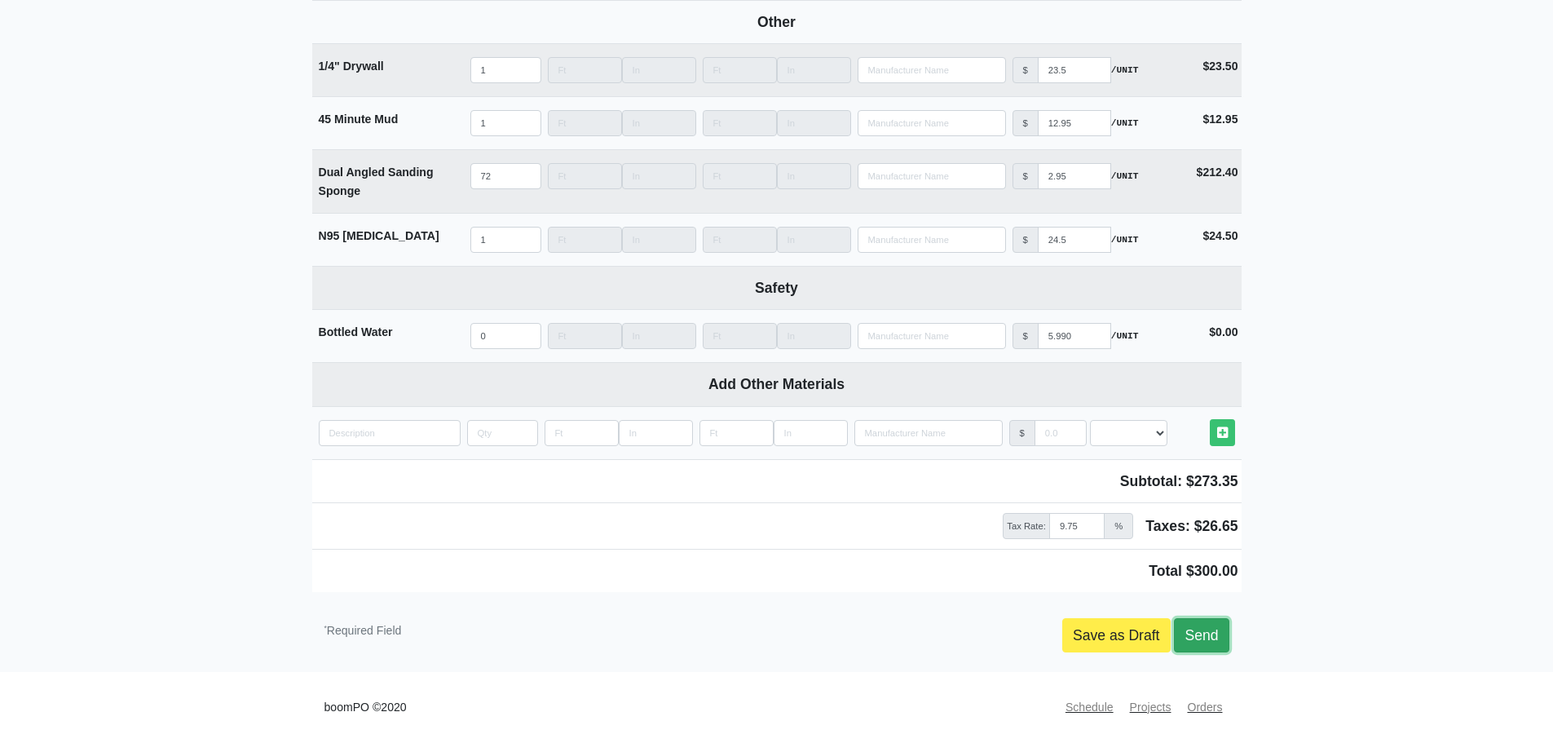
click at [1220, 625] on link "Send" at bounding box center [1201, 635] width 55 height 34
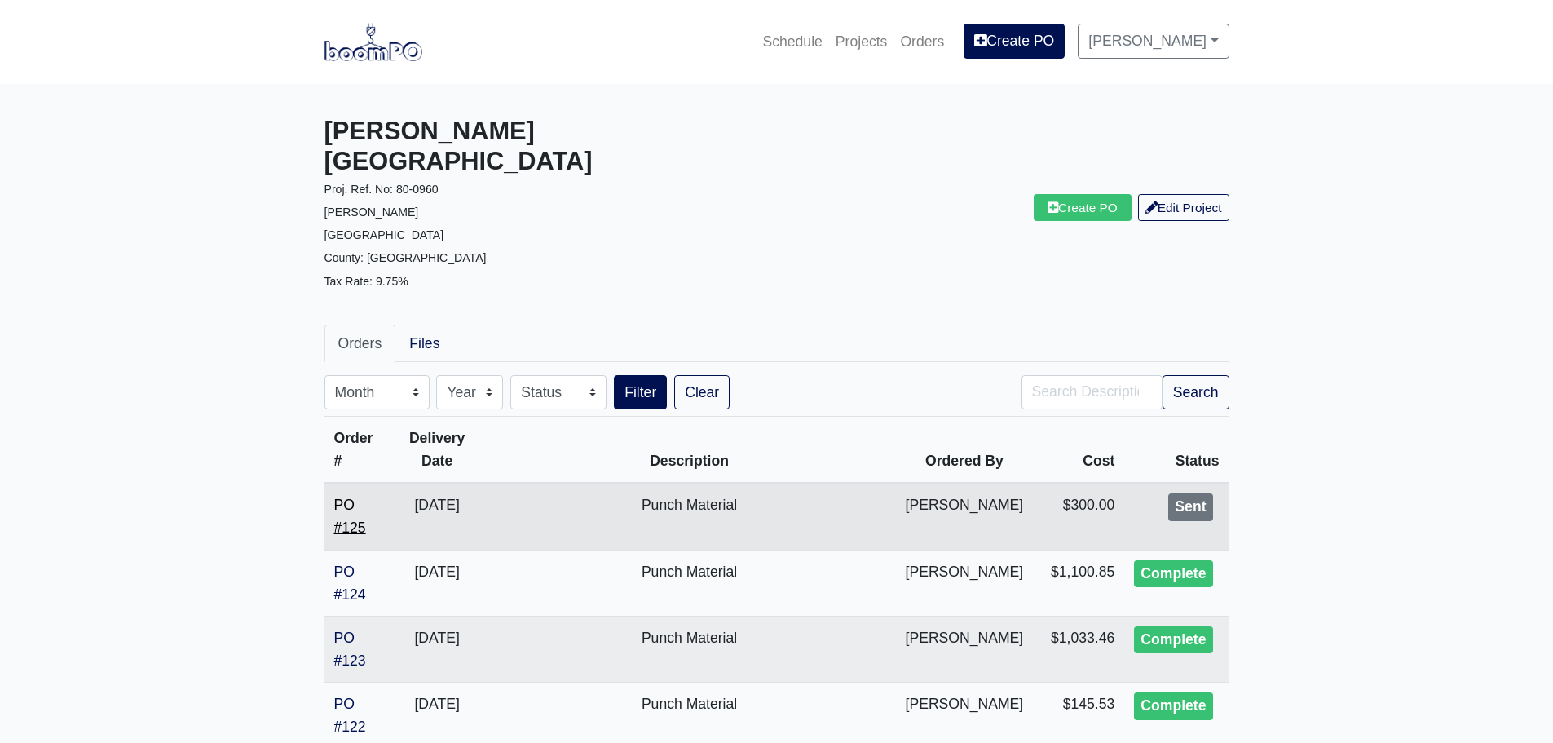
click at [344, 497] on link "PO #125" at bounding box center [350, 516] width 32 height 39
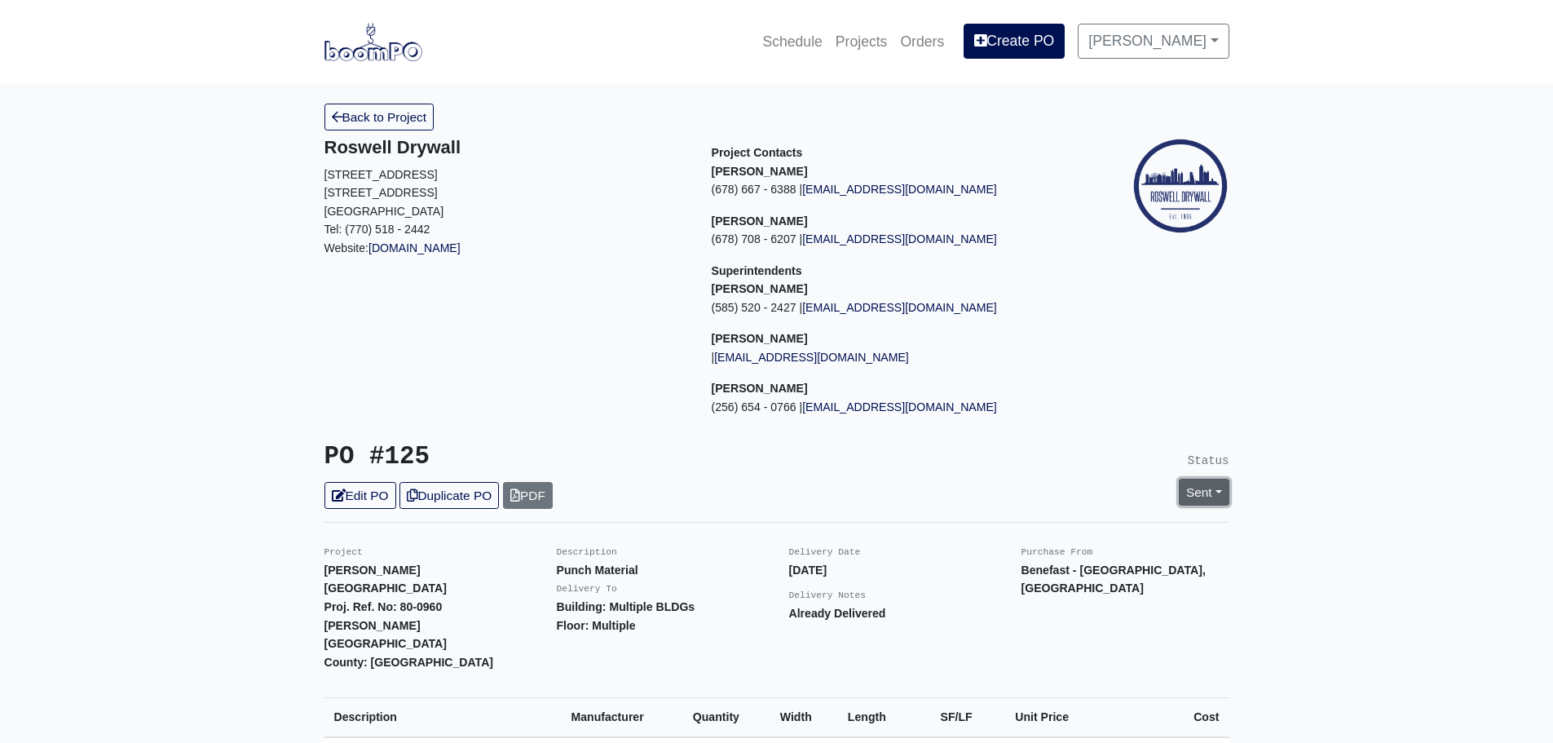
click at [1210, 498] on link "Sent" at bounding box center [1204, 492] width 51 height 27
click at [1084, 574] on link "Complete" at bounding box center [1110, 579] width 243 height 25
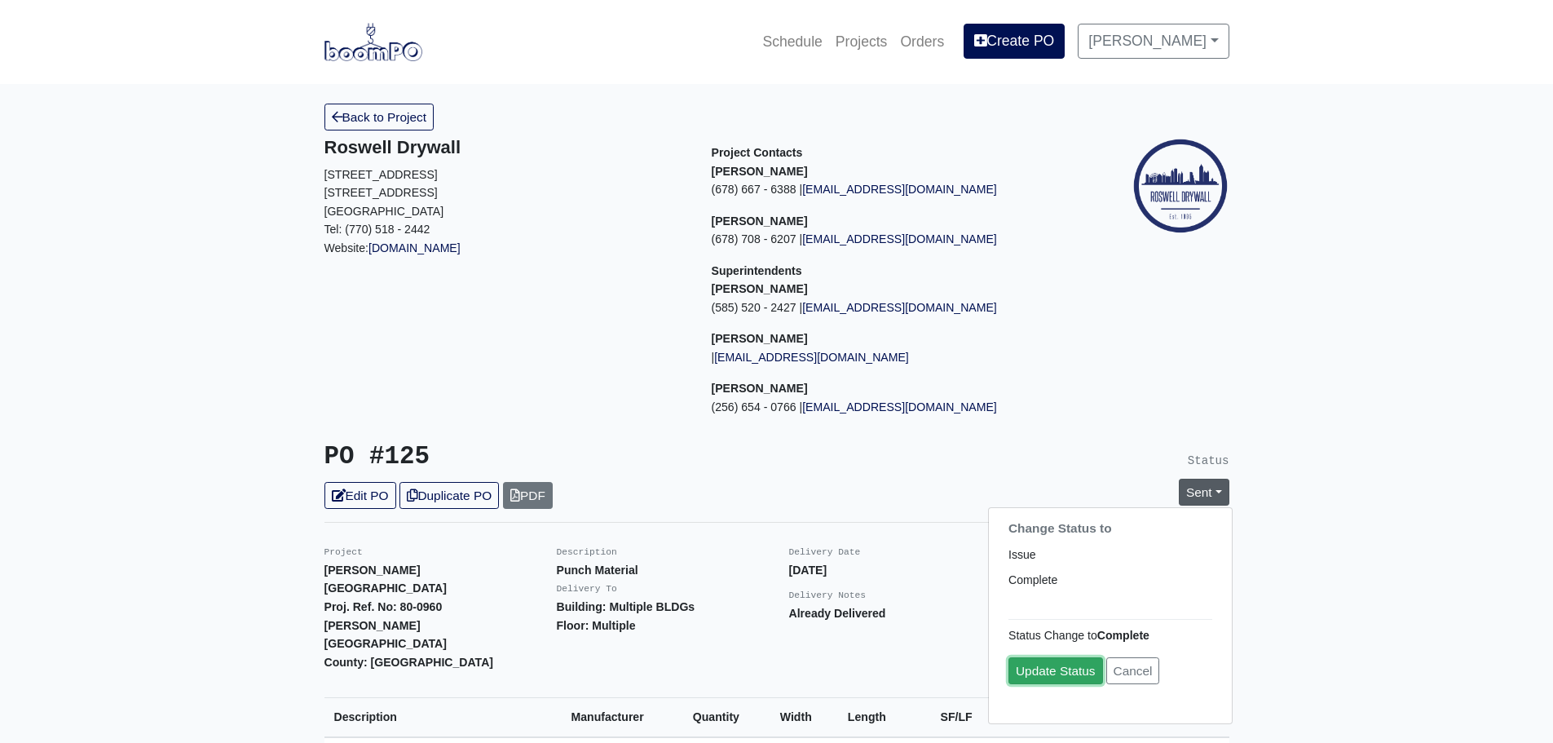
click at [1056, 674] on link "Update Status" at bounding box center [1056, 670] width 95 height 27
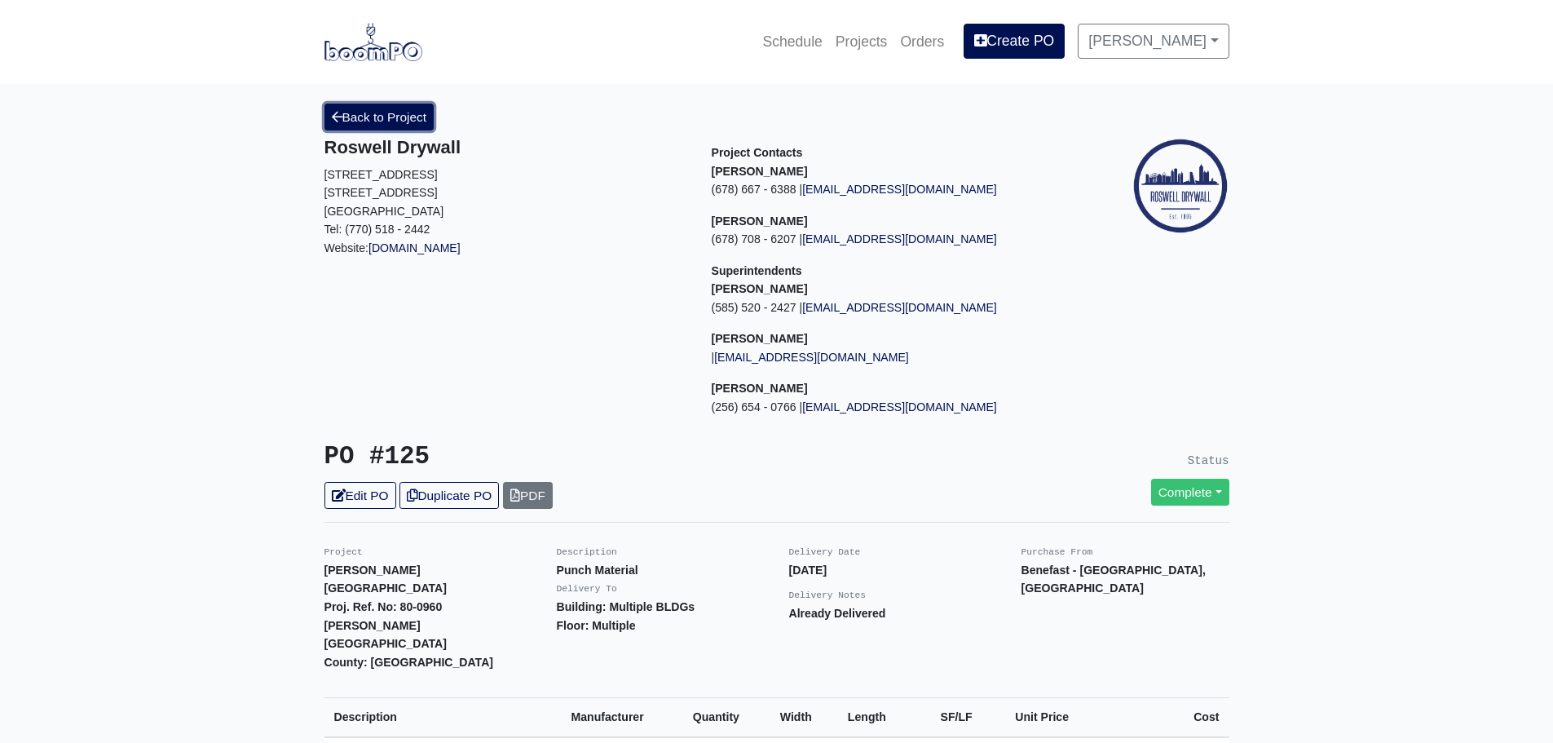
click at [375, 118] on link "Back to Project" at bounding box center [380, 117] width 110 height 27
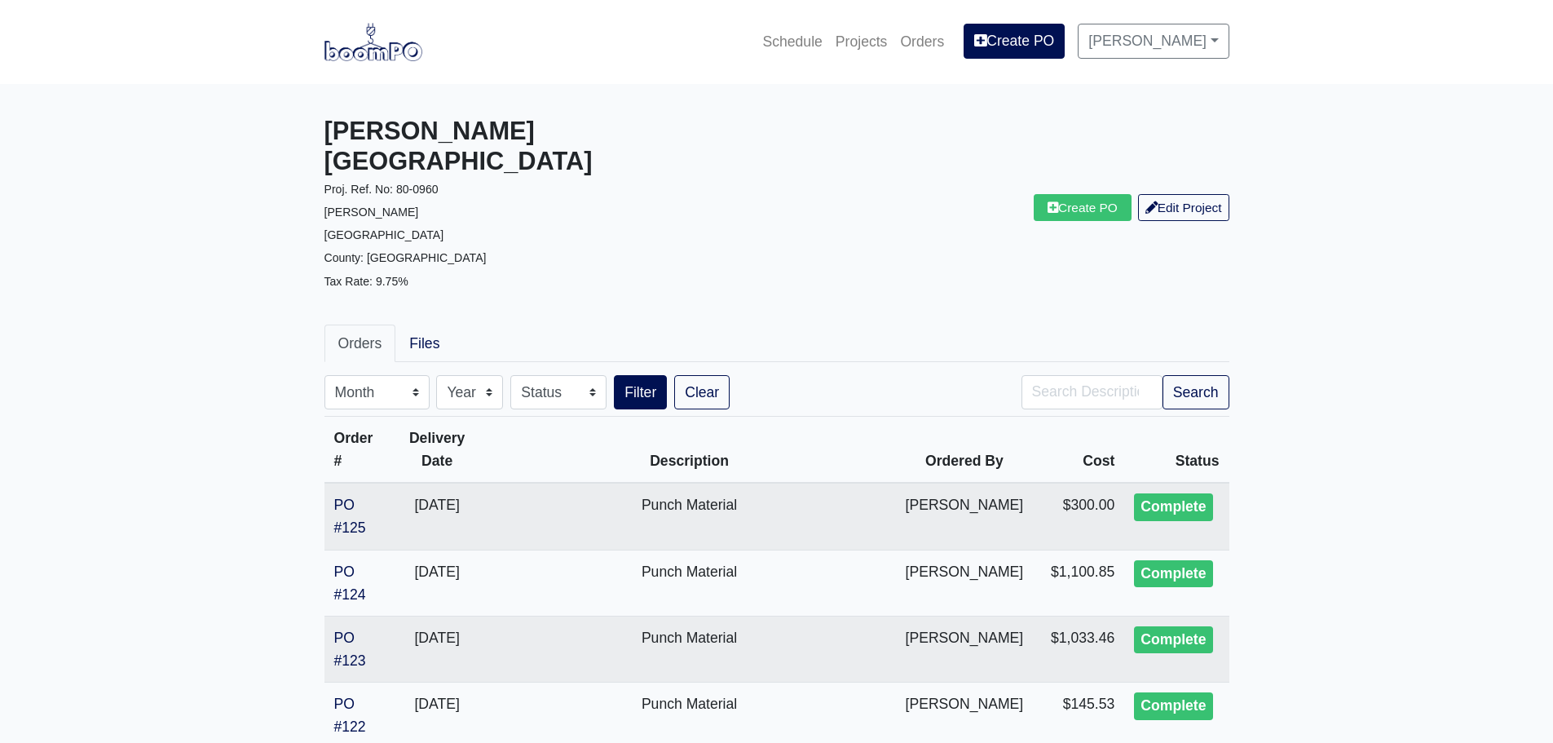
click at [383, 51] on img at bounding box center [374, 42] width 98 height 38
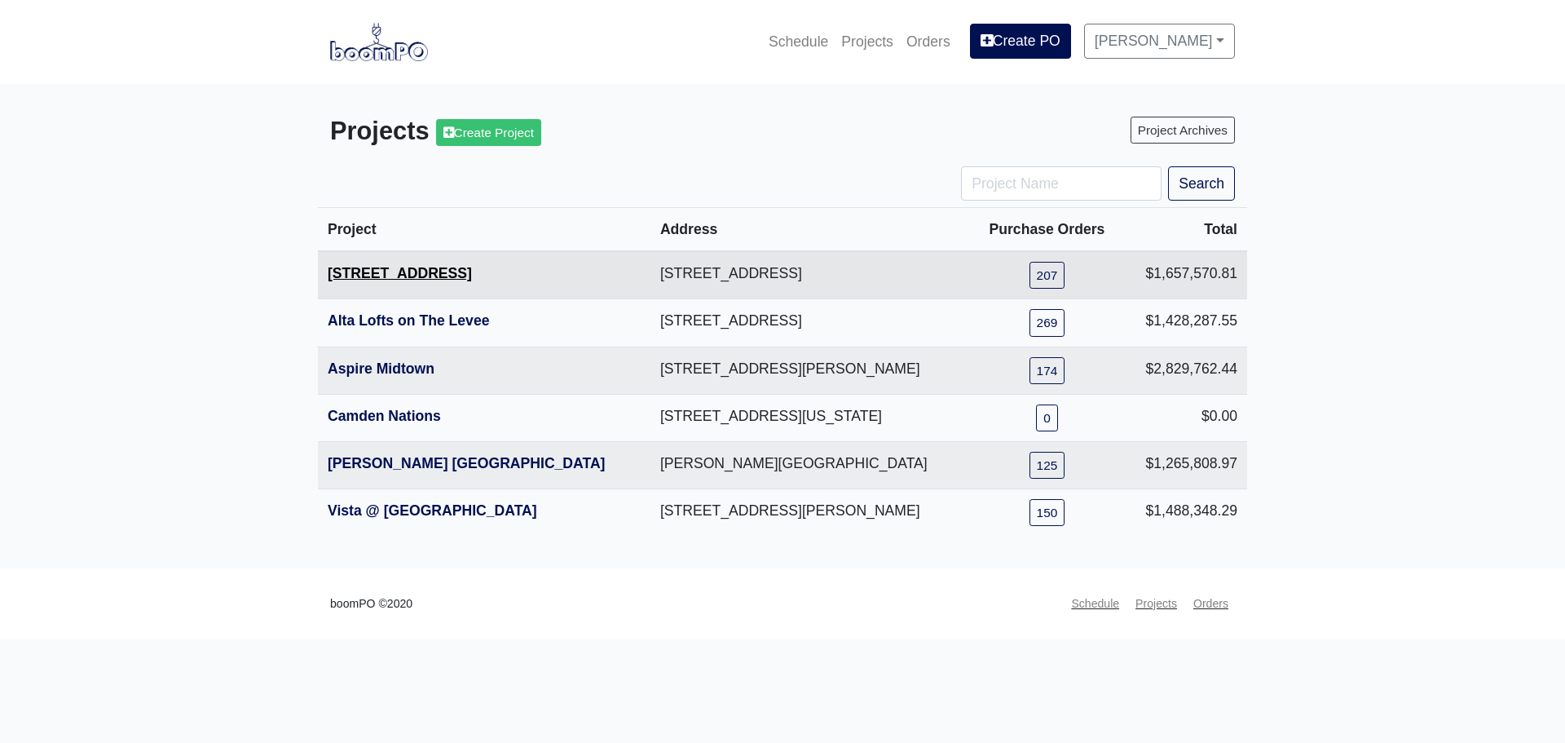
click at [392, 280] on link "1401 Gallatin Pike" at bounding box center [400, 273] width 144 height 16
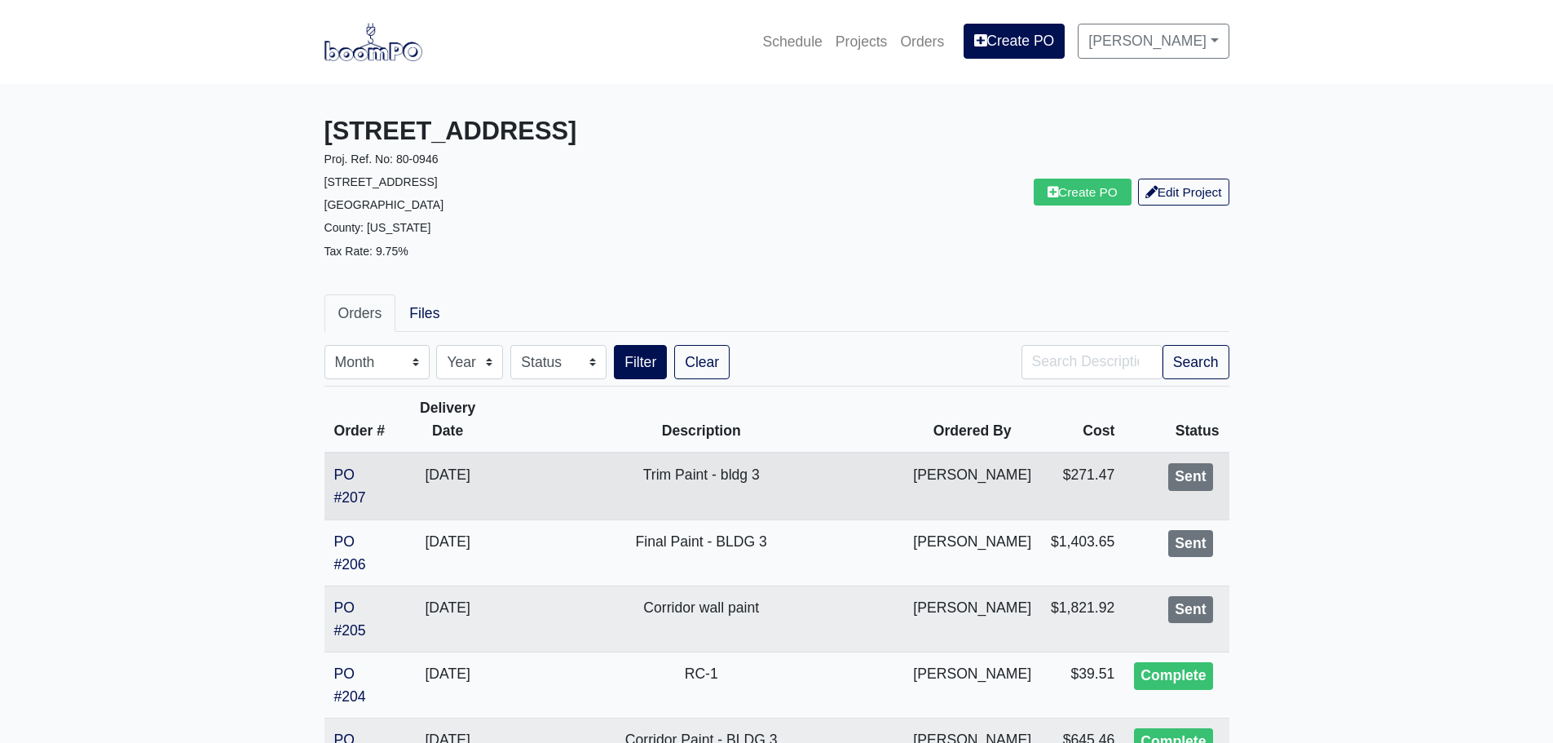
scroll to position [82, 0]
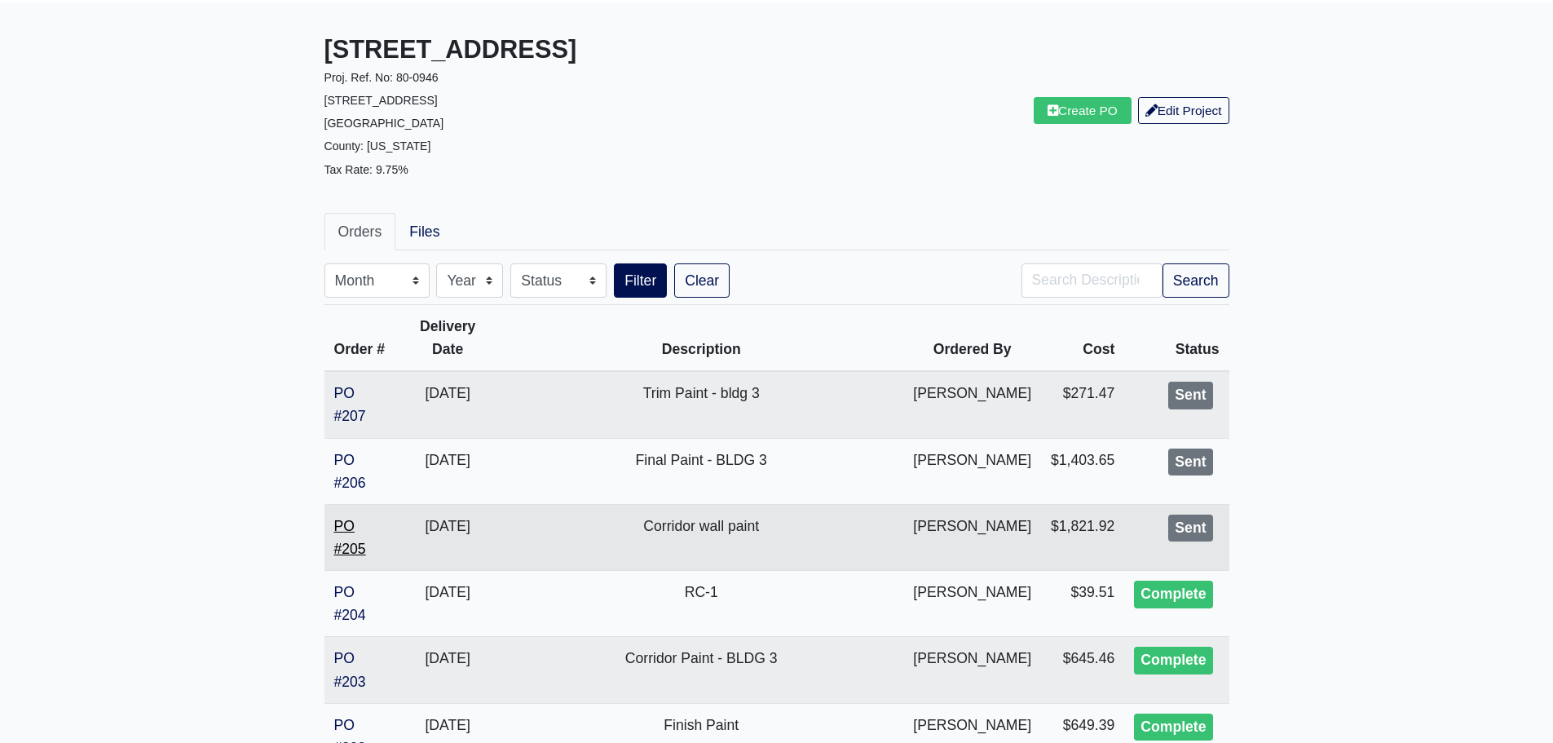
click at [346, 549] on link "PO #205" at bounding box center [350, 537] width 32 height 39
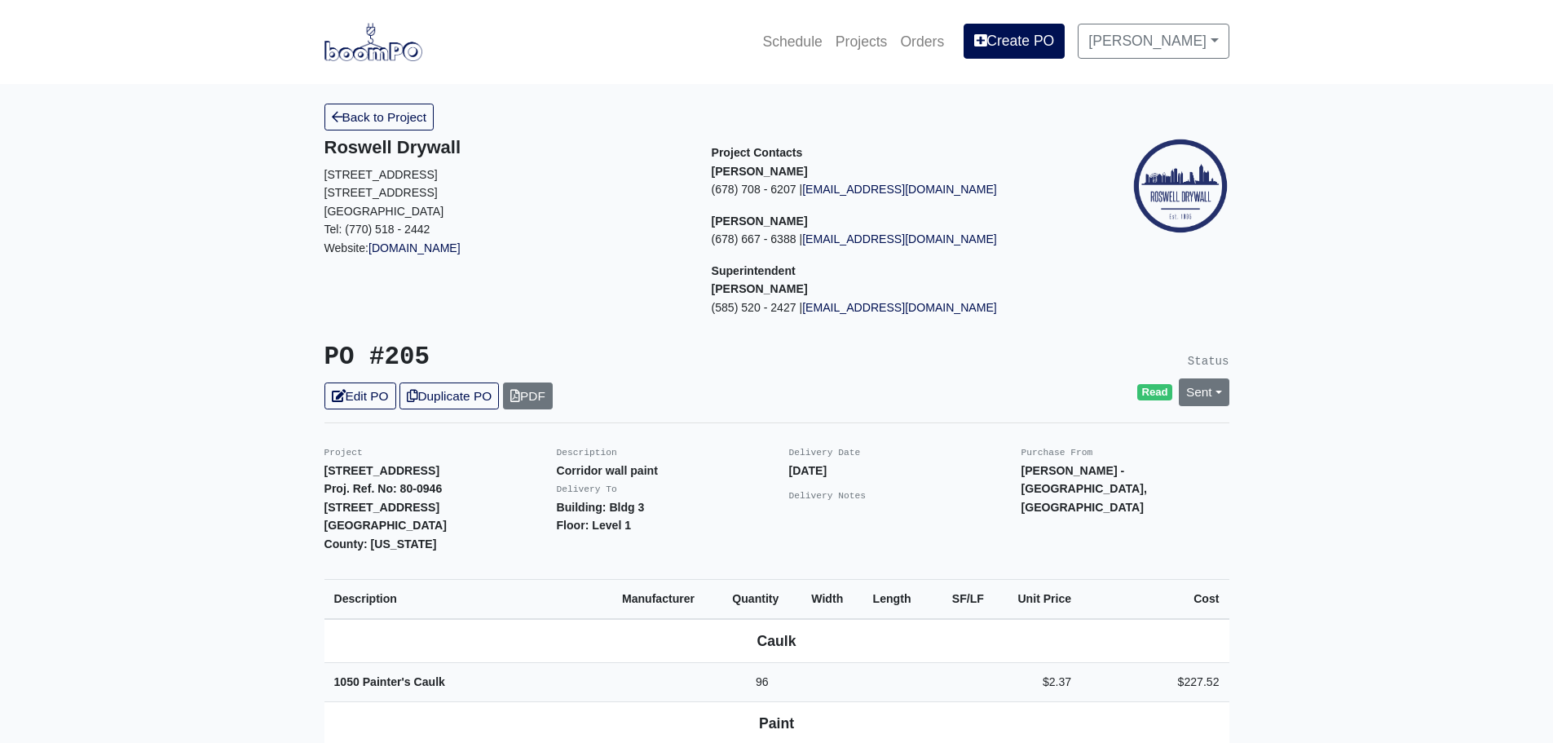
click at [370, 51] on img at bounding box center [374, 42] width 98 height 38
